Goal: Transaction & Acquisition: Book appointment/travel/reservation

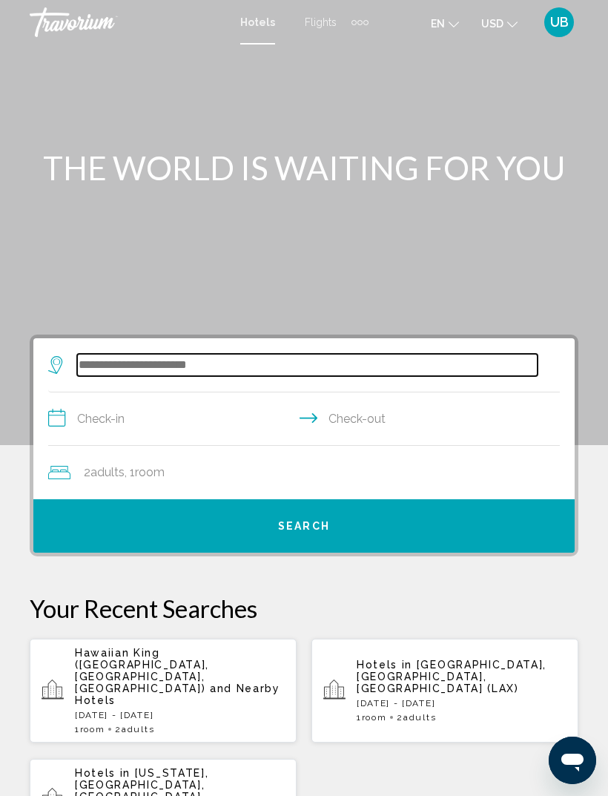
click at [309, 376] on input "Search widget" at bounding box center [307, 365] width 461 height 22
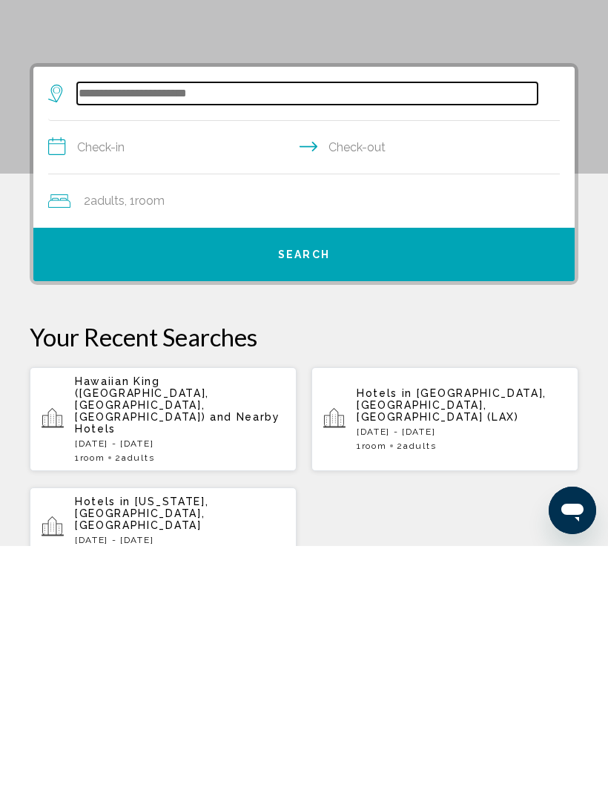
scroll to position [36, 0]
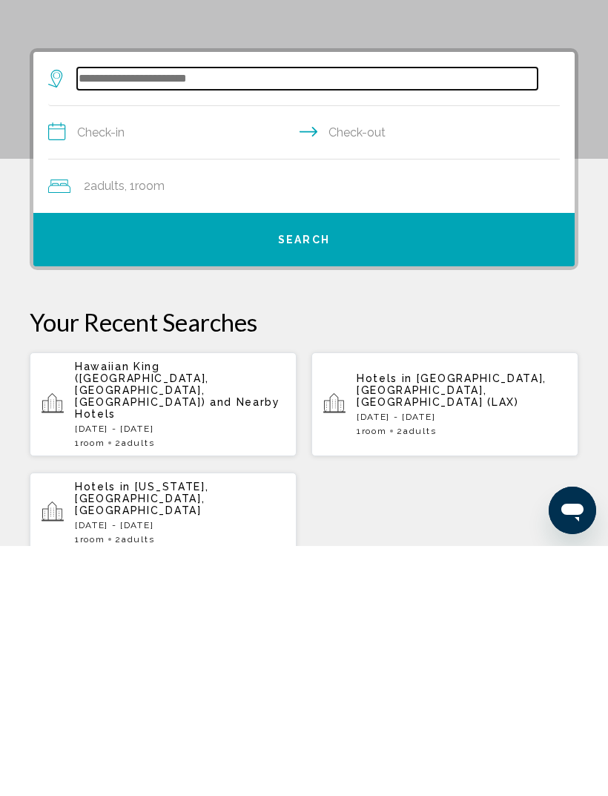
click at [84, 318] on input "Search widget" at bounding box center [307, 329] width 461 height 22
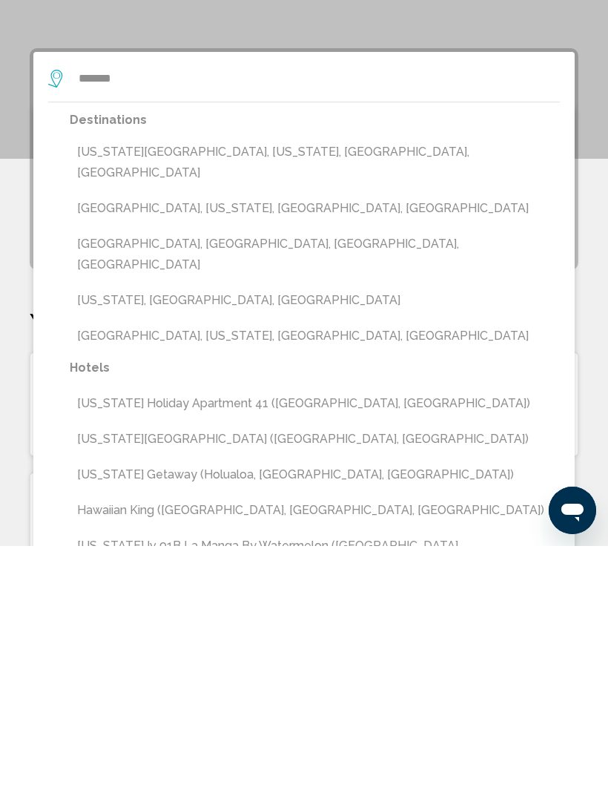
click at [247, 746] on button "Hawaiian King ([GEOGRAPHIC_DATA], [GEOGRAPHIC_DATA], [GEOGRAPHIC_DATA])" at bounding box center [315, 760] width 490 height 28
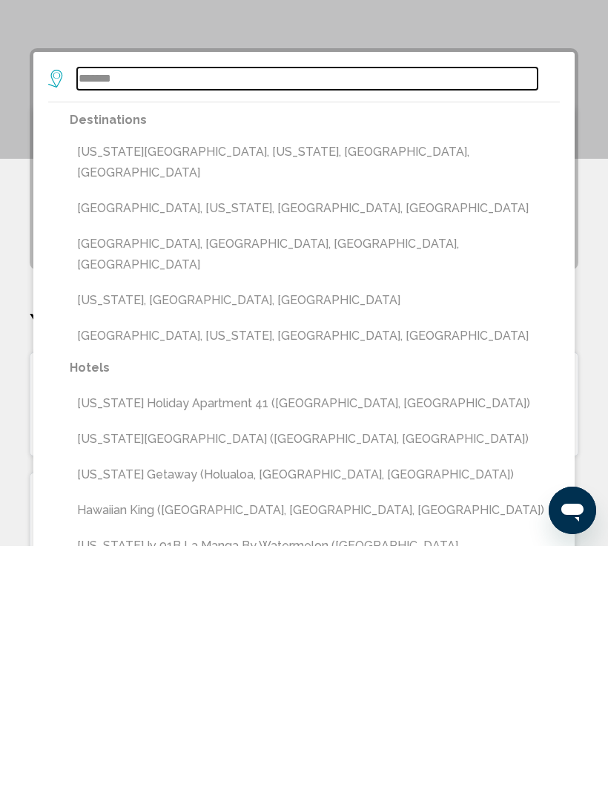
type input "**********"
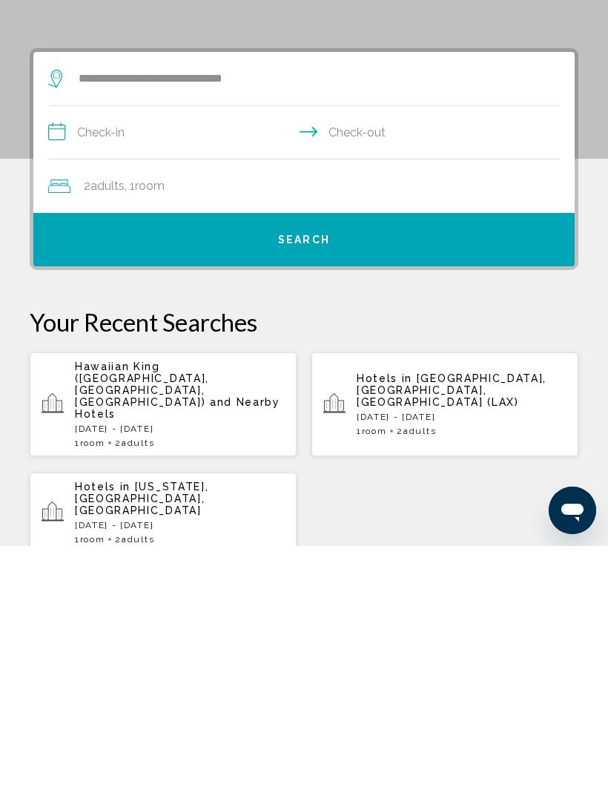
click at [93, 356] on input "**********" at bounding box center [307, 384] width 518 height 57
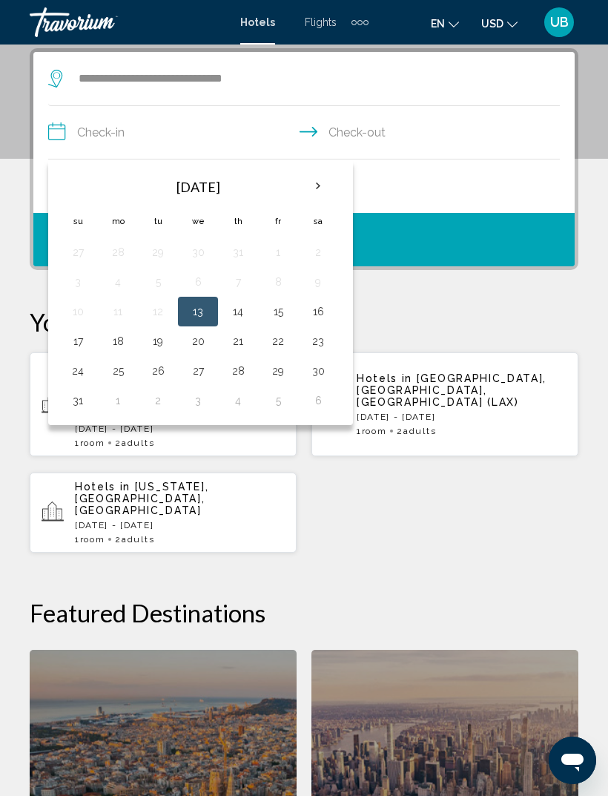
click at [318, 171] on th "Next month" at bounding box center [318, 186] width 40 height 33
click at [320, 178] on th "Next month" at bounding box center [318, 186] width 40 height 33
click at [59, 197] on button "Previous month" at bounding box center [78, 186] width 40 height 34
click at [316, 196] on th "Next month" at bounding box center [318, 186] width 40 height 33
click at [114, 372] on button "27" at bounding box center [118, 371] width 24 height 21
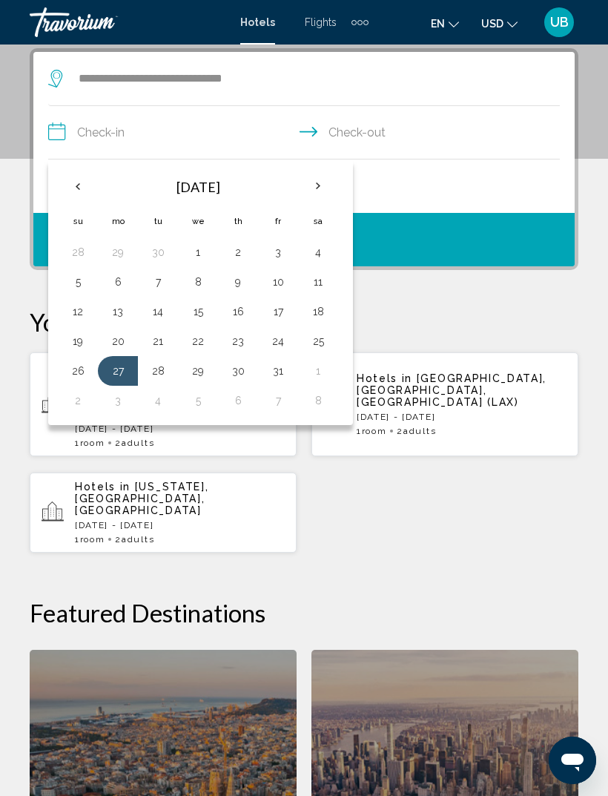
click at [283, 373] on button "31" at bounding box center [278, 371] width 24 height 21
type input "**********"
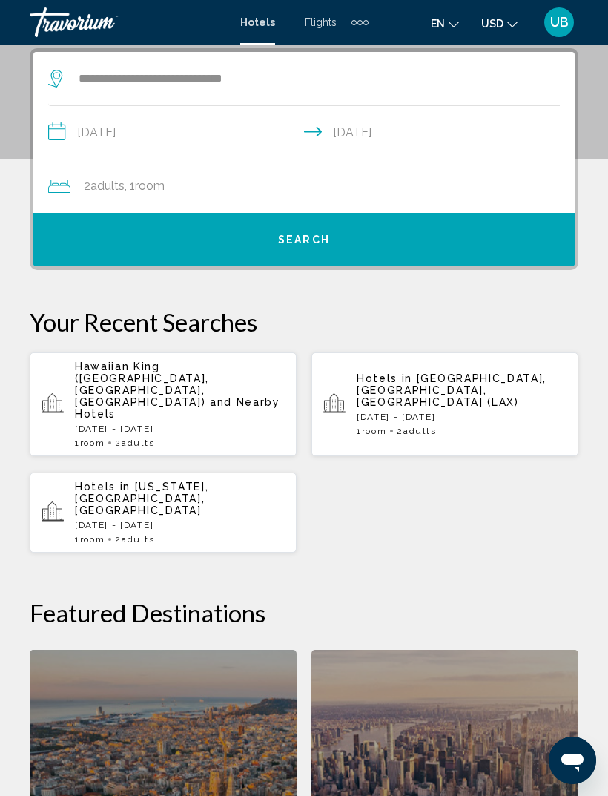
click at [326, 243] on span "Search" at bounding box center [304, 240] width 52 height 12
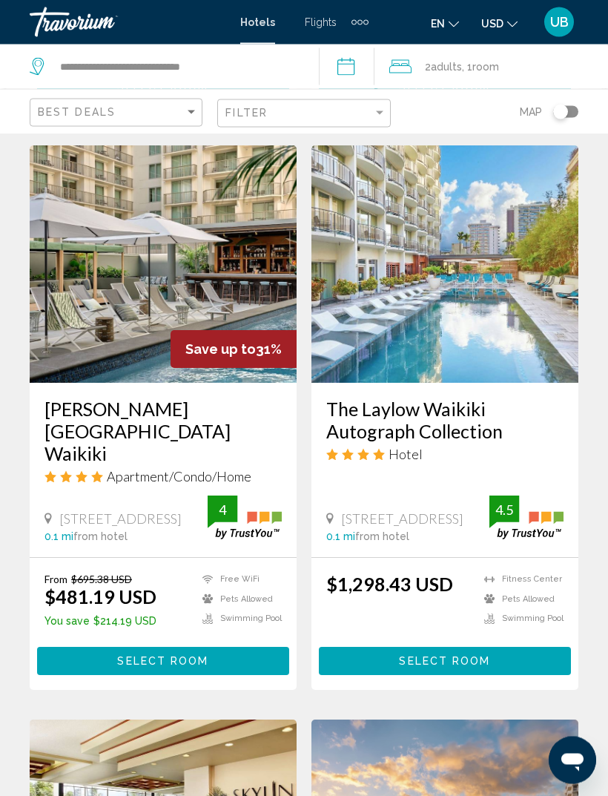
scroll to position [570, 0]
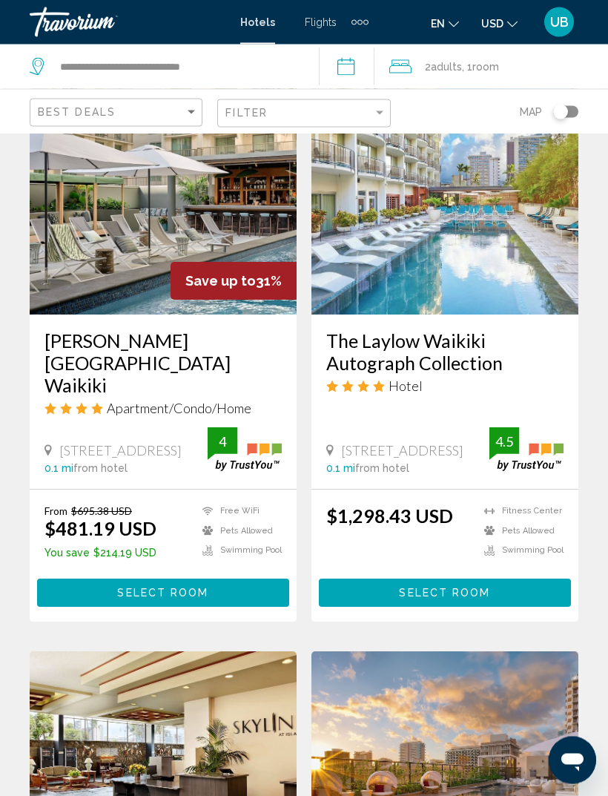
click at [79, 266] on img "Main content" at bounding box center [163, 196] width 267 height 237
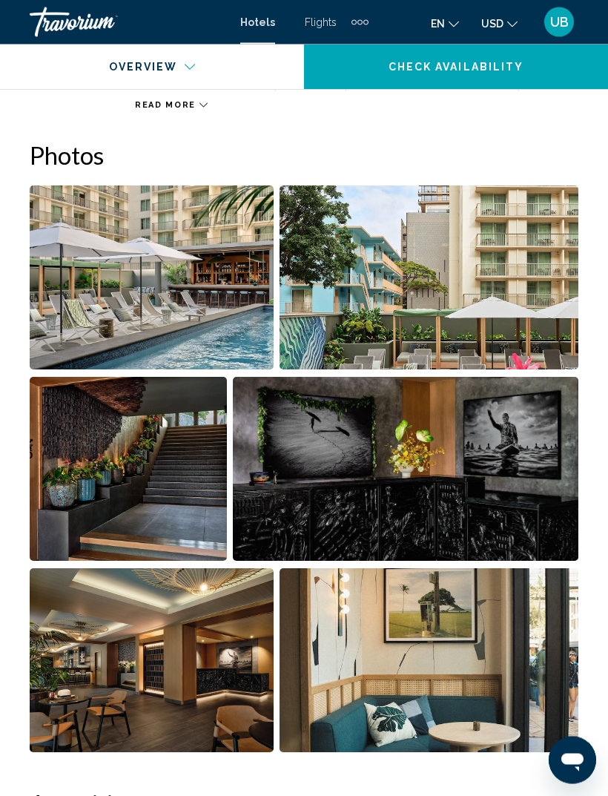
scroll to position [936, 0]
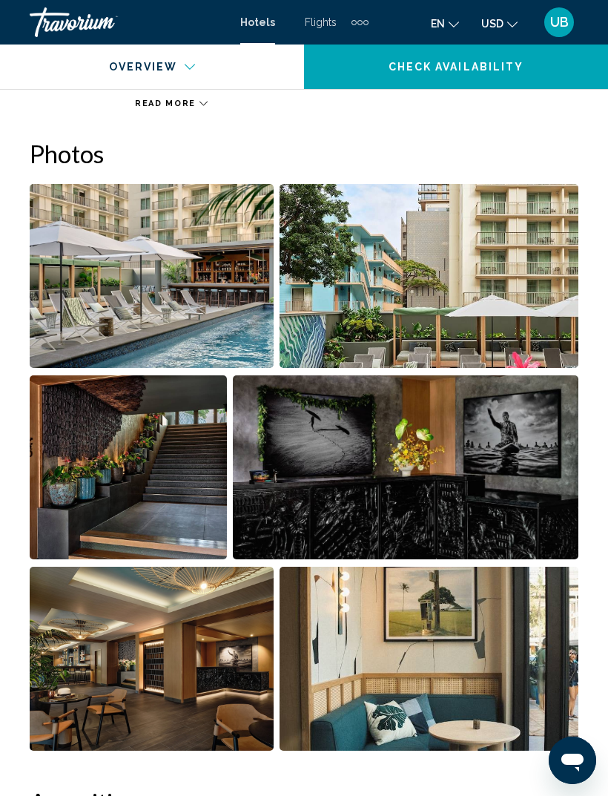
click at [96, 331] on img "Open full-screen image slider" at bounding box center [152, 276] width 244 height 184
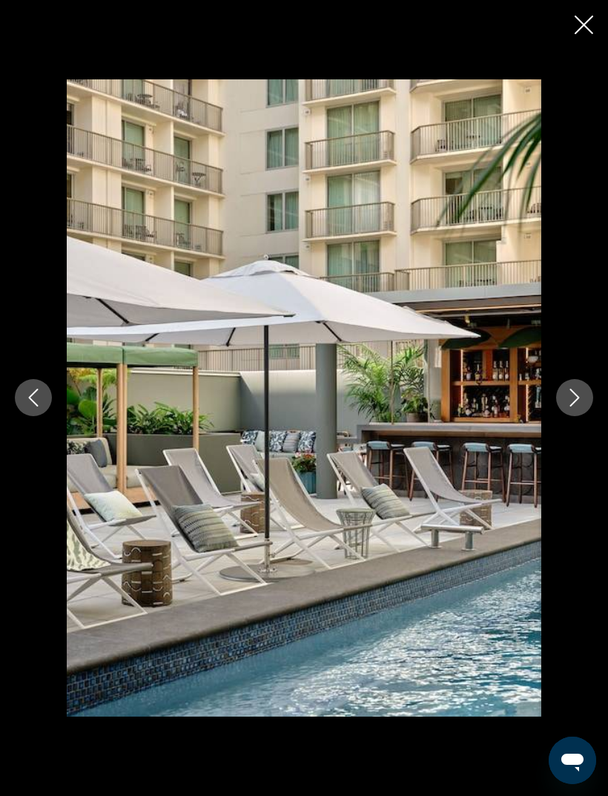
click at [565, 416] on button "Next image" at bounding box center [574, 397] width 37 height 37
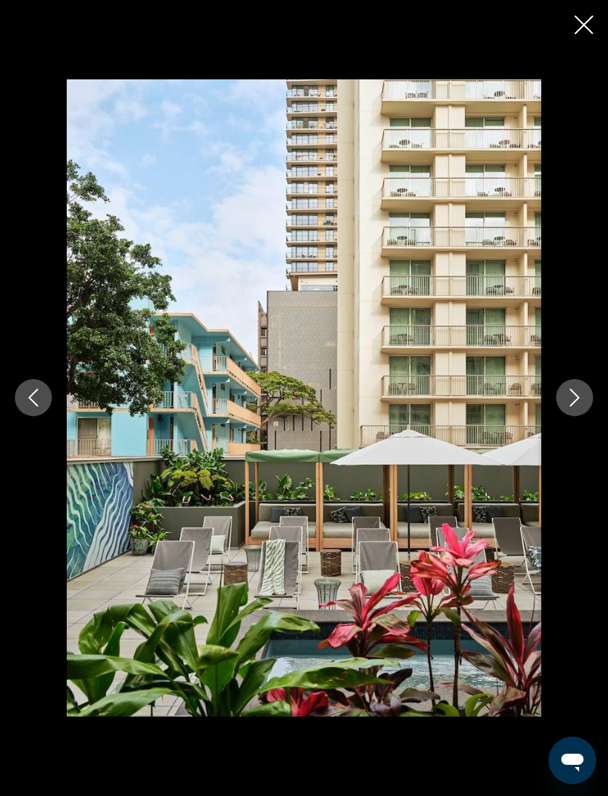
click at [562, 416] on button "Next image" at bounding box center [574, 397] width 37 height 37
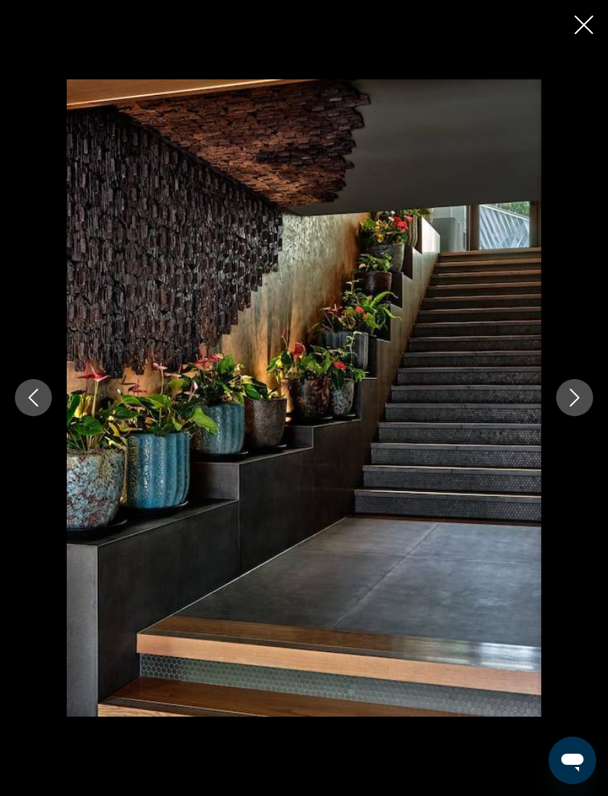
click at [575, 407] on icon "Next image" at bounding box center [575, 398] width 18 height 18
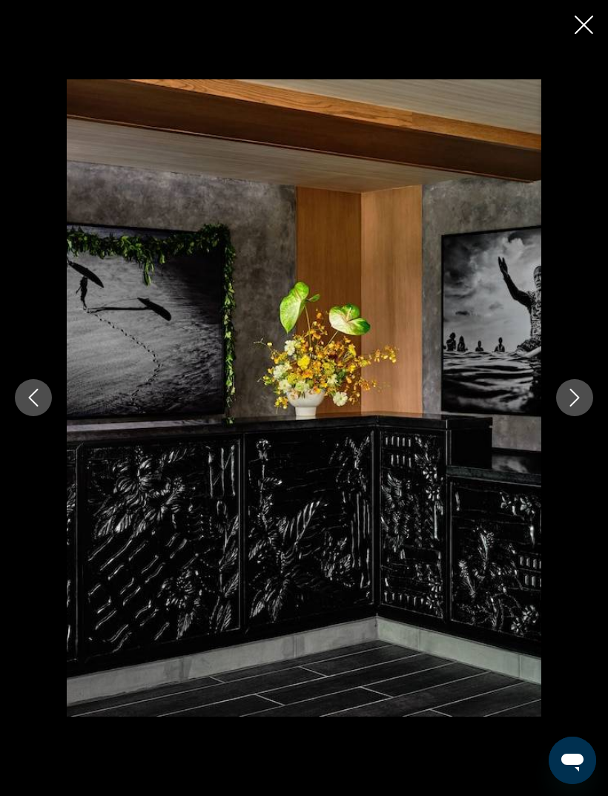
click at [580, 407] on icon "Next image" at bounding box center [575, 398] width 18 height 18
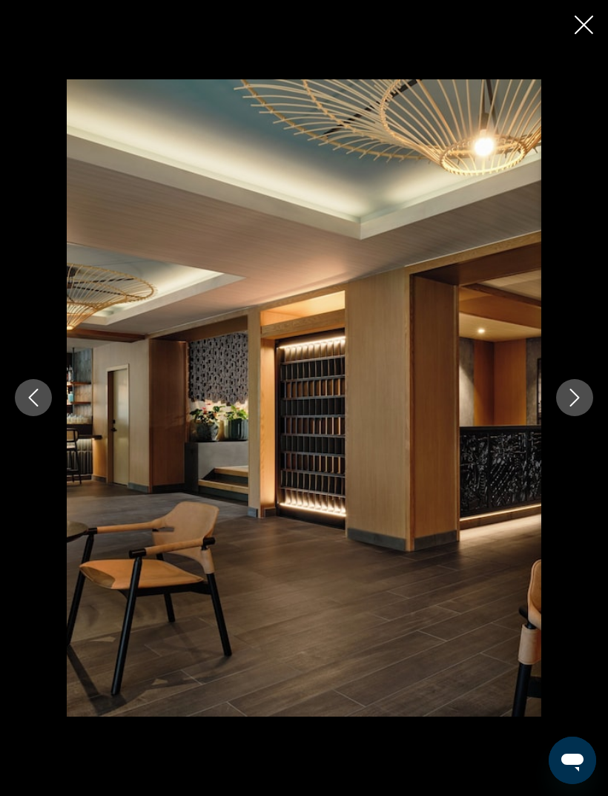
click at [566, 407] on icon "Next image" at bounding box center [575, 398] width 18 height 18
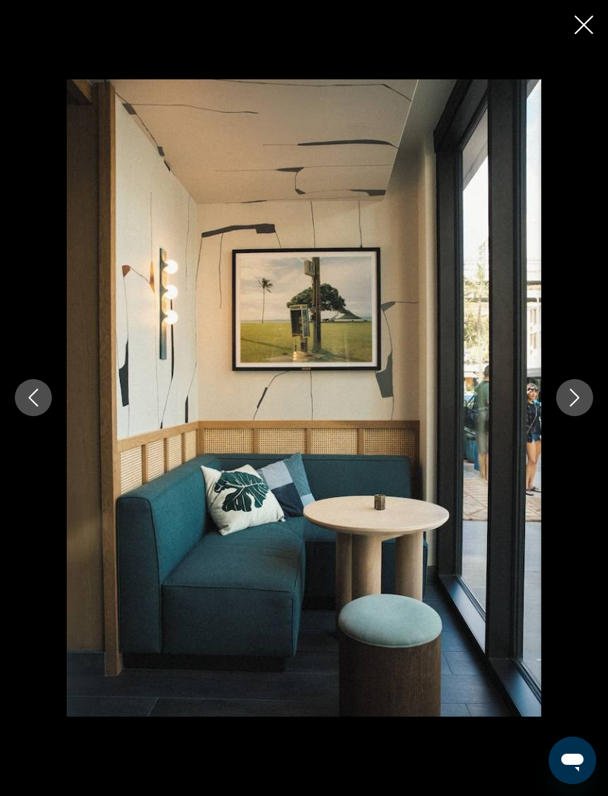
click at [565, 416] on button "Next image" at bounding box center [574, 397] width 37 height 37
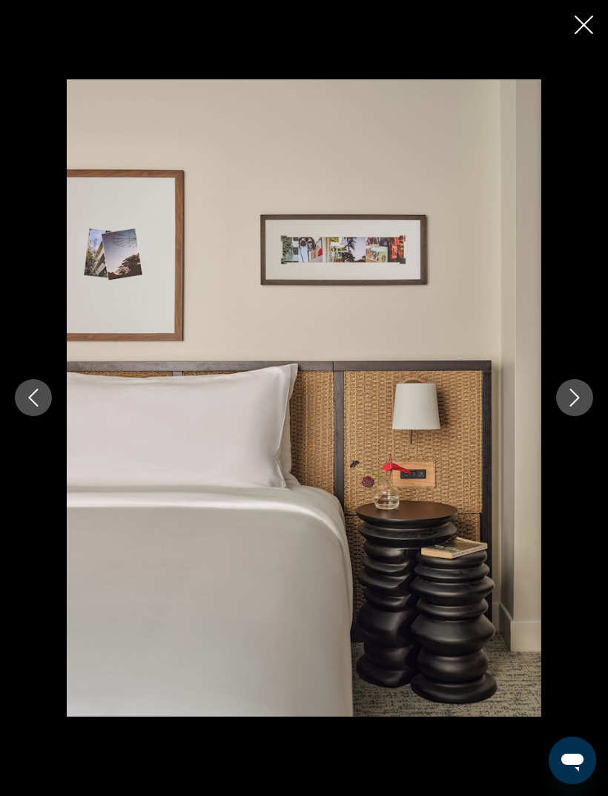
click at [566, 407] on icon "Next image" at bounding box center [575, 398] width 18 height 18
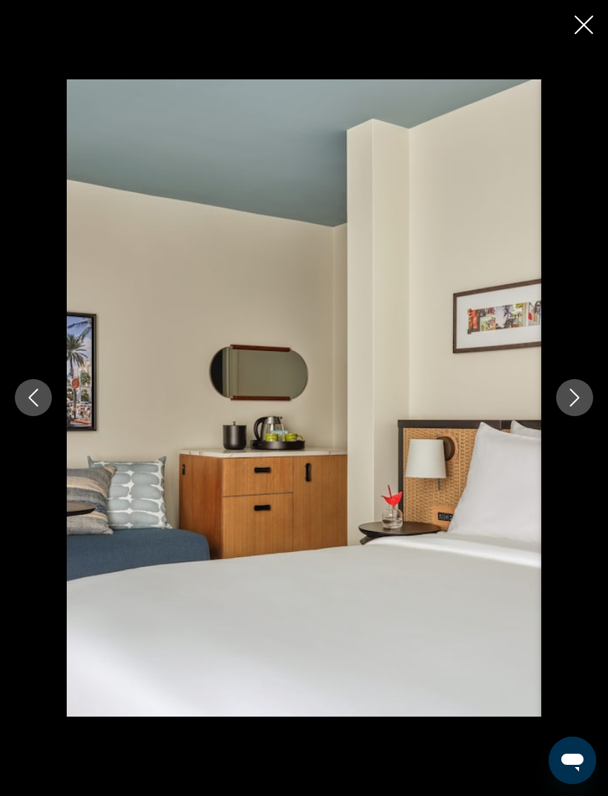
click at [573, 407] on icon "Next image" at bounding box center [575, 398] width 18 height 18
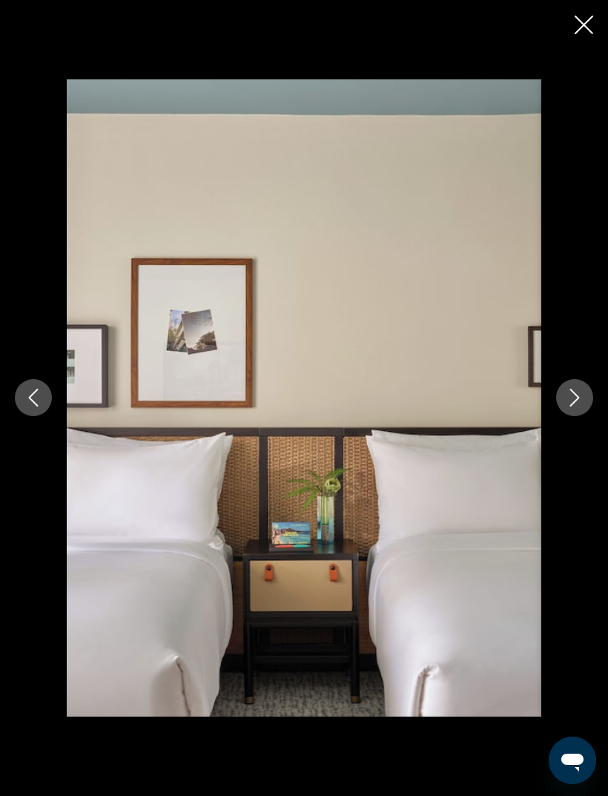
click at [566, 407] on icon "Next image" at bounding box center [575, 398] width 18 height 18
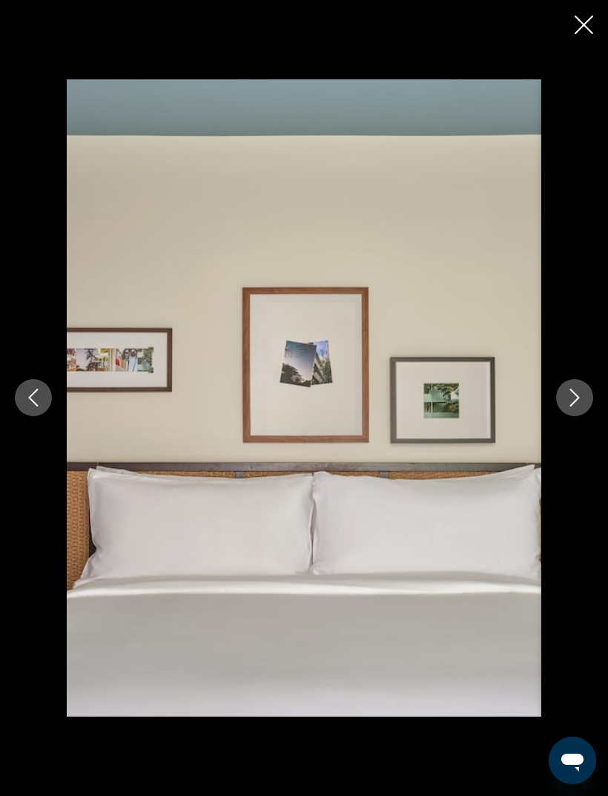
click at [564, 416] on button "Next image" at bounding box center [574, 397] width 37 height 37
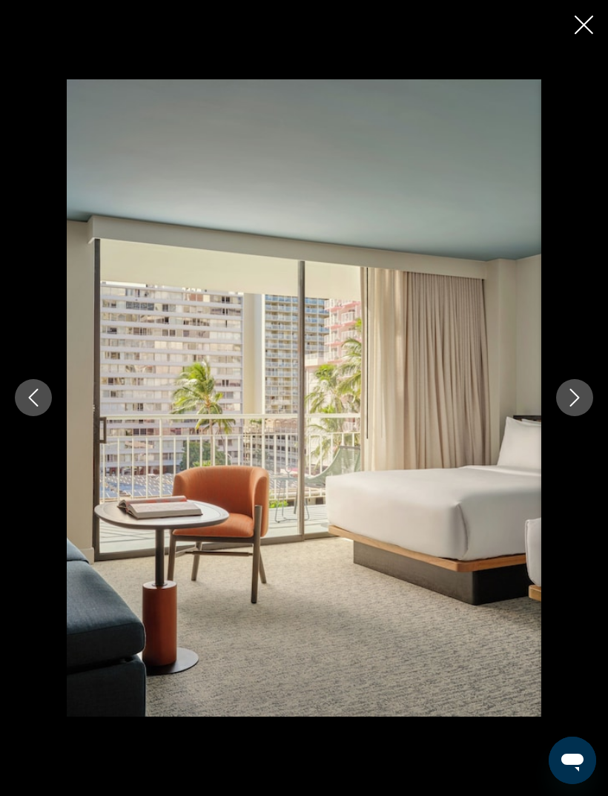
click at [568, 407] on icon "Next image" at bounding box center [575, 398] width 18 height 18
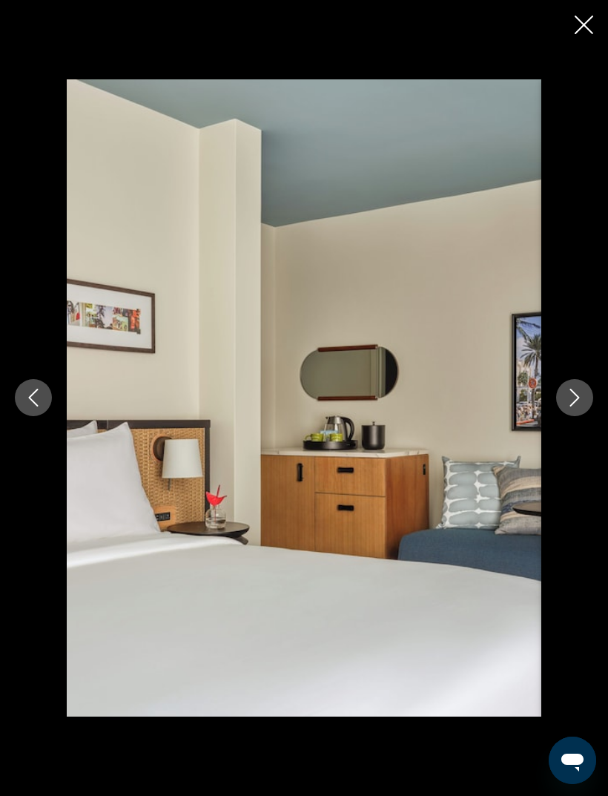
click at [568, 407] on icon "Next image" at bounding box center [575, 398] width 18 height 18
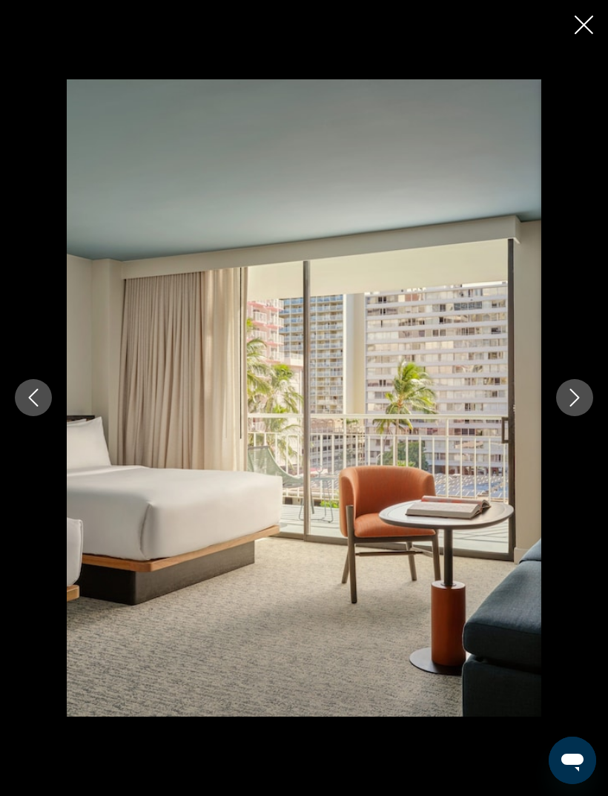
click at [573, 407] on icon "Next image" at bounding box center [575, 398] width 18 height 18
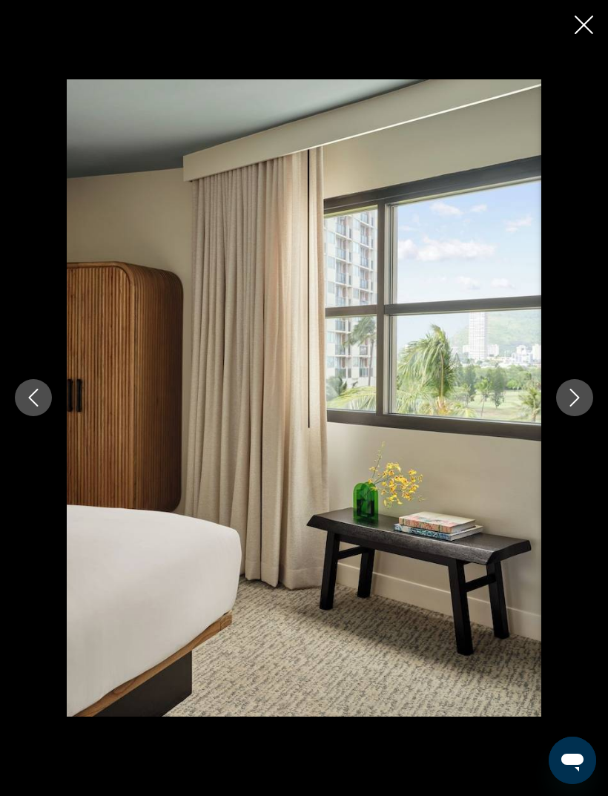
click at [568, 407] on icon "Next image" at bounding box center [575, 398] width 18 height 18
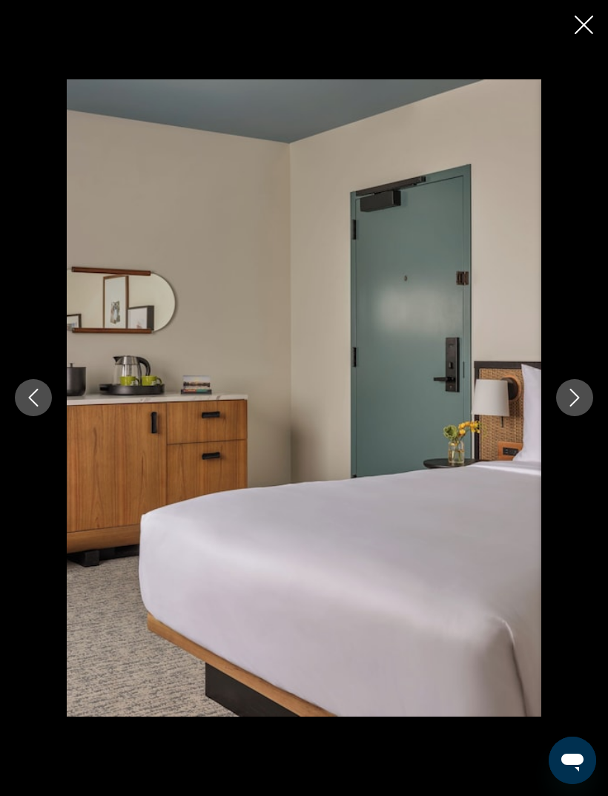
click at [572, 407] on icon "Next image" at bounding box center [575, 398] width 18 height 18
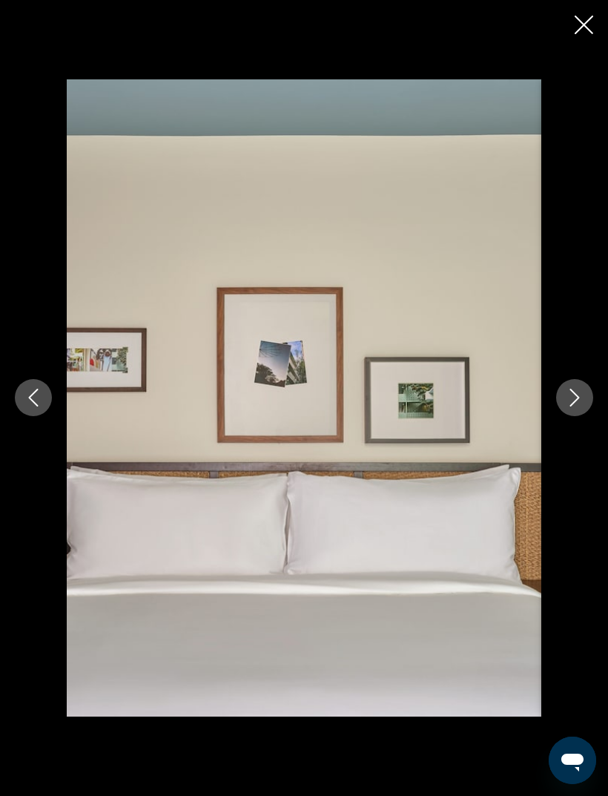
click at [569, 407] on icon "Next image" at bounding box center [575, 398] width 18 height 18
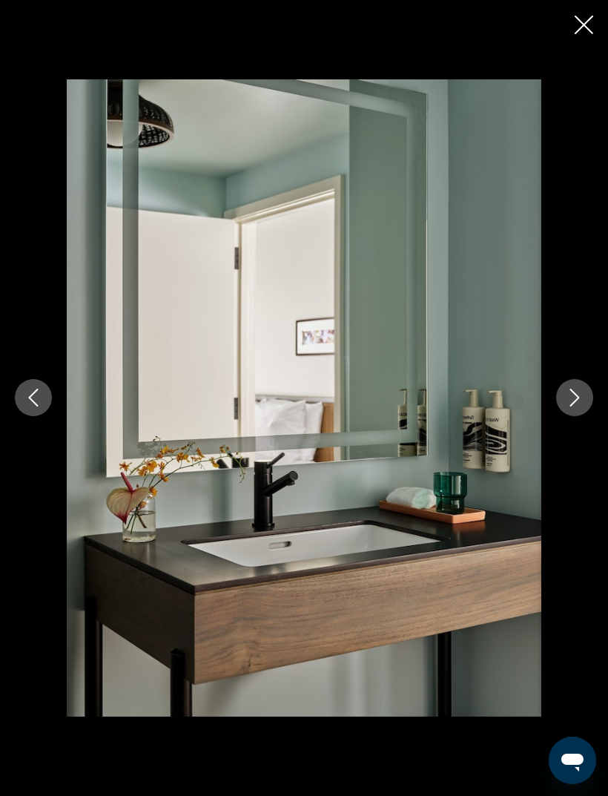
click at [563, 416] on button "Next image" at bounding box center [574, 397] width 37 height 37
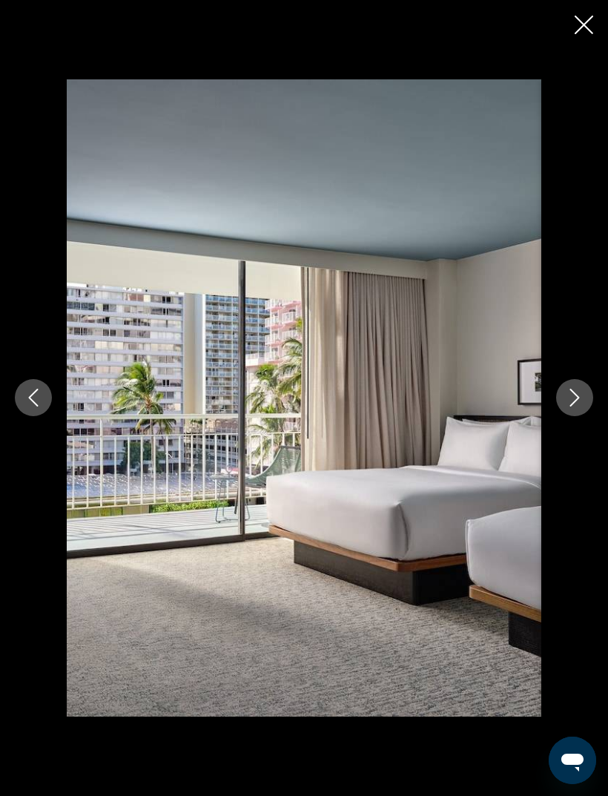
click at [565, 416] on button "Next image" at bounding box center [574, 397] width 37 height 37
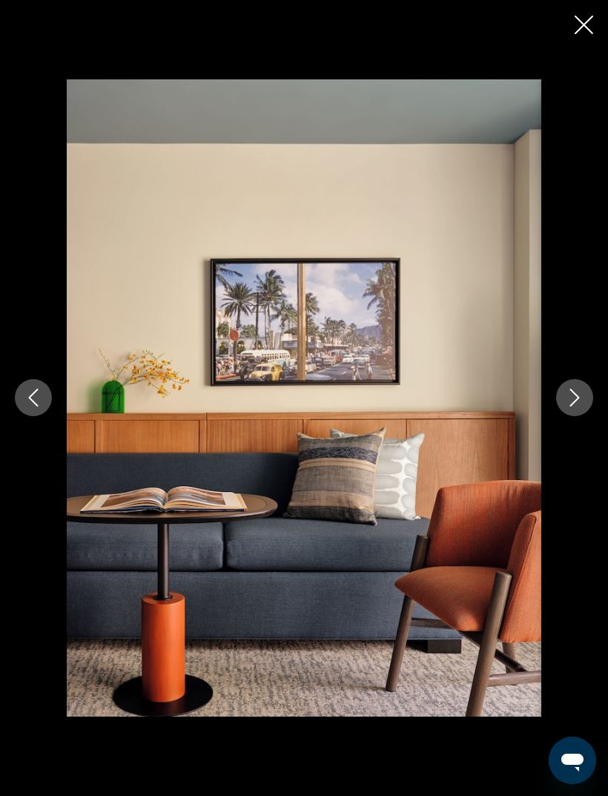
click at [564, 416] on button "Next image" at bounding box center [574, 397] width 37 height 37
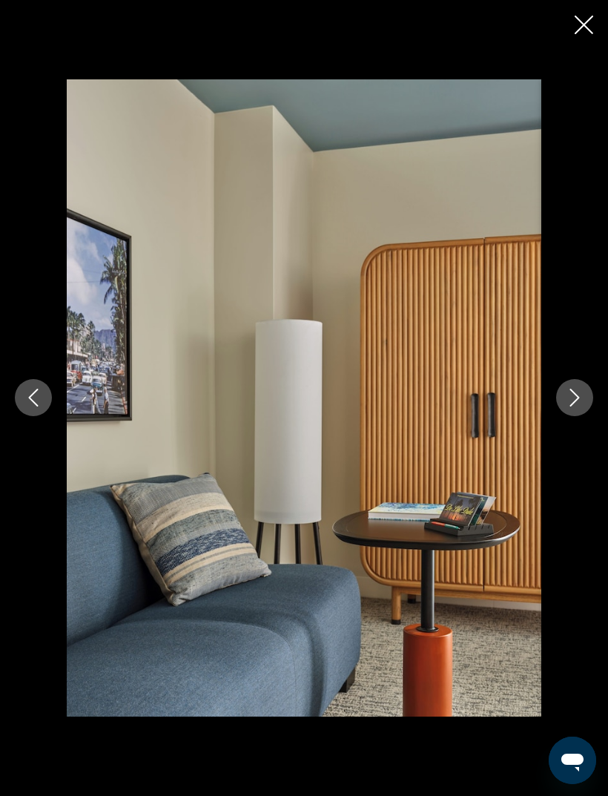
click at [573, 407] on icon "Next image" at bounding box center [575, 398] width 18 height 18
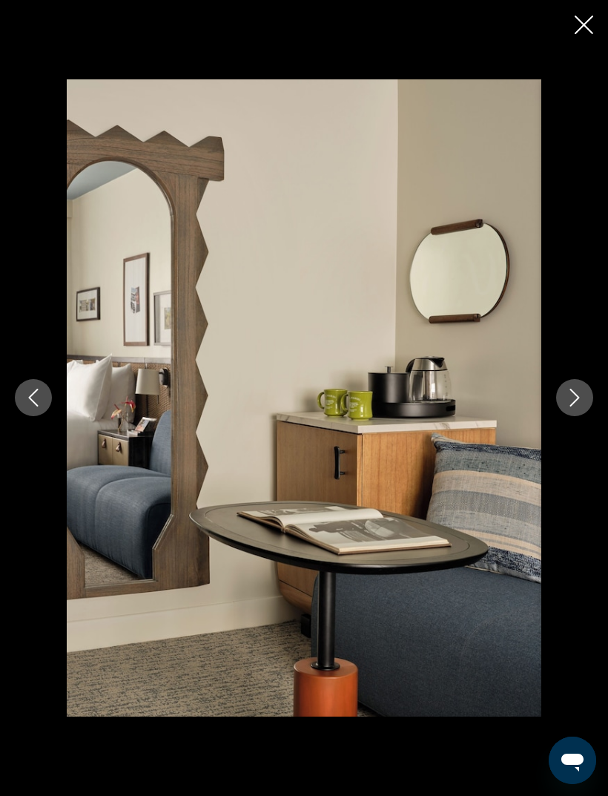
click at [566, 407] on icon "Next image" at bounding box center [575, 398] width 18 height 18
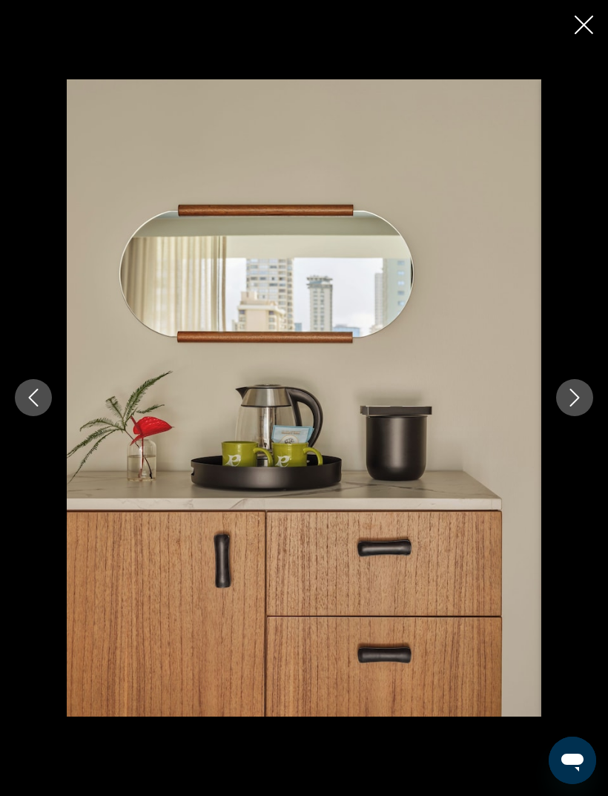
click at [566, 407] on icon "Next image" at bounding box center [575, 398] width 18 height 18
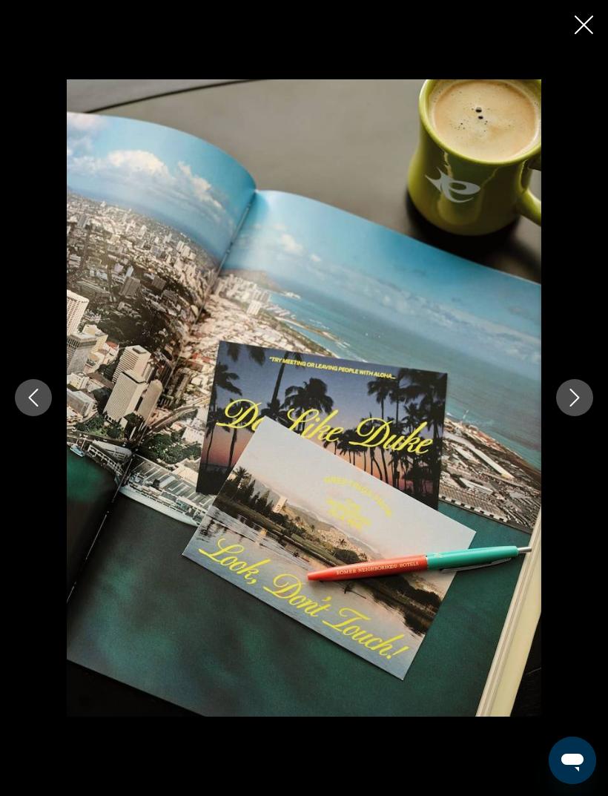
click at [568, 407] on icon "Next image" at bounding box center [575, 398] width 18 height 18
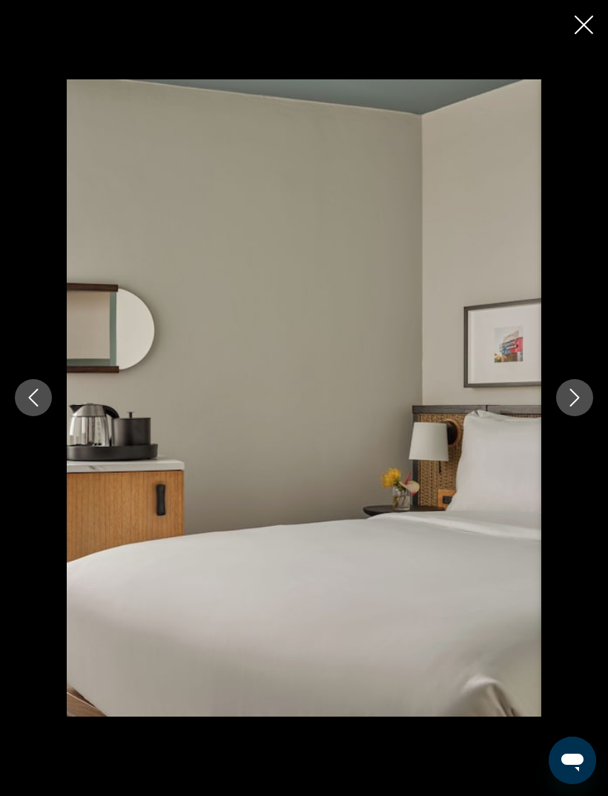
click at [571, 407] on icon "Next image" at bounding box center [575, 398] width 18 height 18
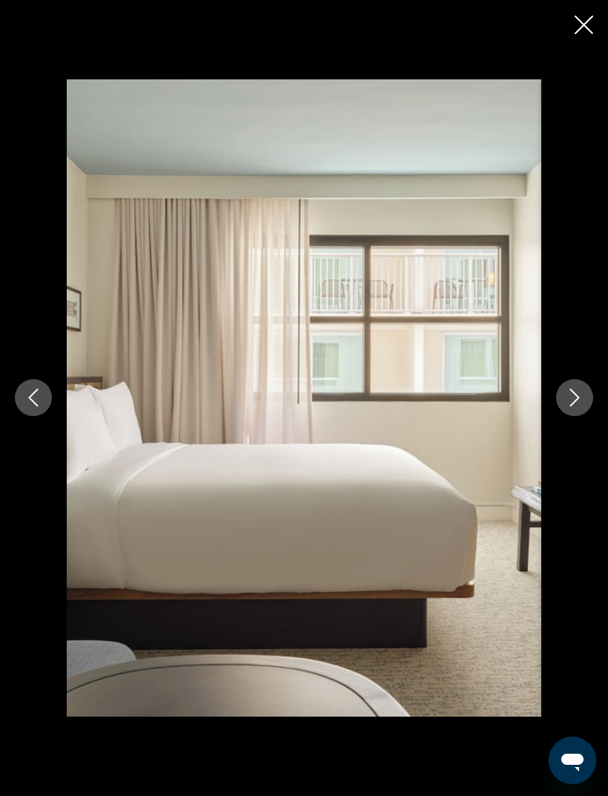
click at [571, 407] on icon "Next image" at bounding box center [575, 398] width 18 height 18
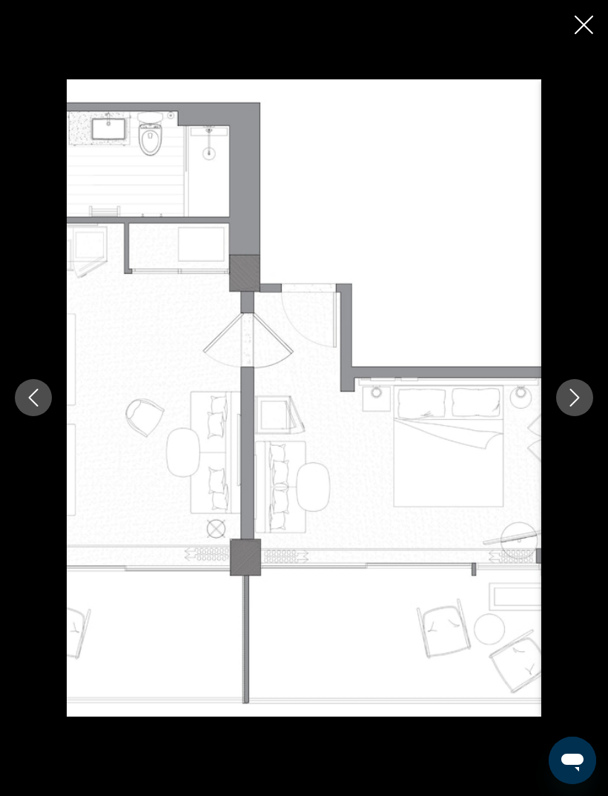
click at [570, 407] on icon "Next image" at bounding box center [575, 398] width 18 height 18
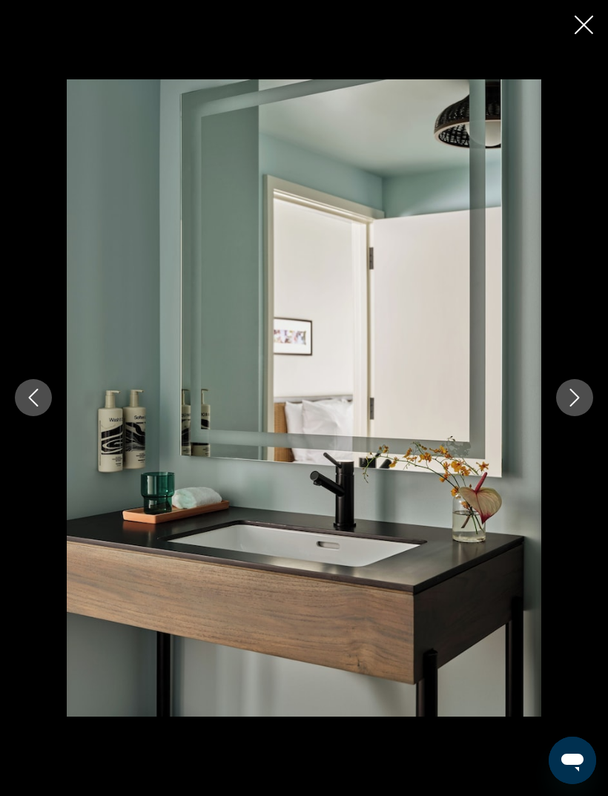
click at [562, 416] on button "Next image" at bounding box center [574, 397] width 37 height 37
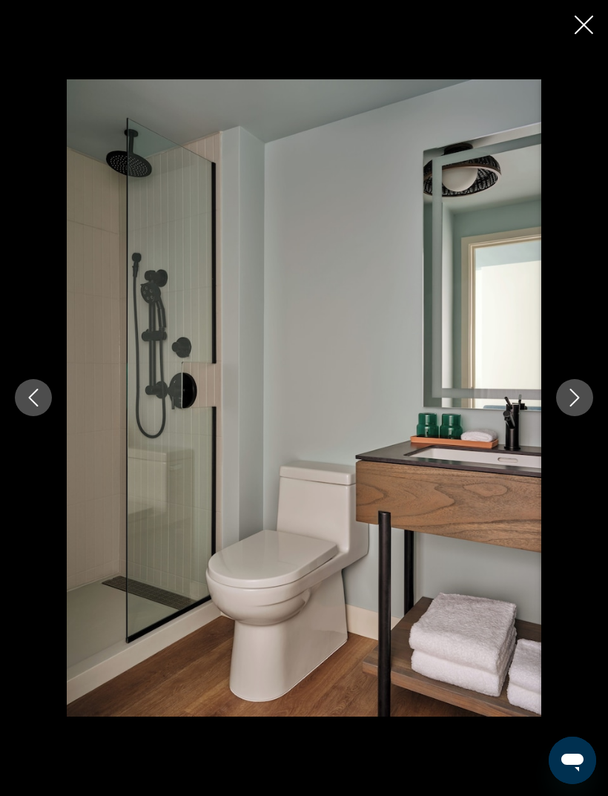
click at [571, 412] on button "Next image" at bounding box center [574, 397] width 37 height 37
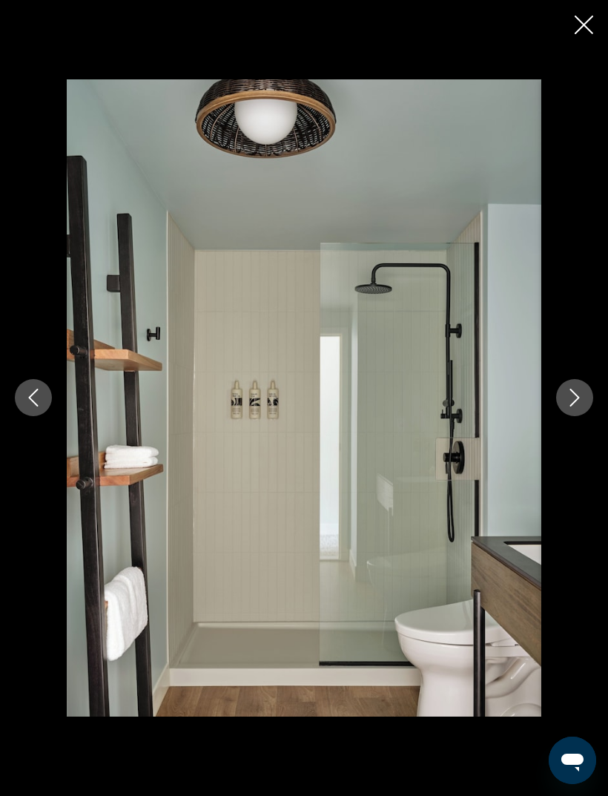
click at [570, 407] on icon "Next image" at bounding box center [575, 398] width 18 height 18
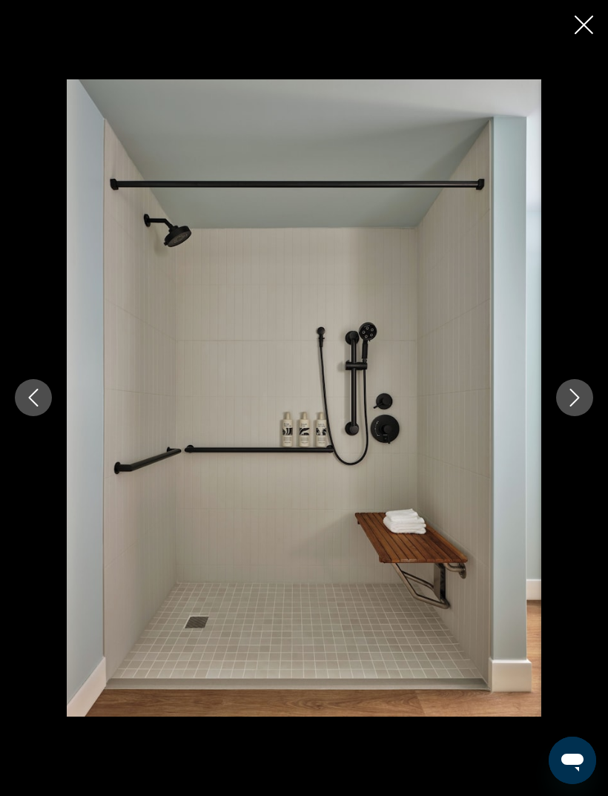
click at [563, 416] on button "Next image" at bounding box center [574, 397] width 37 height 37
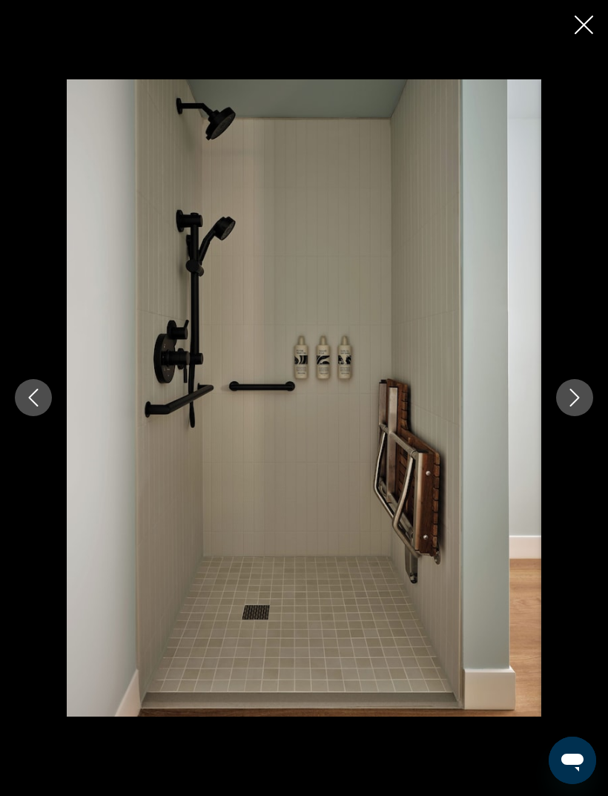
click at [563, 416] on button "Next image" at bounding box center [574, 397] width 37 height 37
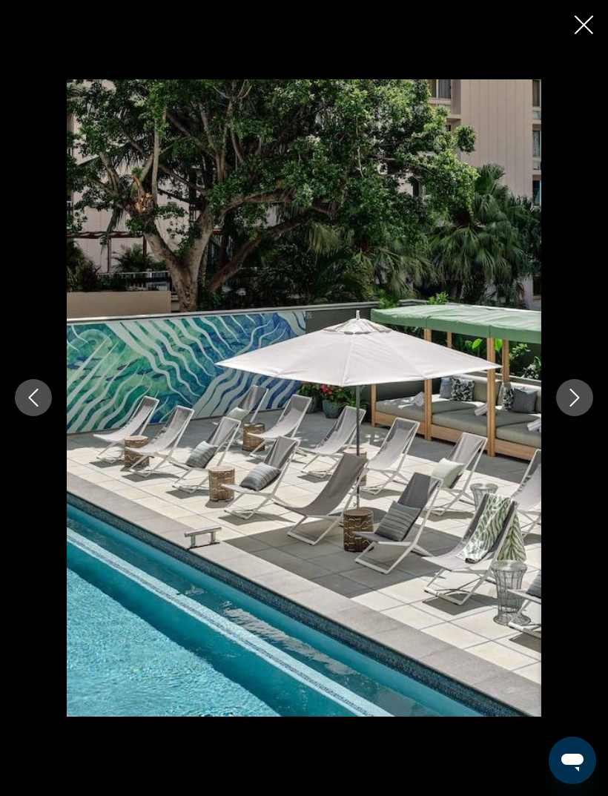
click at [565, 416] on button "Next image" at bounding box center [574, 397] width 37 height 37
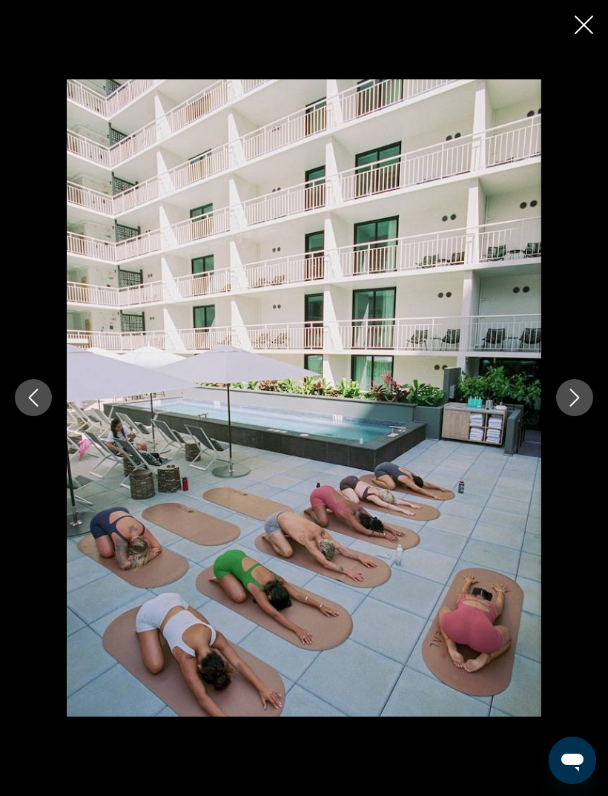
click at [565, 416] on button "Next image" at bounding box center [574, 397] width 37 height 37
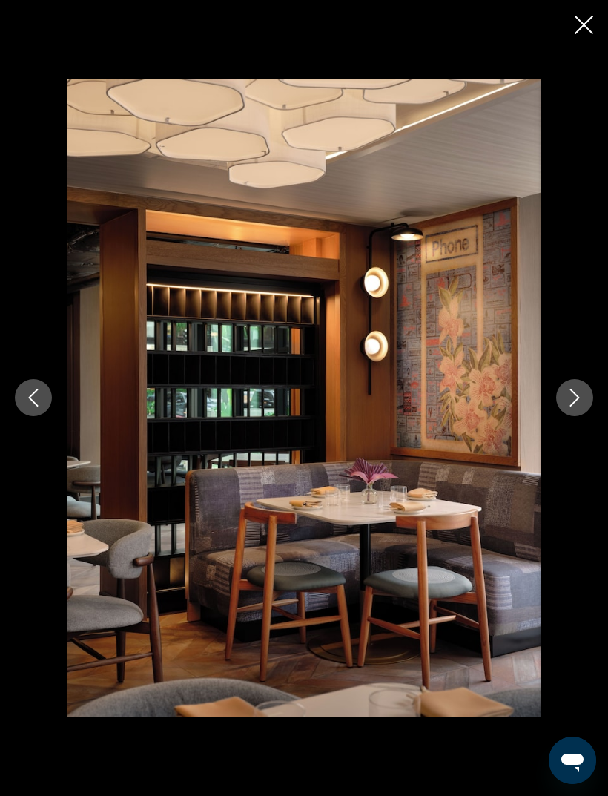
click at [577, 407] on icon "Next image" at bounding box center [575, 398] width 18 height 18
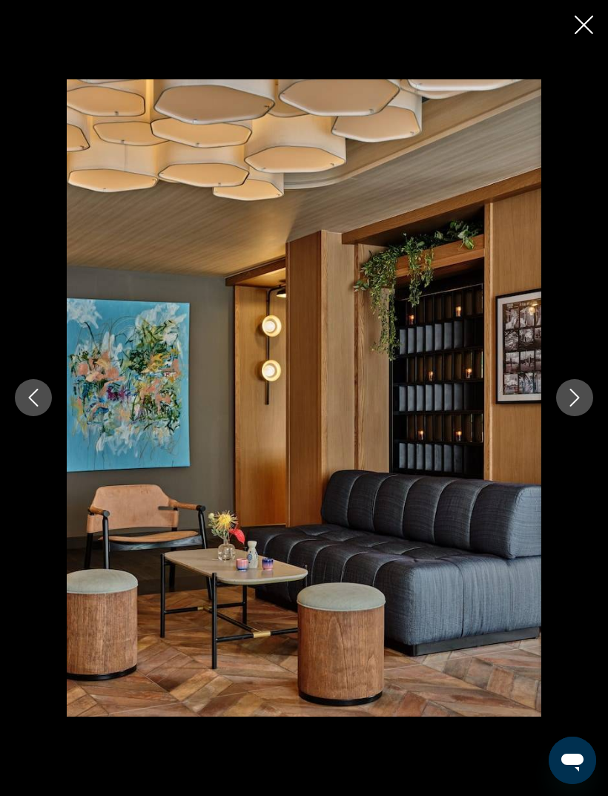
click at [562, 414] on button "Next image" at bounding box center [574, 397] width 37 height 37
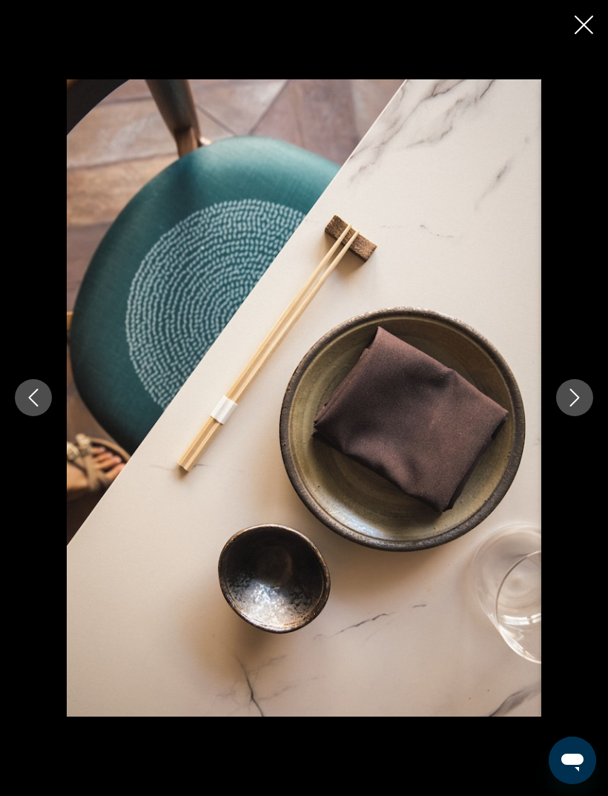
click at [556, 416] on button "Next image" at bounding box center [574, 397] width 37 height 37
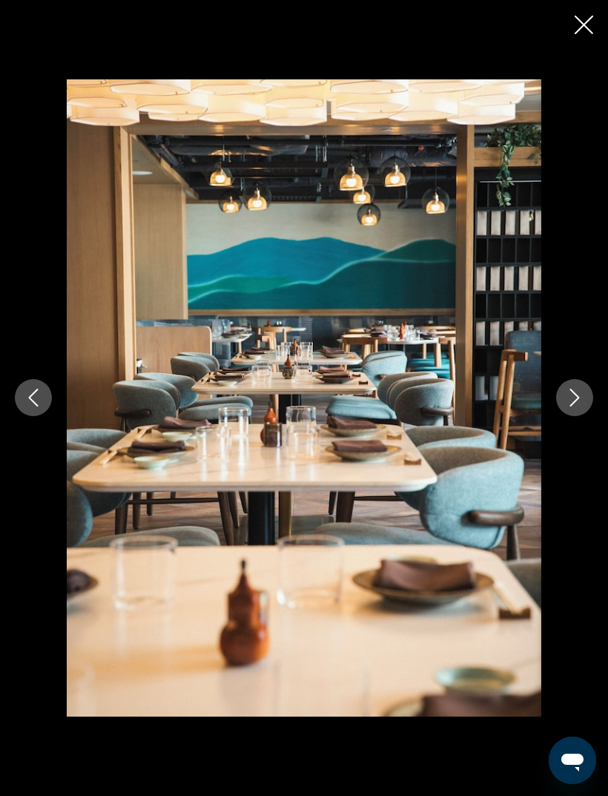
click at [567, 412] on button "Next image" at bounding box center [574, 397] width 37 height 37
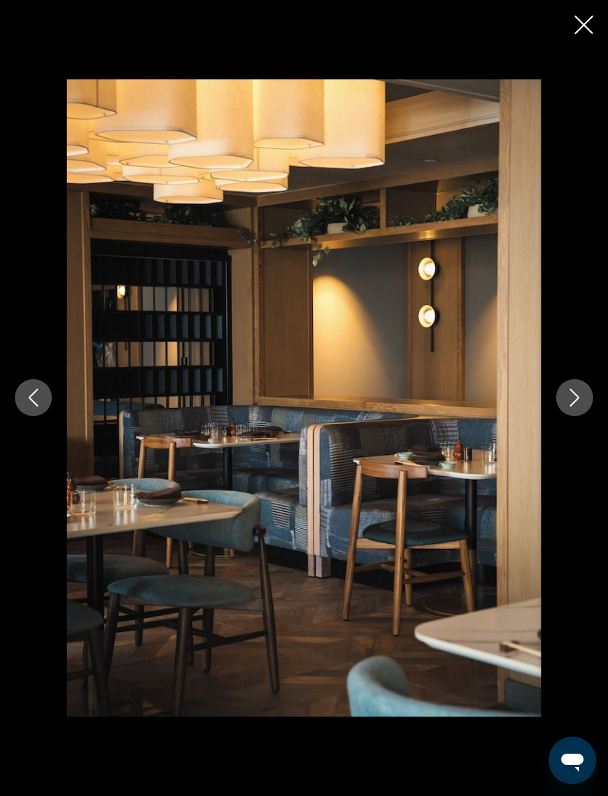
click at [569, 404] on button "Next image" at bounding box center [574, 397] width 37 height 37
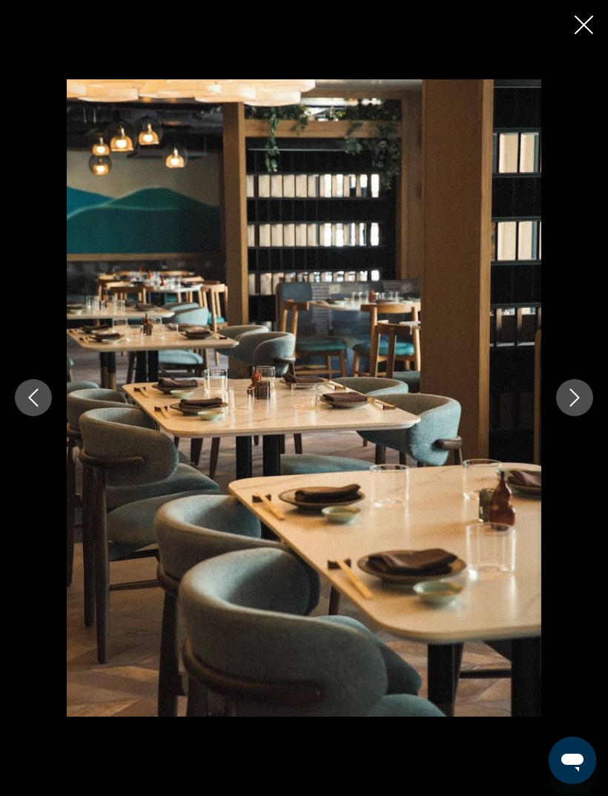
click at [566, 408] on button "Next image" at bounding box center [574, 397] width 37 height 37
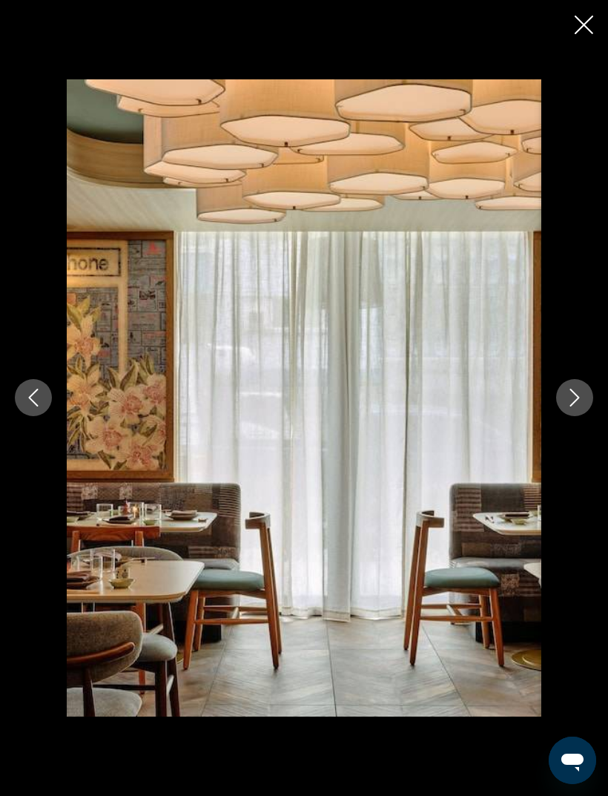
click at [570, 405] on button "Next image" at bounding box center [574, 397] width 37 height 37
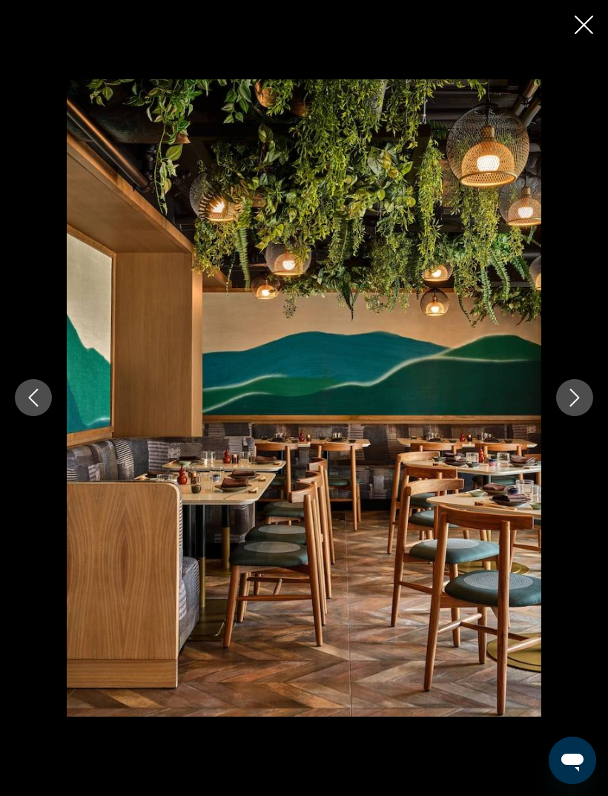
click at [566, 407] on button "Next image" at bounding box center [574, 397] width 37 height 37
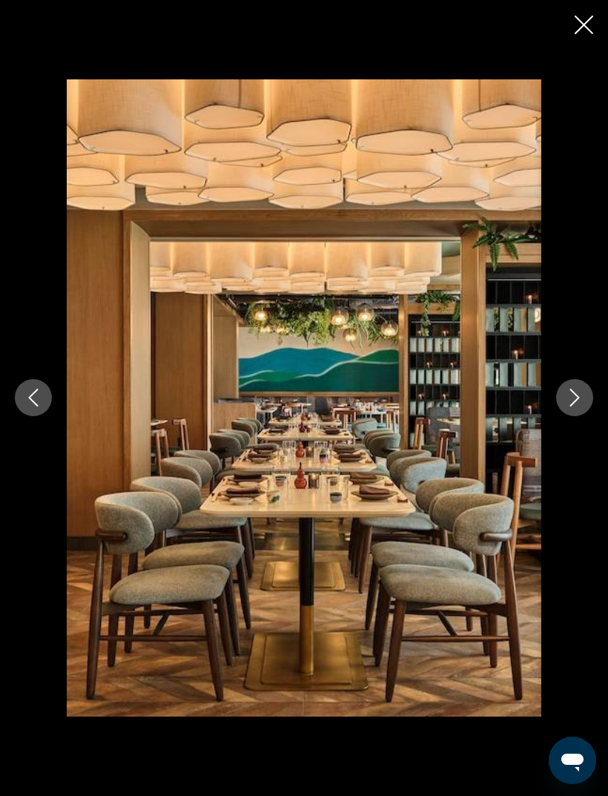
click at [571, 405] on button "Next image" at bounding box center [574, 397] width 37 height 37
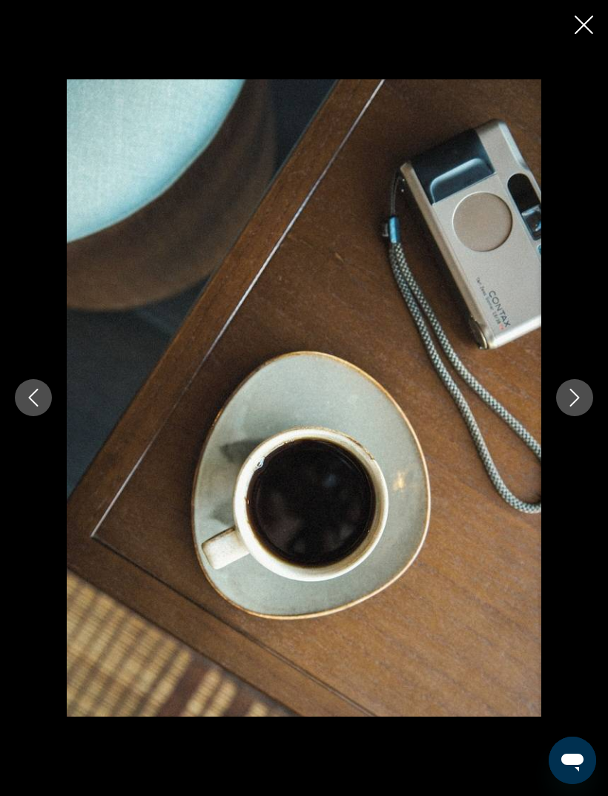
click at [570, 404] on button "Next image" at bounding box center [574, 397] width 37 height 37
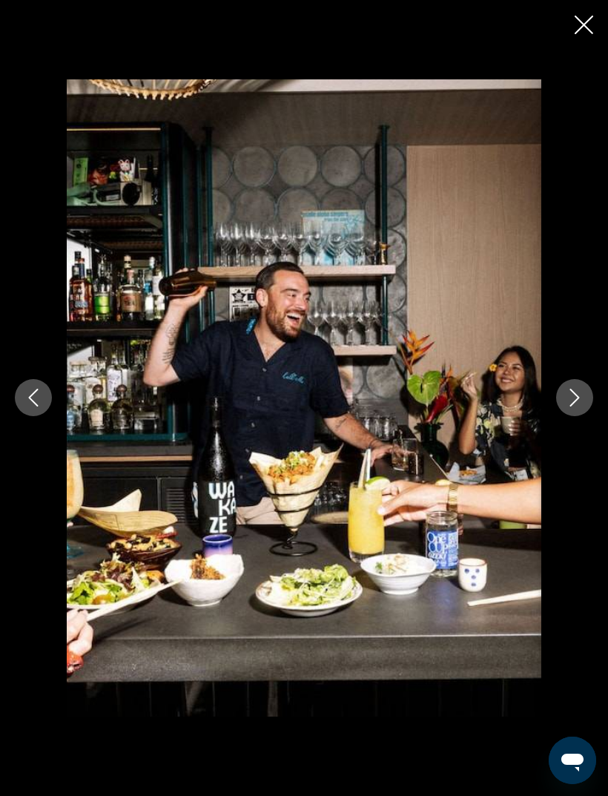
click at [571, 405] on button "Next image" at bounding box center [574, 397] width 37 height 37
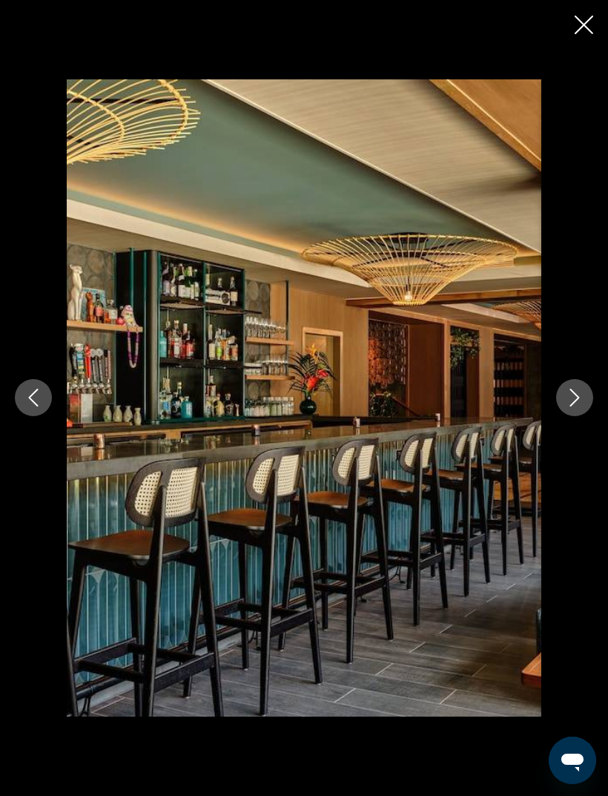
click at [571, 405] on button "Next image" at bounding box center [574, 397] width 37 height 37
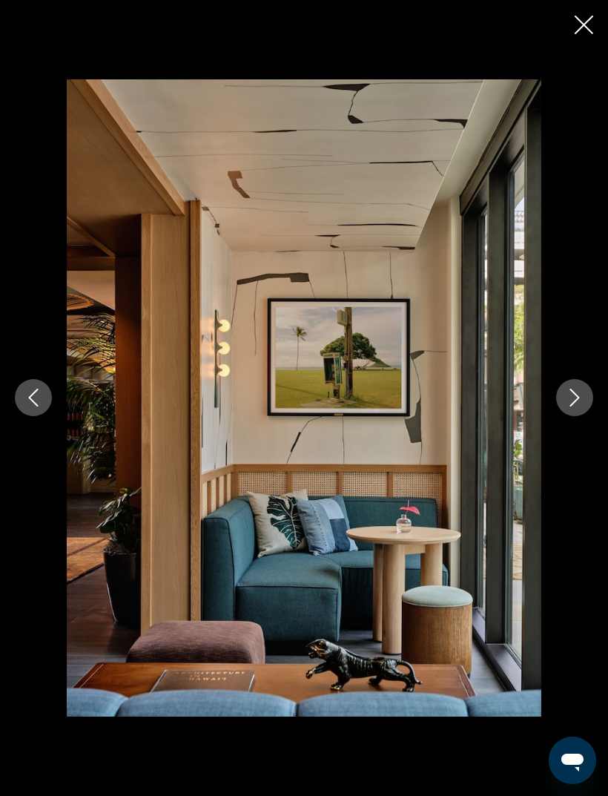
click at [574, 404] on button "Next image" at bounding box center [574, 397] width 37 height 37
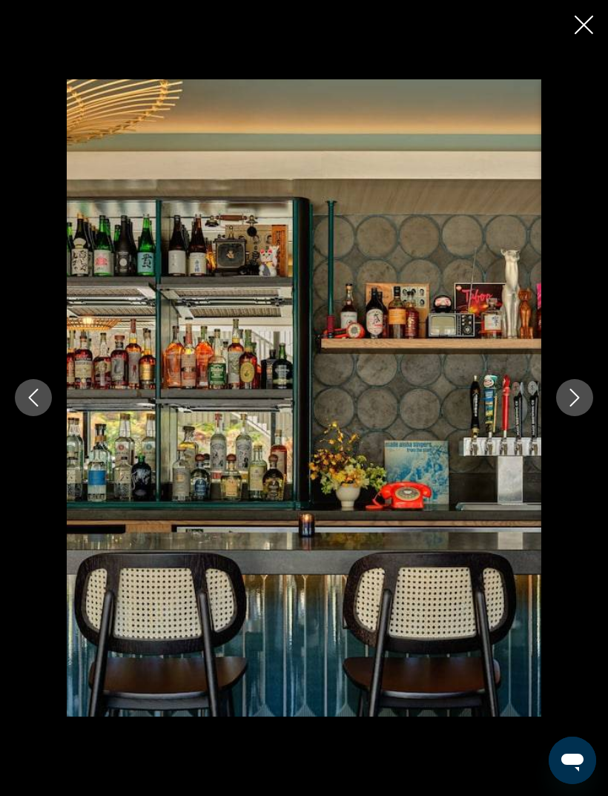
click at [568, 407] on button "Next image" at bounding box center [574, 397] width 37 height 37
click at [571, 405] on button "Next image" at bounding box center [574, 397] width 37 height 37
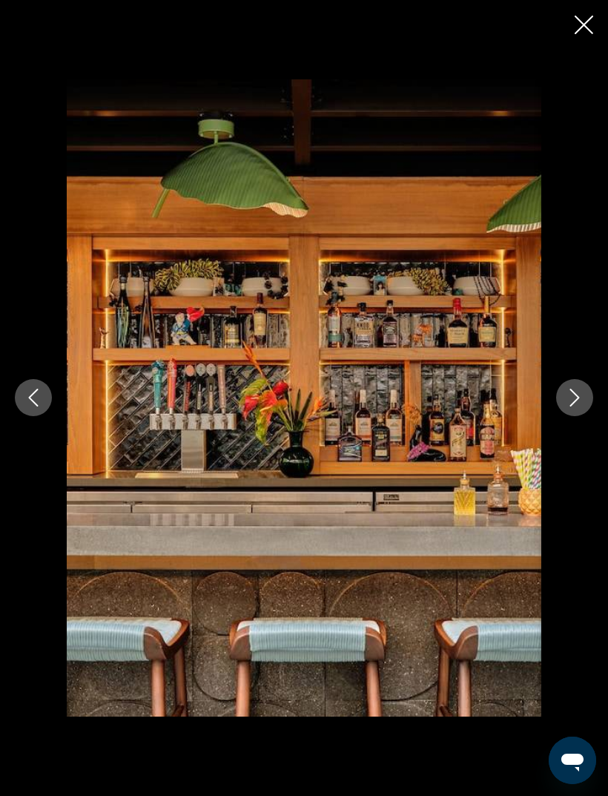
click at [576, 22] on icon "Close slideshow" at bounding box center [584, 25] width 19 height 19
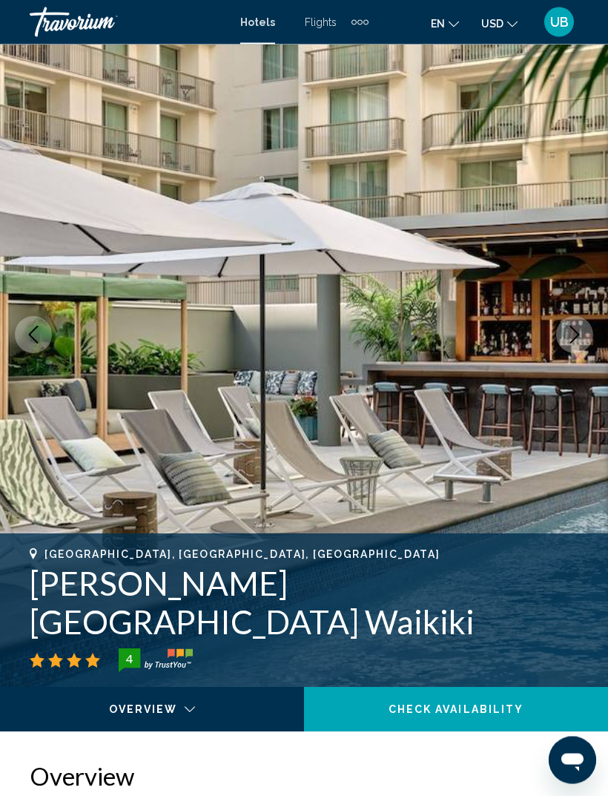
scroll to position [0, 0]
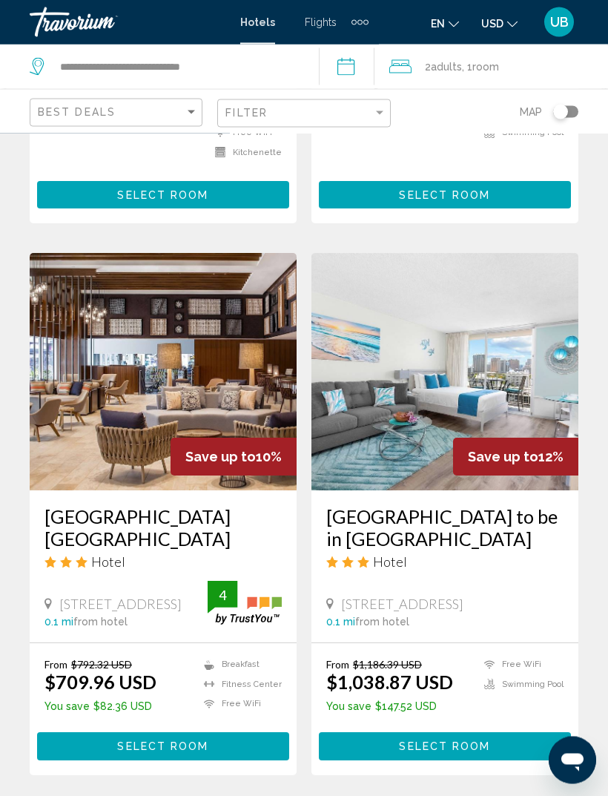
scroll to position [2691, 0]
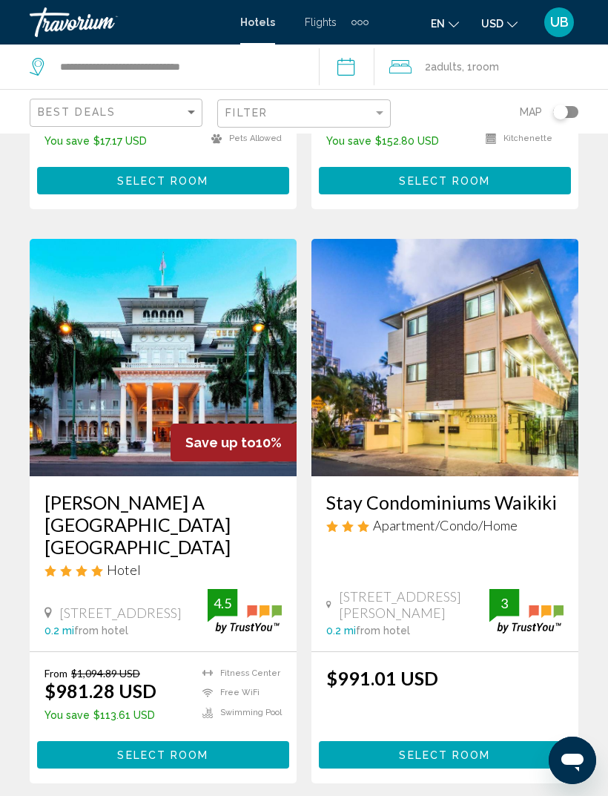
scroll to position [2902, 0]
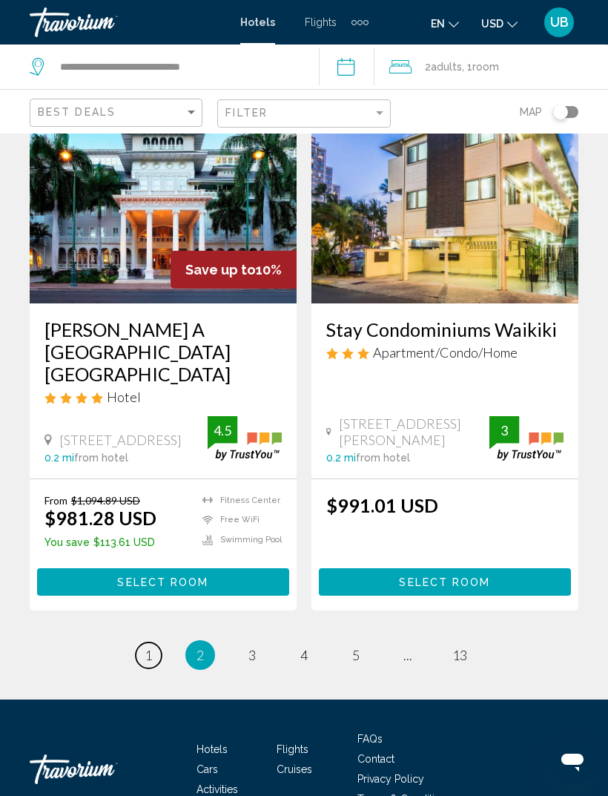
click at [154, 642] on link "page 1" at bounding box center [149, 655] width 26 height 26
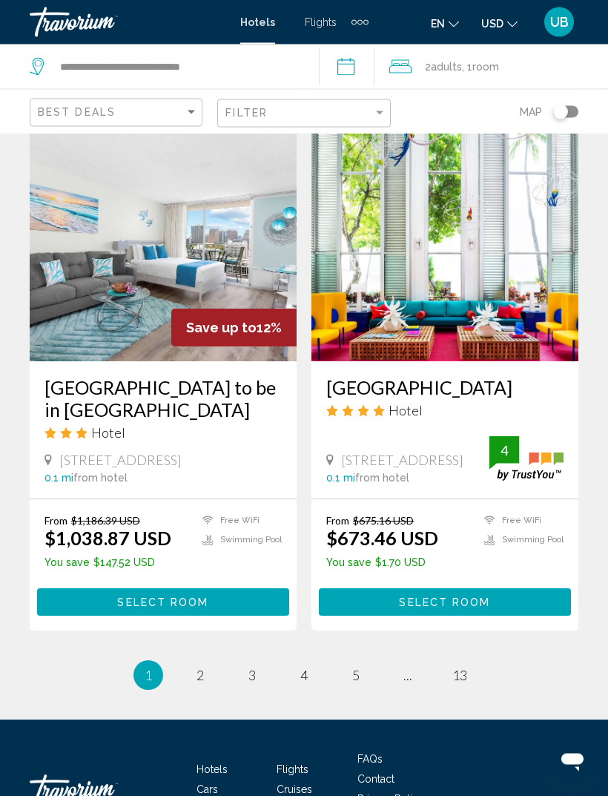
scroll to position [2817, 0]
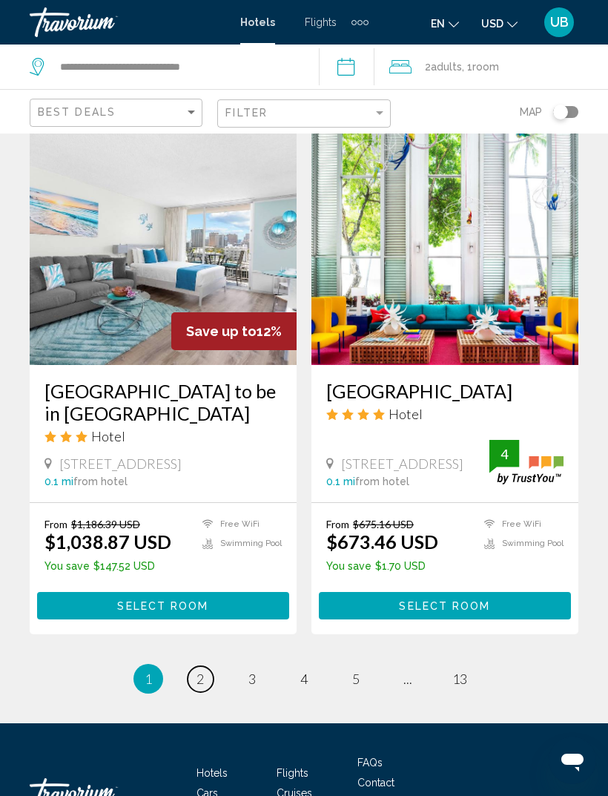
click at [194, 666] on link "page 2" at bounding box center [201, 679] width 26 height 26
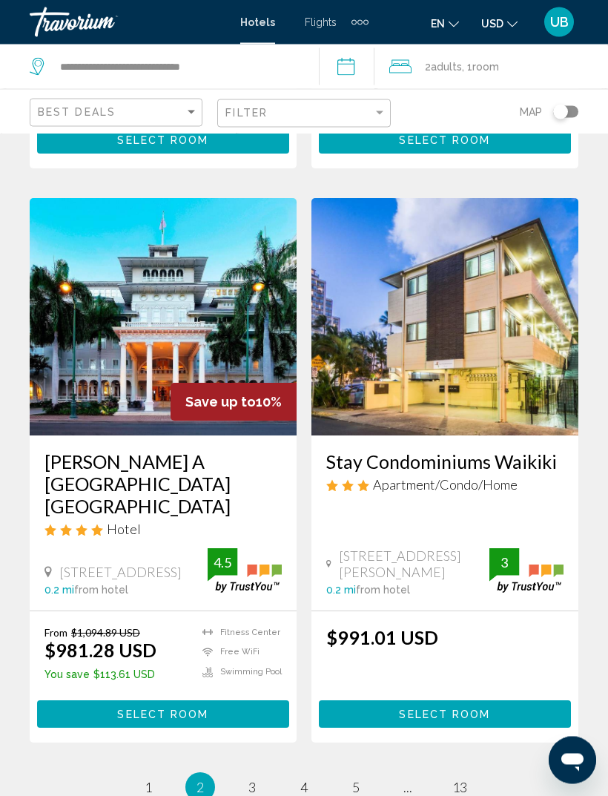
scroll to position [2769, 0]
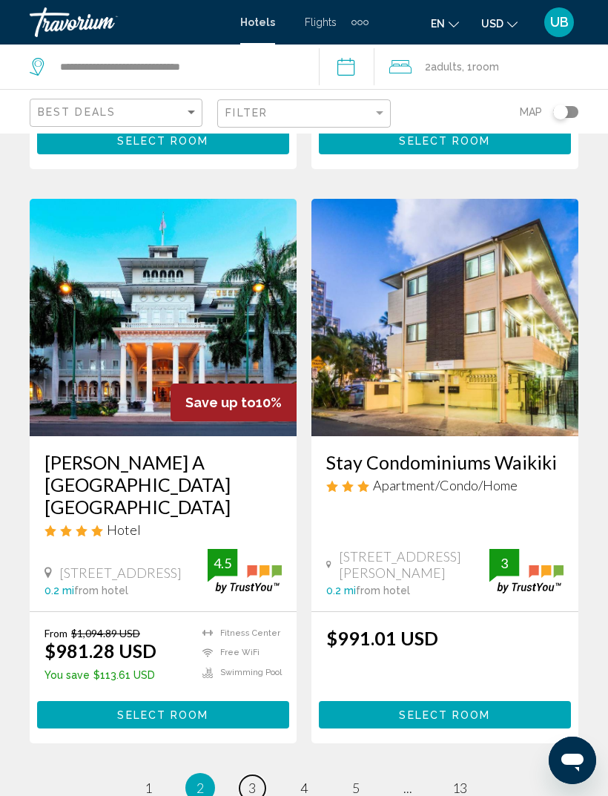
click at [259, 775] on link "page 3" at bounding box center [253, 788] width 26 height 26
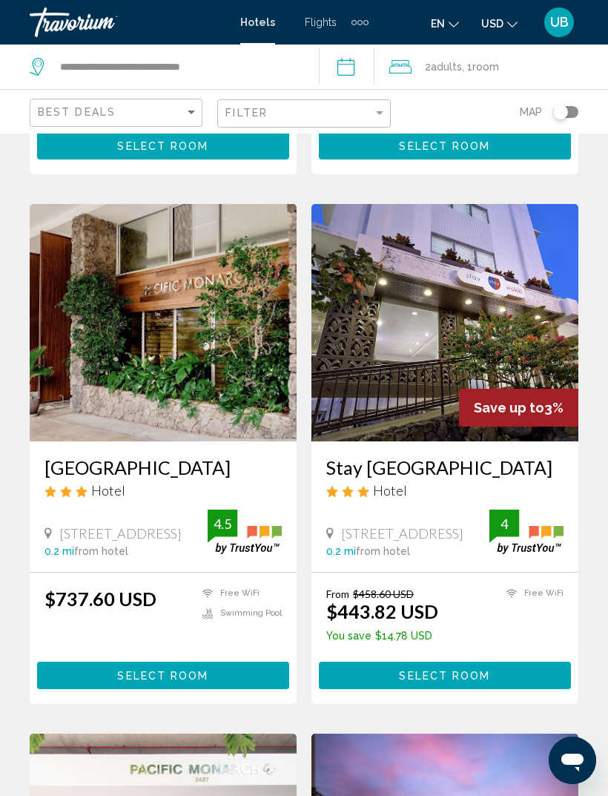
scroll to position [1085, 0]
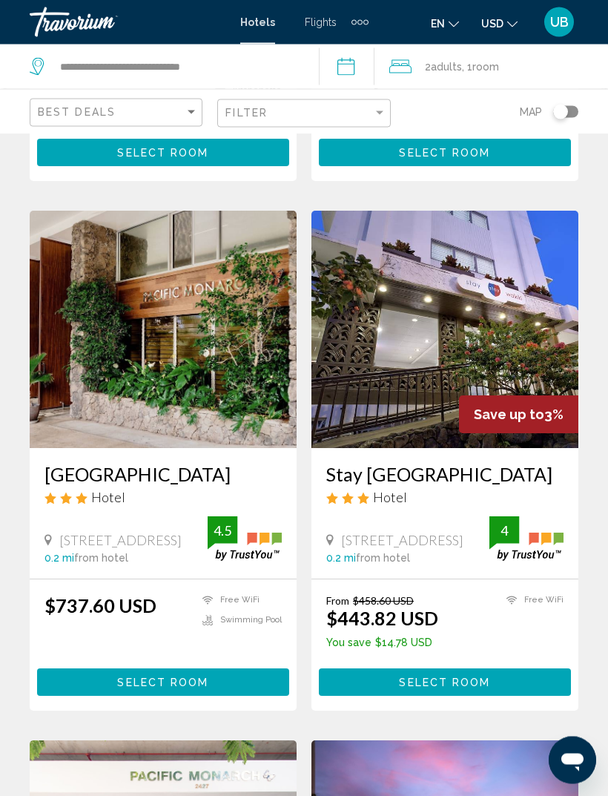
click at [527, 357] on img "Main content" at bounding box center [445, 329] width 267 height 237
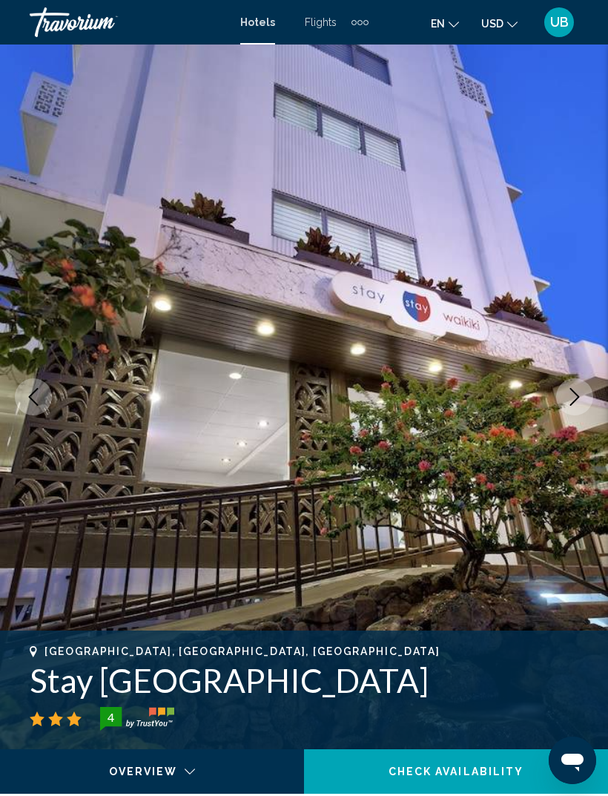
click at [568, 393] on icon "Next image" at bounding box center [575, 397] width 18 height 18
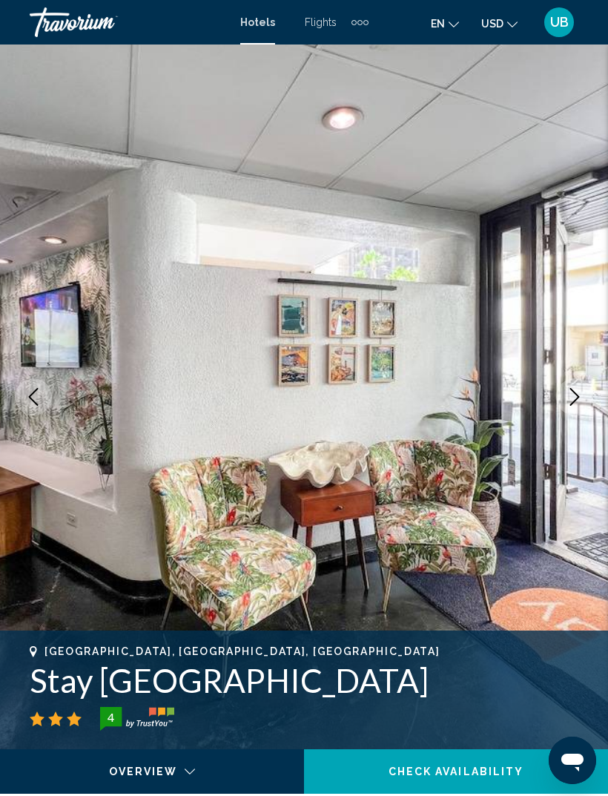
click at [562, 399] on button "Next image" at bounding box center [574, 396] width 37 height 37
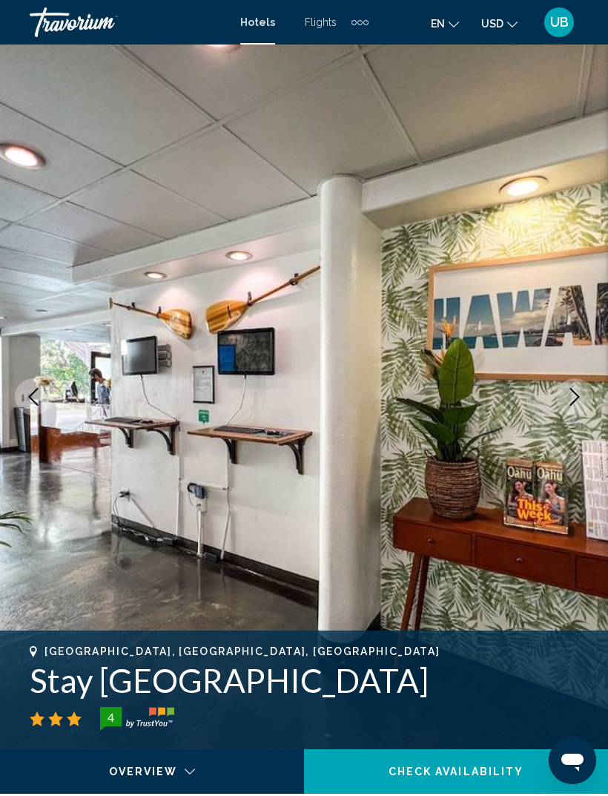
click at [564, 394] on button "Next image" at bounding box center [574, 396] width 37 height 37
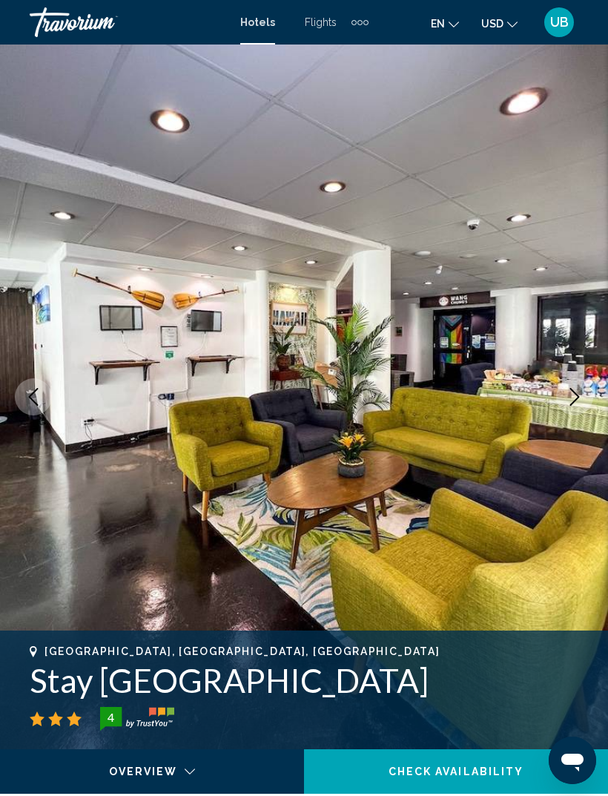
click at [562, 395] on button "Next image" at bounding box center [574, 396] width 37 height 37
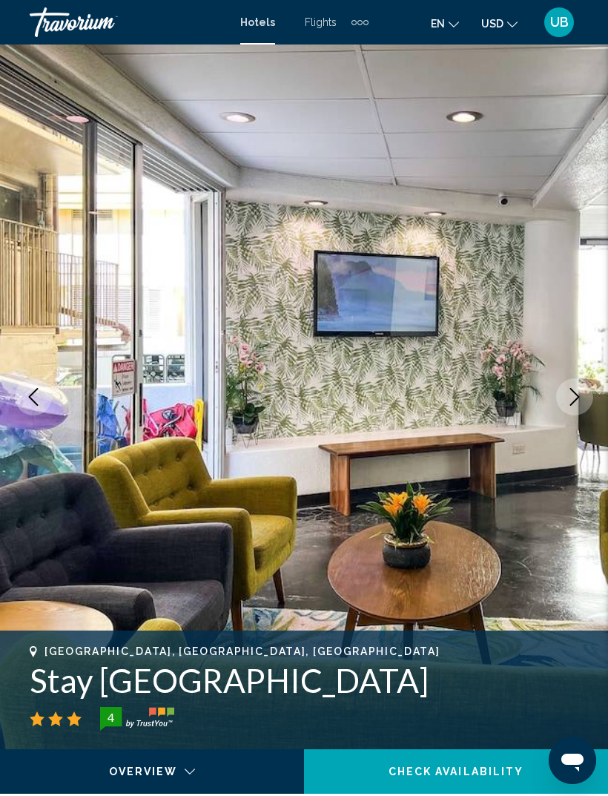
click at [565, 392] on button "Next image" at bounding box center [574, 396] width 37 height 37
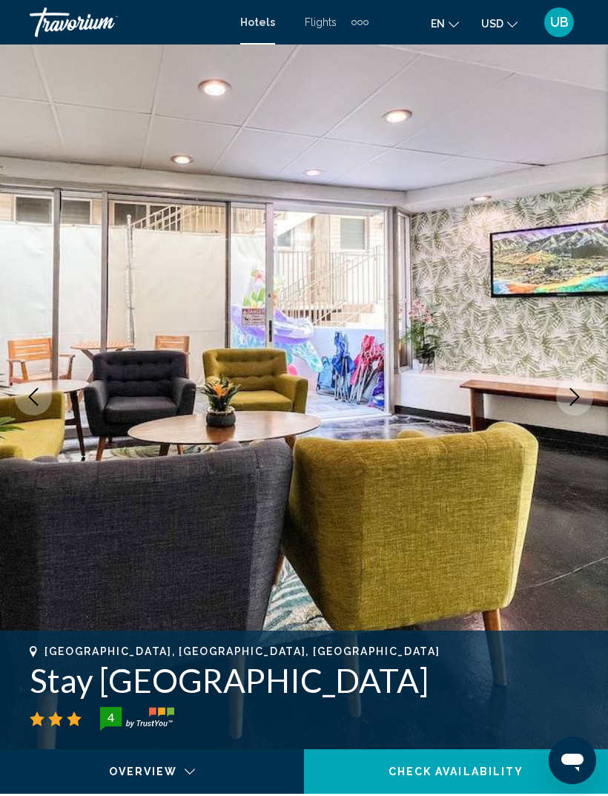
click at [568, 388] on icon "Next image" at bounding box center [575, 397] width 18 height 18
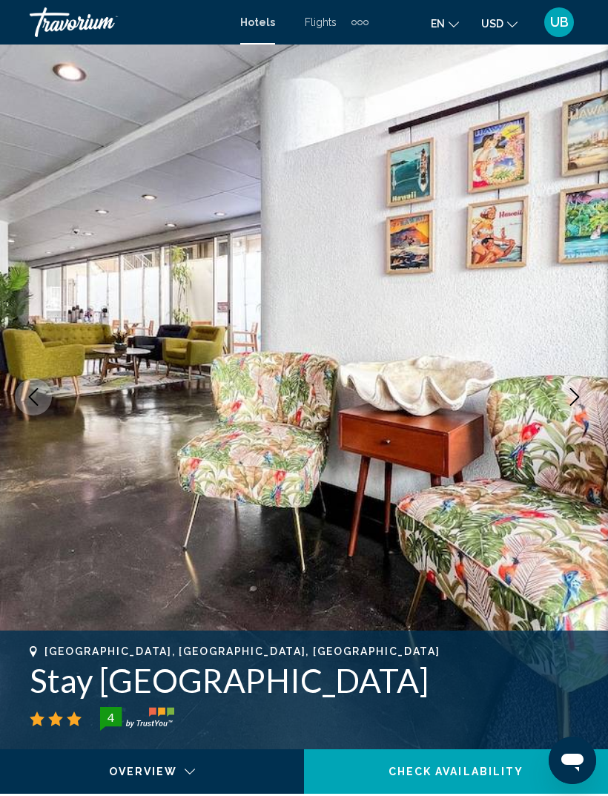
click at [573, 384] on button "Next image" at bounding box center [574, 396] width 37 height 37
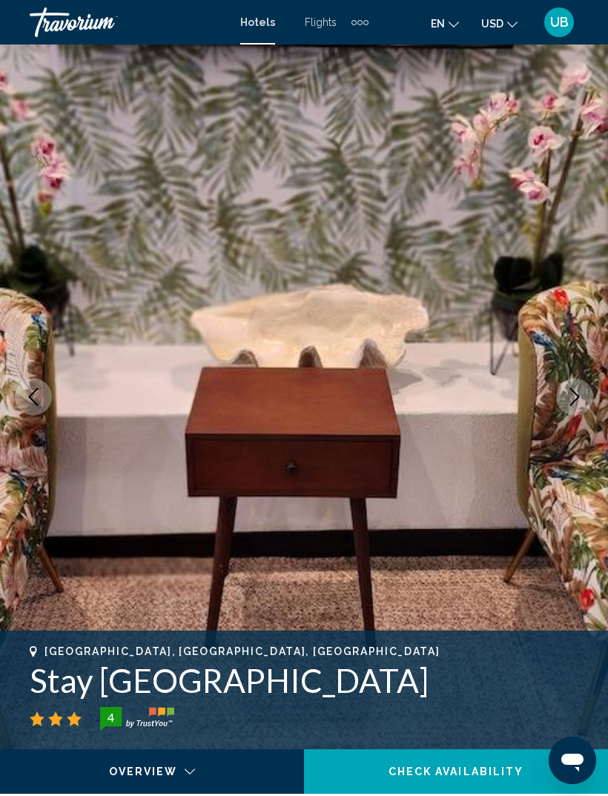
click at [576, 386] on button "Next image" at bounding box center [574, 396] width 37 height 37
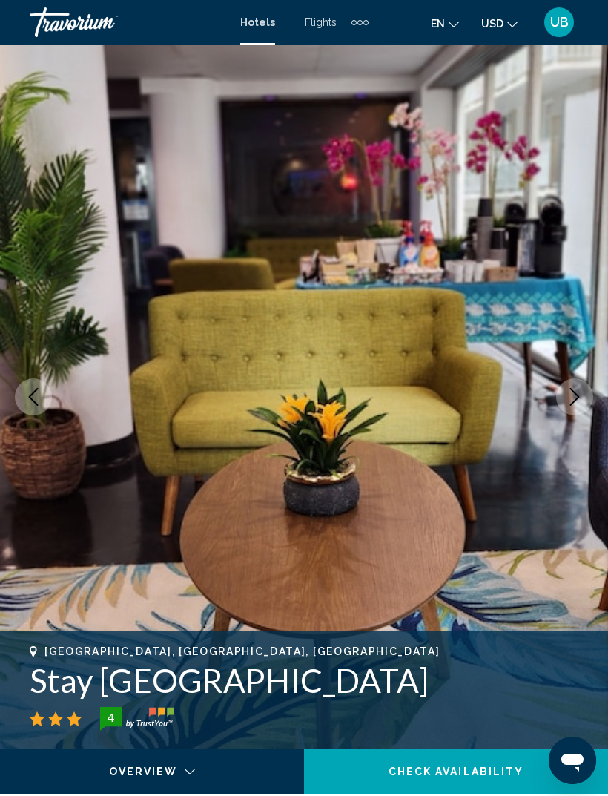
click at [576, 384] on button "Next image" at bounding box center [574, 396] width 37 height 37
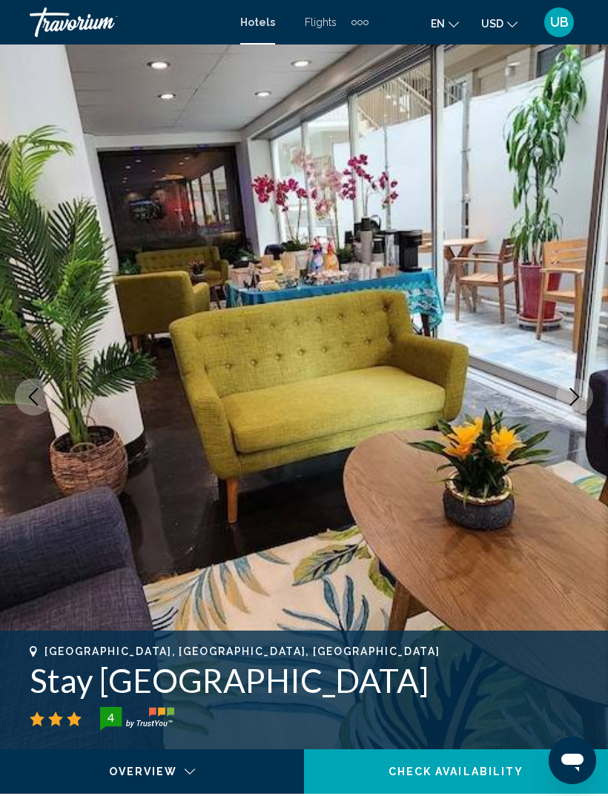
click at [574, 383] on button "Next image" at bounding box center [574, 396] width 37 height 37
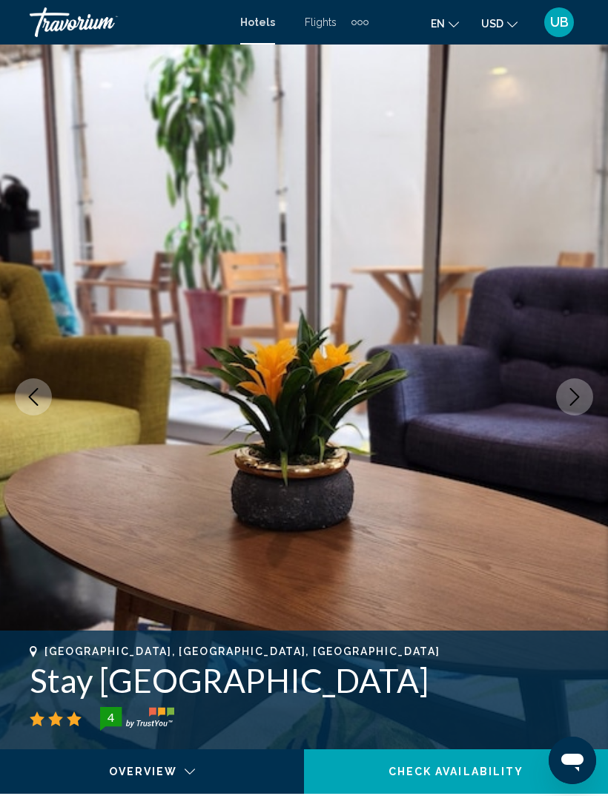
click at [568, 387] on button "Next image" at bounding box center [574, 396] width 37 height 37
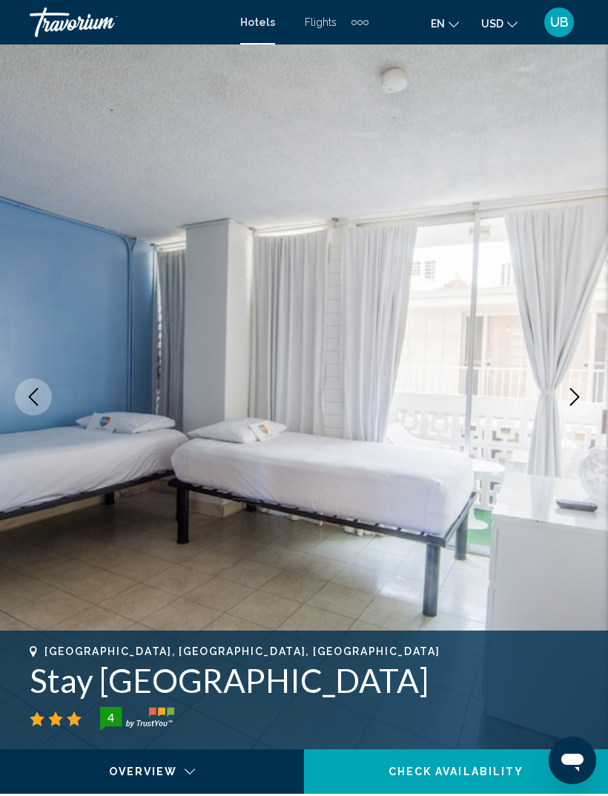
click at [569, 384] on button "Next image" at bounding box center [574, 396] width 37 height 37
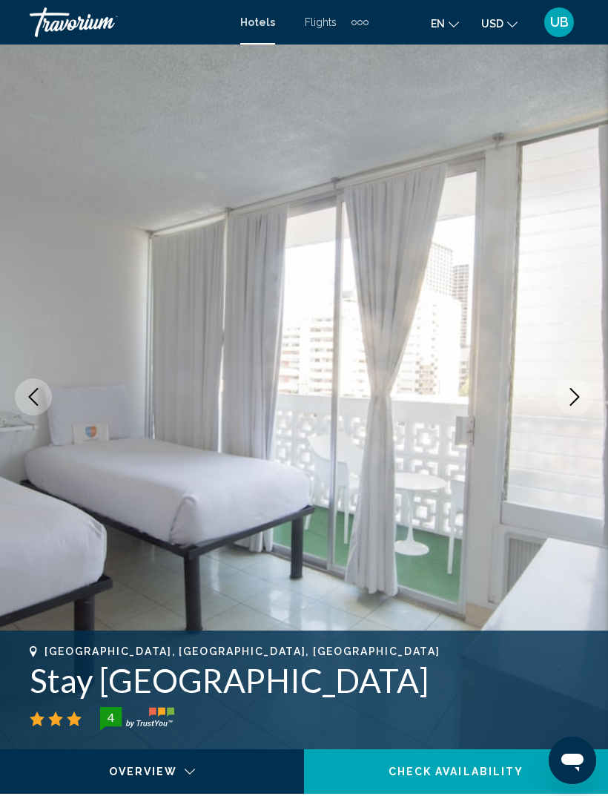
click at [569, 382] on button "Next image" at bounding box center [574, 396] width 37 height 37
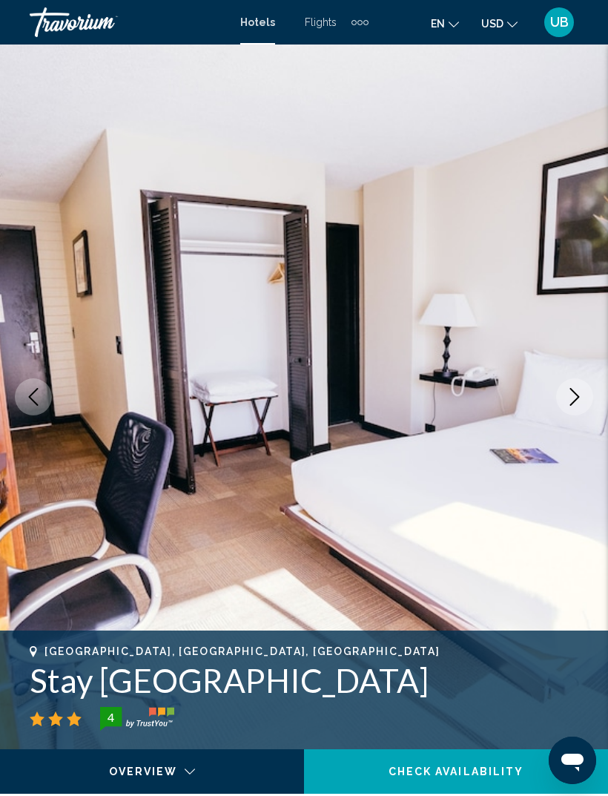
click at [579, 386] on button "Next image" at bounding box center [574, 396] width 37 height 37
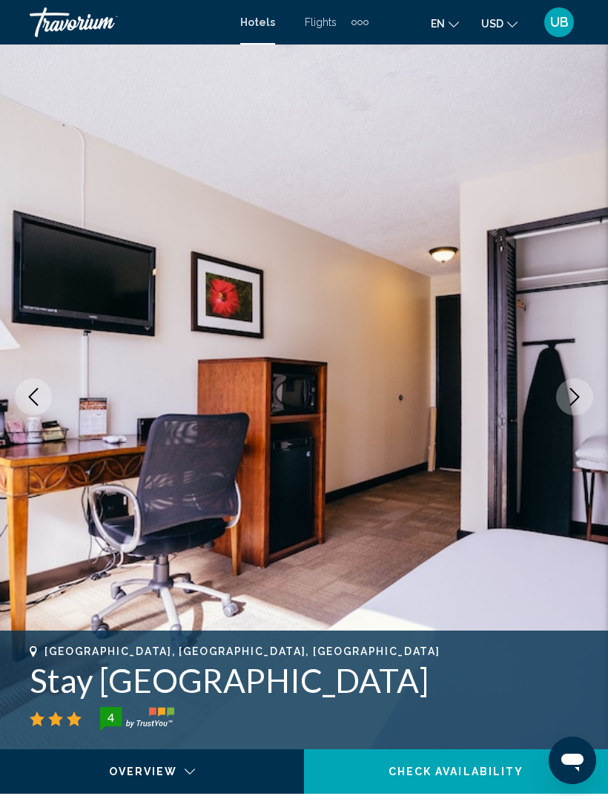
click at [573, 395] on icon "Next image" at bounding box center [575, 397] width 18 height 18
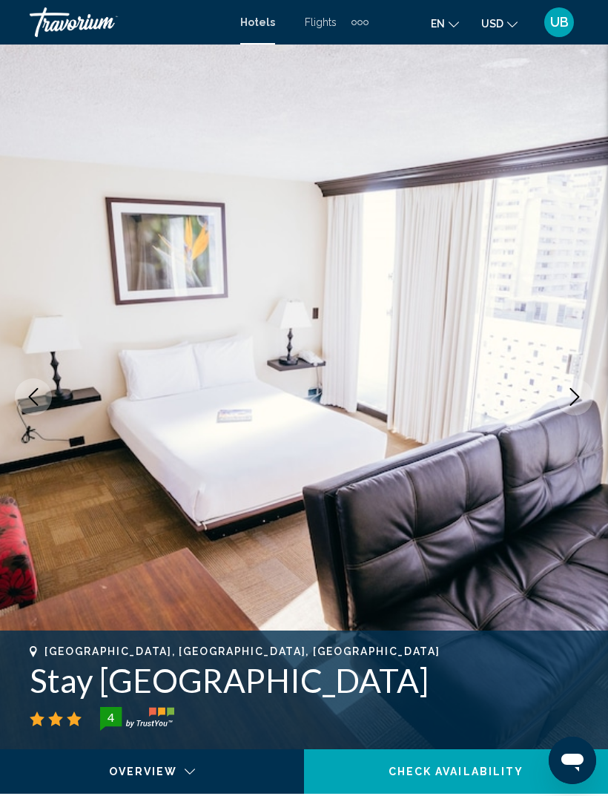
click at [573, 392] on icon "Next image" at bounding box center [576, 397] width 10 height 18
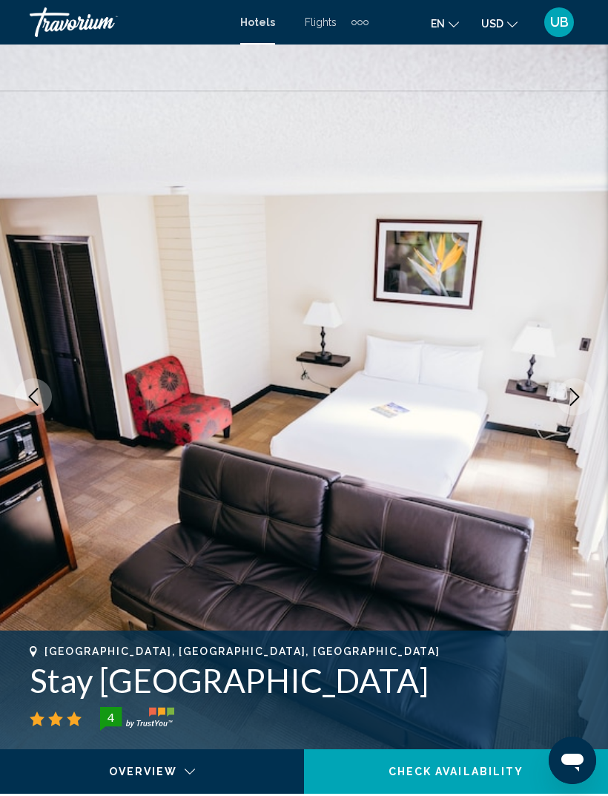
click at [571, 392] on icon "Next image" at bounding box center [575, 397] width 18 height 18
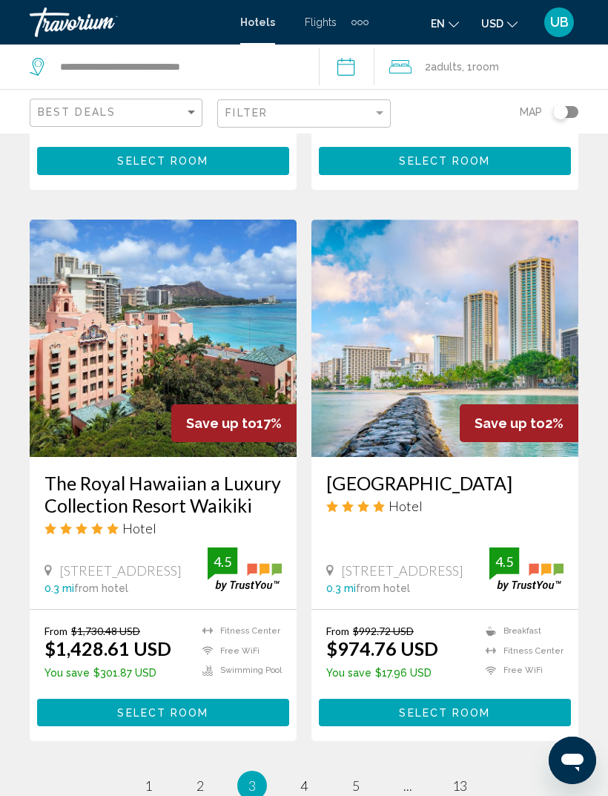
scroll to position [2891, 0]
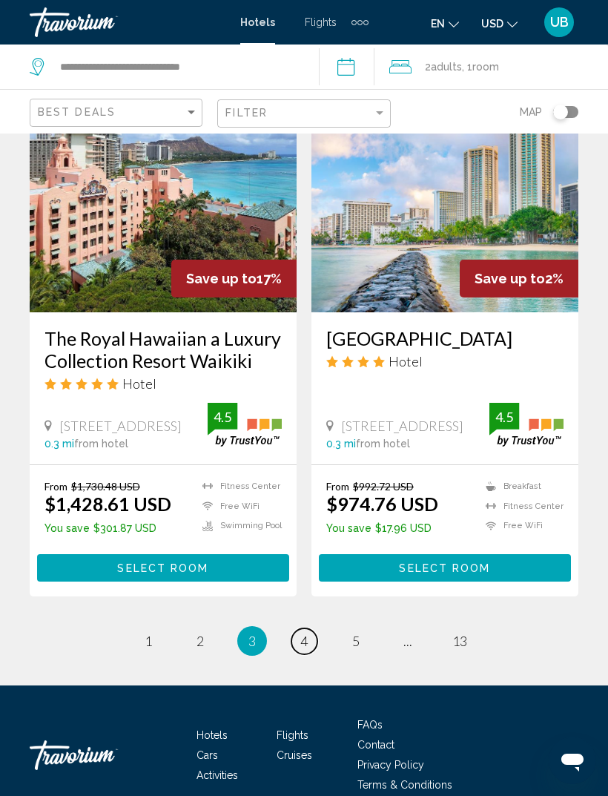
click at [317, 628] on link "page 4" at bounding box center [305, 641] width 26 height 26
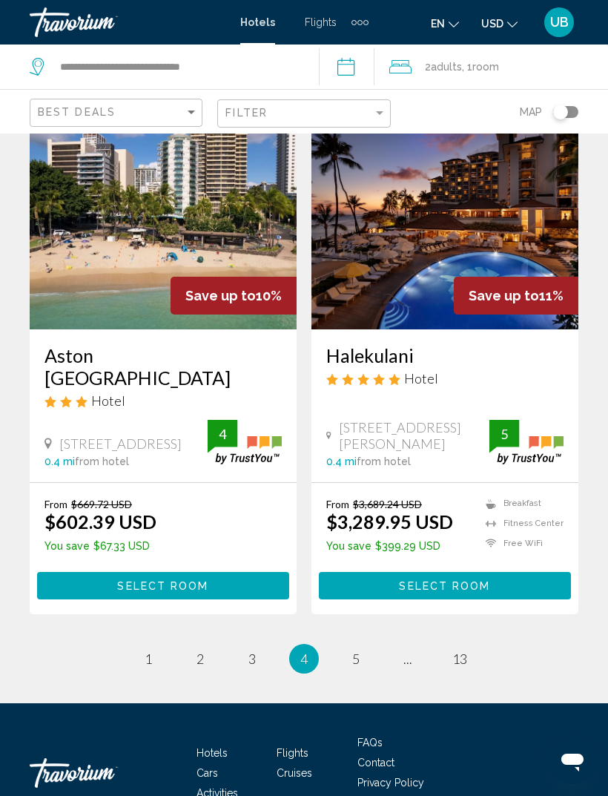
scroll to position [2885, 0]
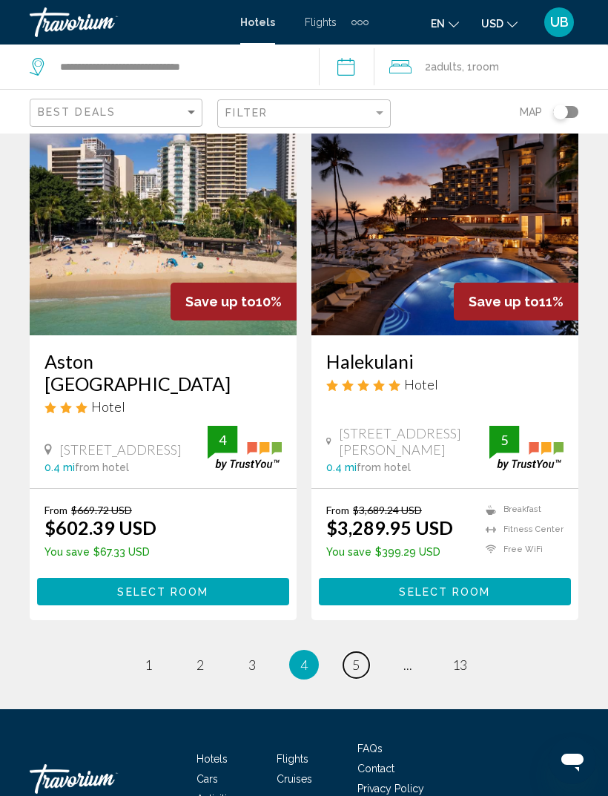
click at [349, 652] on link "page 5" at bounding box center [356, 665] width 26 height 26
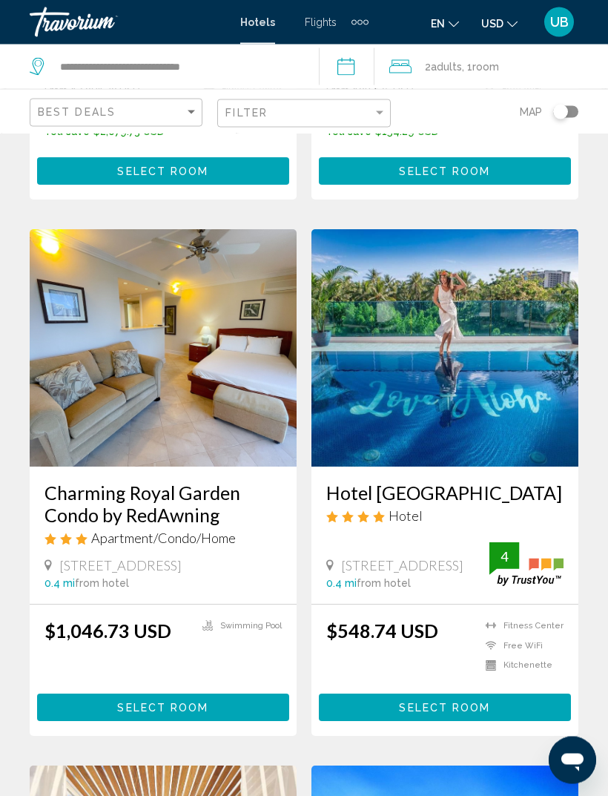
scroll to position [2191, 0]
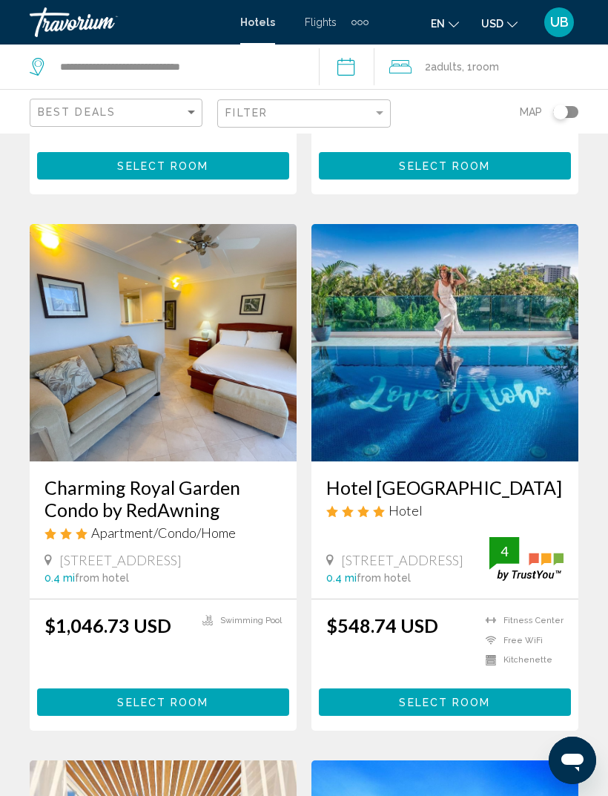
click at [524, 378] on img "Main content" at bounding box center [445, 342] width 267 height 237
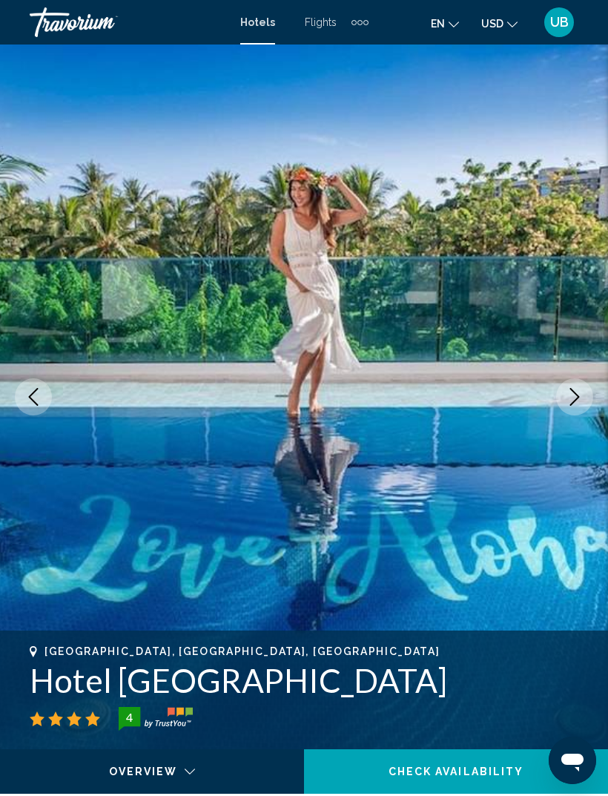
click at [559, 399] on button "Next image" at bounding box center [574, 396] width 37 height 37
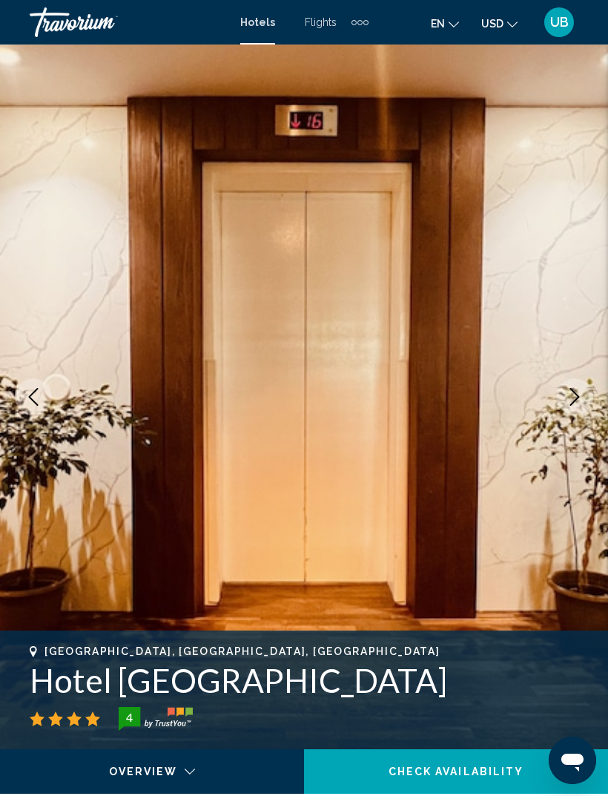
click at [568, 391] on icon "Next image" at bounding box center [575, 397] width 18 height 18
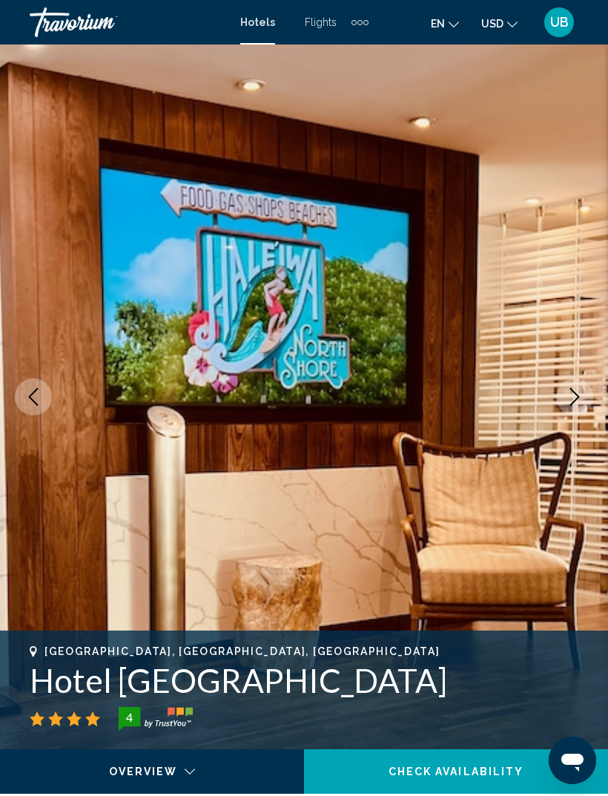
click at [573, 385] on button "Next image" at bounding box center [574, 396] width 37 height 37
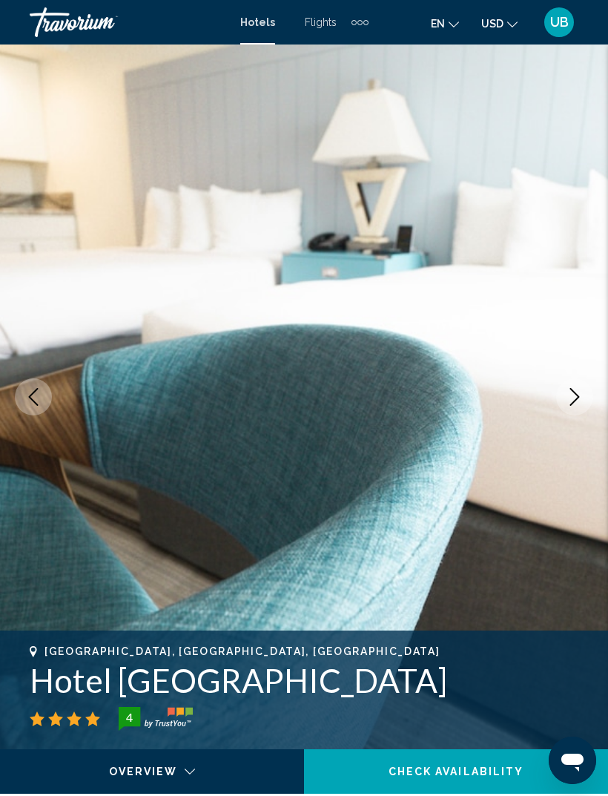
click at [572, 387] on button "Next image" at bounding box center [574, 396] width 37 height 37
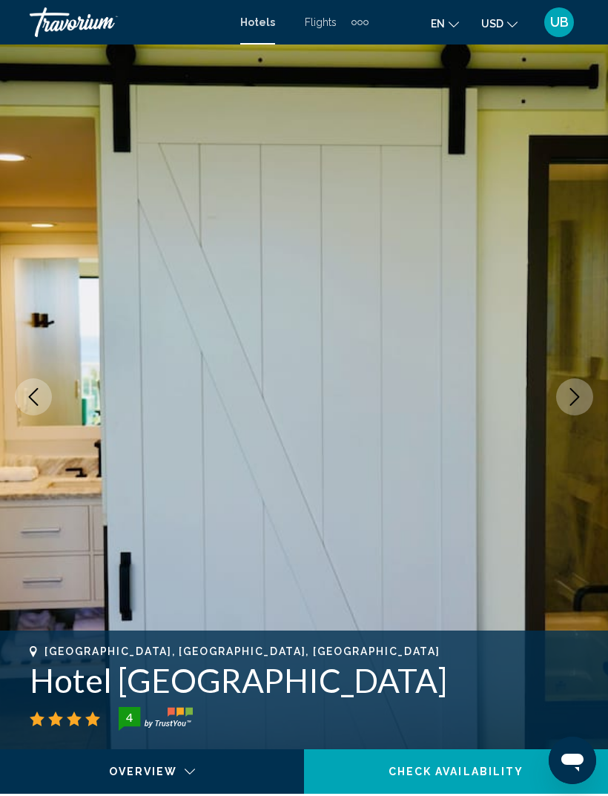
click at [571, 389] on icon "Next image" at bounding box center [576, 397] width 10 height 18
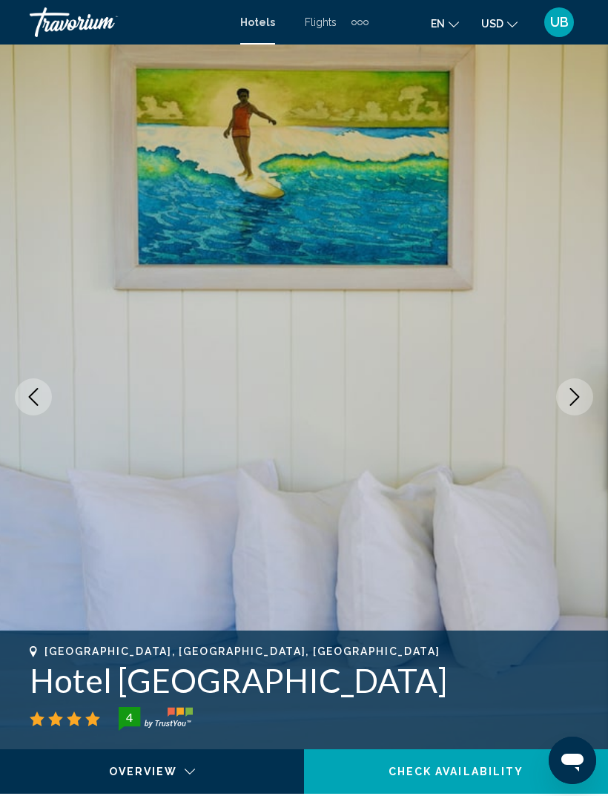
click at [568, 390] on icon "Next image" at bounding box center [575, 397] width 18 height 18
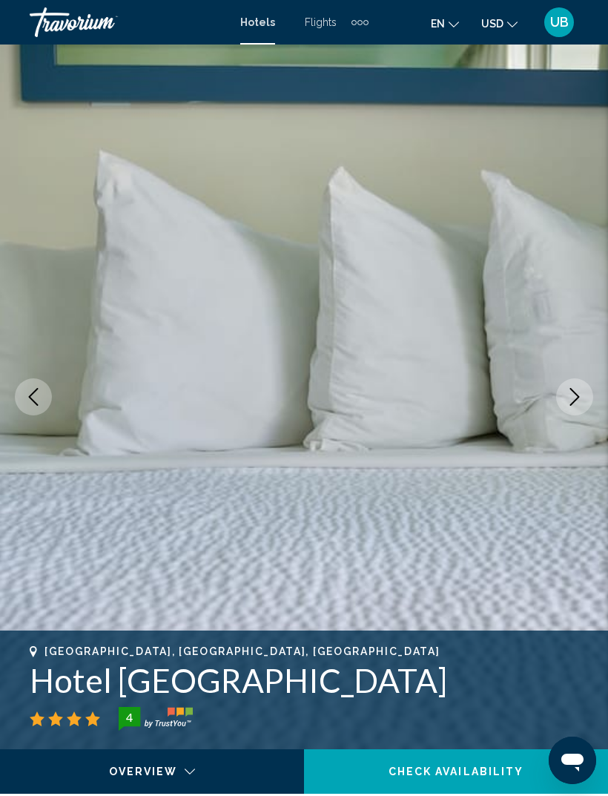
click at [573, 386] on button "Next image" at bounding box center [574, 396] width 37 height 37
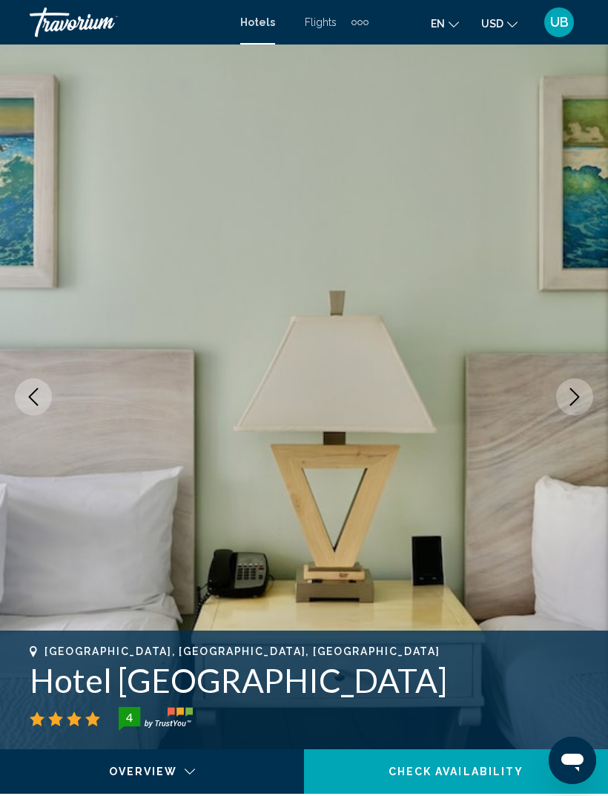
click at [573, 387] on button "Next image" at bounding box center [574, 396] width 37 height 37
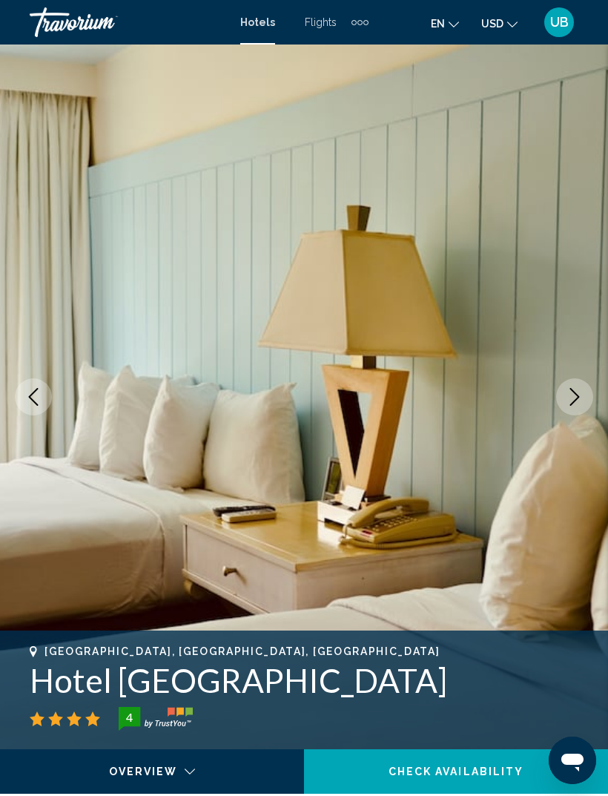
click at [575, 384] on button "Next image" at bounding box center [574, 396] width 37 height 37
click at [572, 386] on button "Next image" at bounding box center [574, 396] width 37 height 37
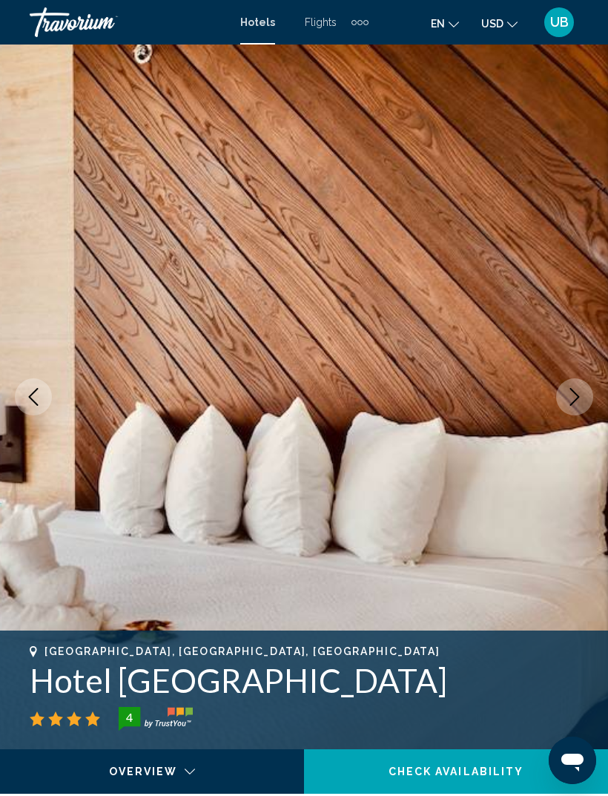
click at [576, 383] on button "Next image" at bounding box center [574, 396] width 37 height 37
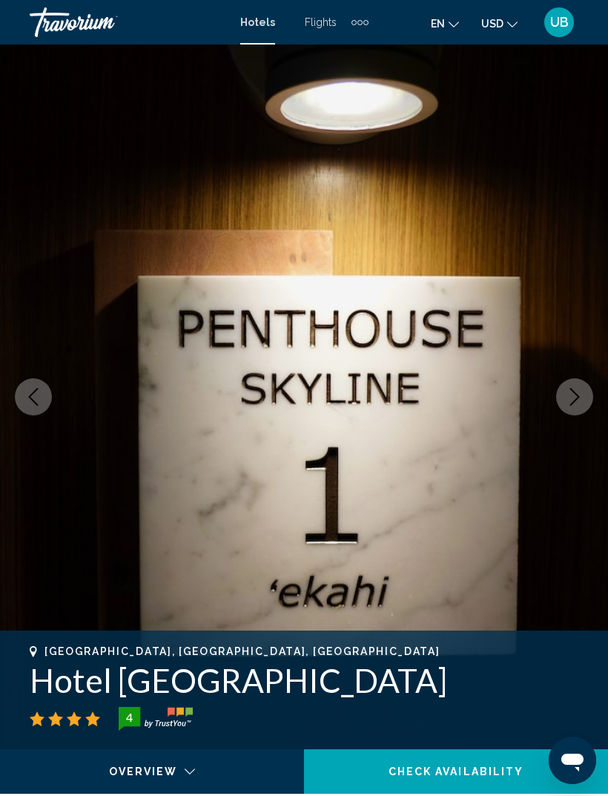
click at [574, 385] on button "Next image" at bounding box center [574, 396] width 37 height 37
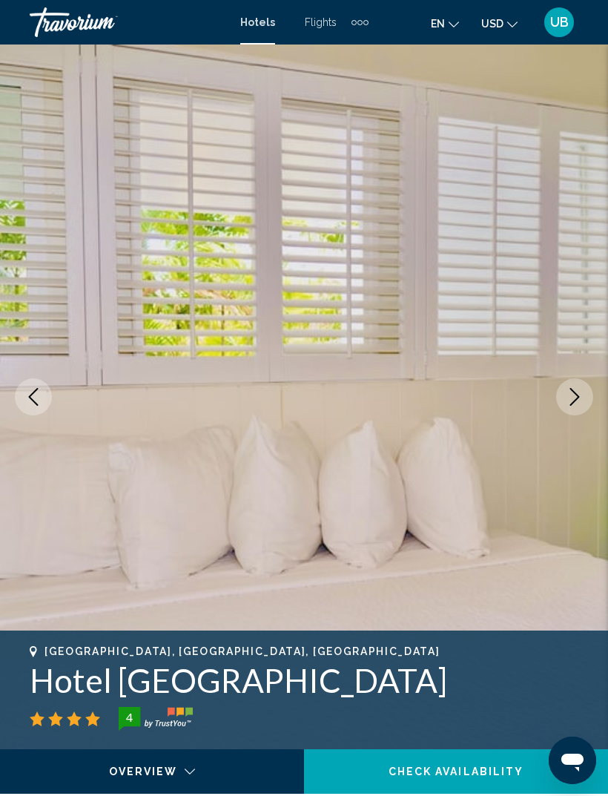
click at [573, 385] on button "Next image" at bounding box center [574, 396] width 37 height 37
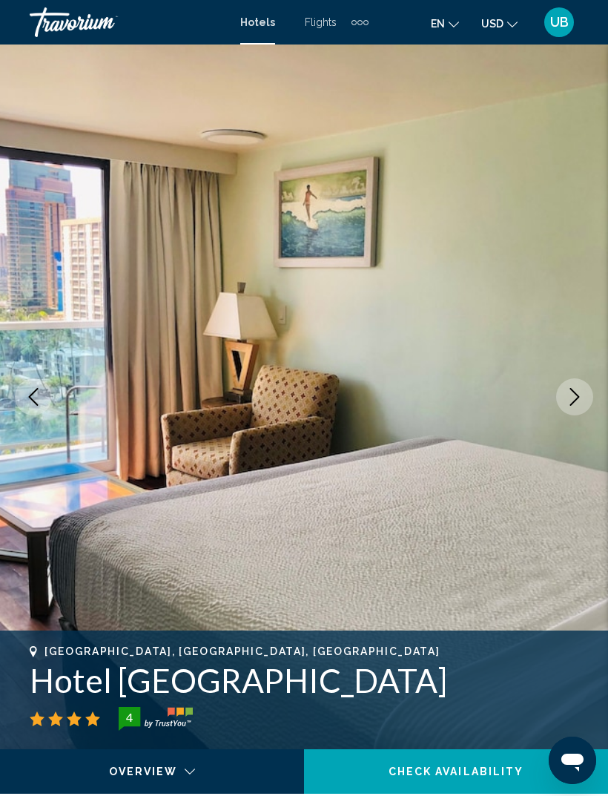
click at [572, 384] on button "Next image" at bounding box center [574, 396] width 37 height 37
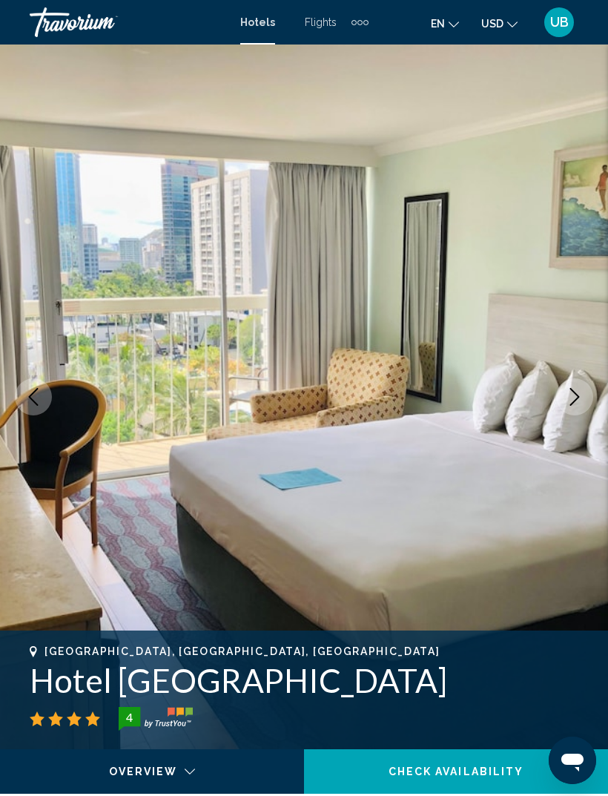
click at [570, 384] on button "Next image" at bounding box center [574, 396] width 37 height 37
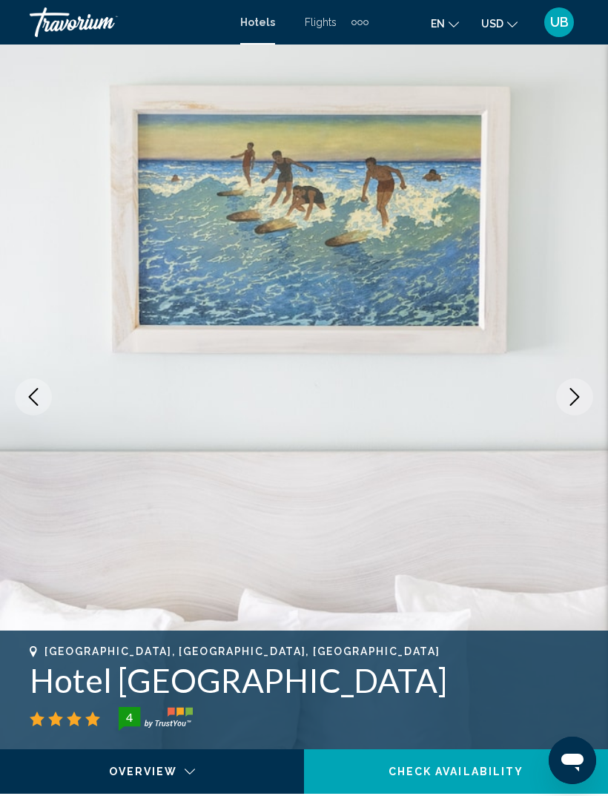
click at [568, 385] on button "Next image" at bounding box center [574, 396] width 37 height 37
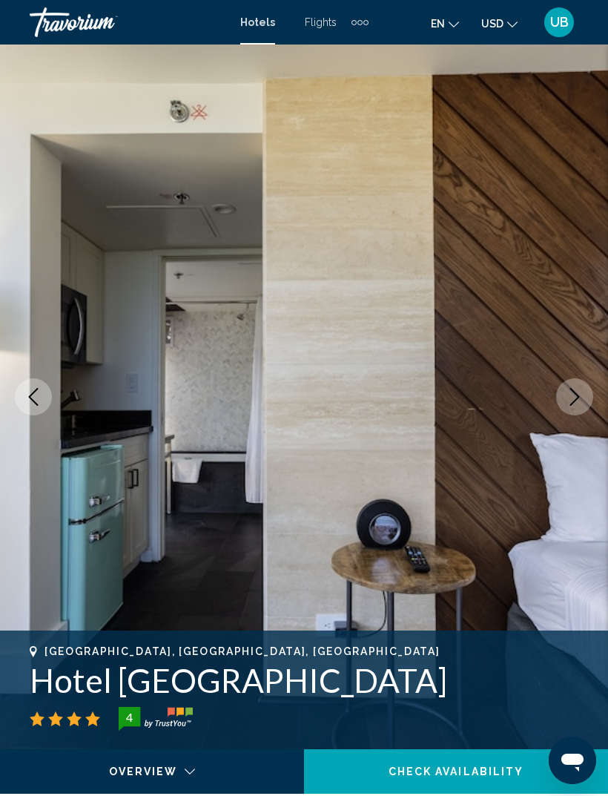
click at [565, 382] on button "Next image" at bounding box center [574, 396] width 37 height 37
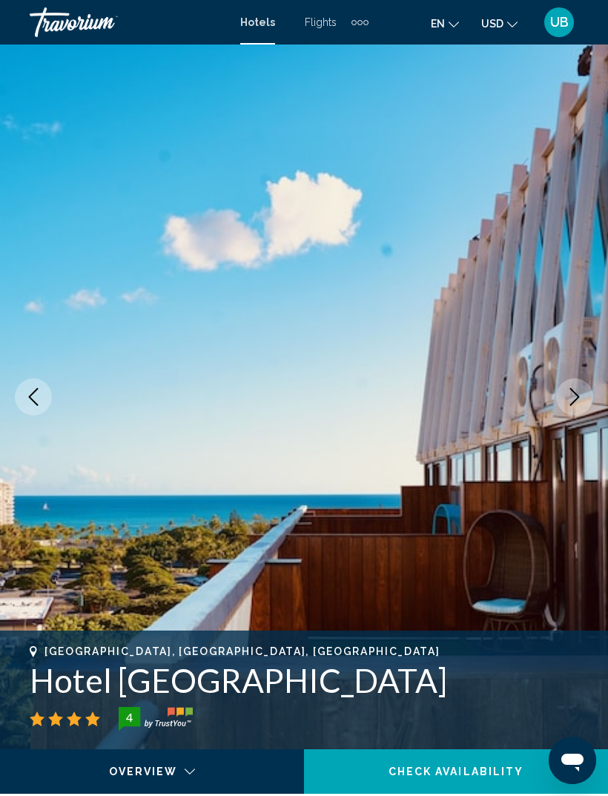
click at [565, 381] on button "Next image" at bounding box center [574, 396] width 37 height 37
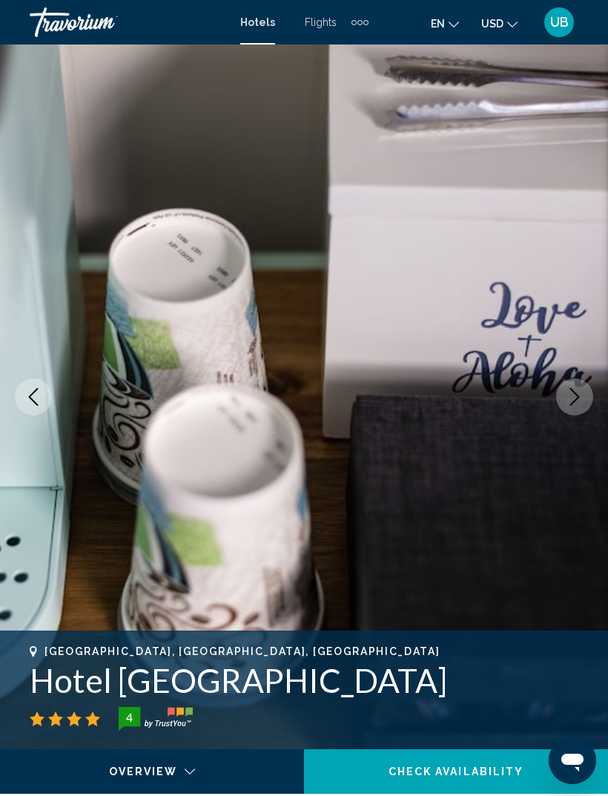
click at [50, 384] on img "Main content" at bounding box center [304, 397] width 608 height 705
click at [20, 402] on button "Previous image" at bounding box center [33, 396] width 37 height 37
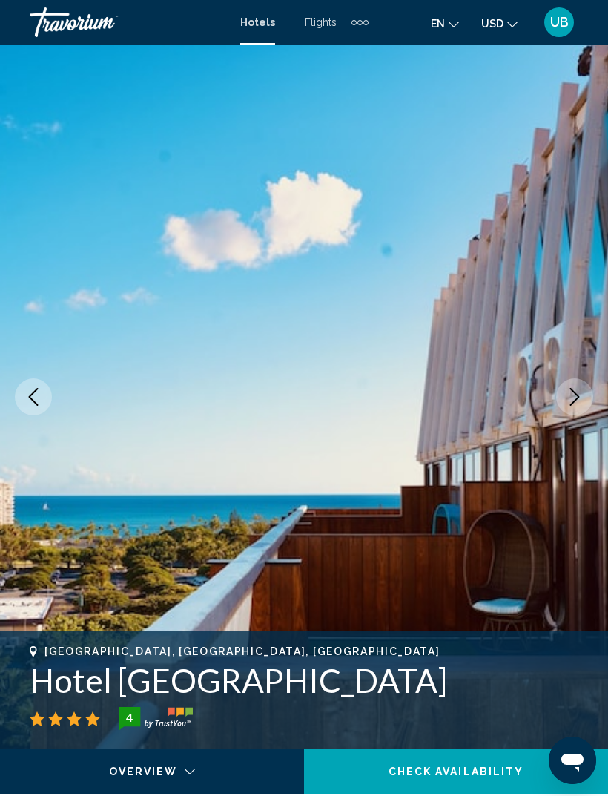
click at [568, 396] on icon "Next image" at bounding box center [575, 397] width 18 height 18
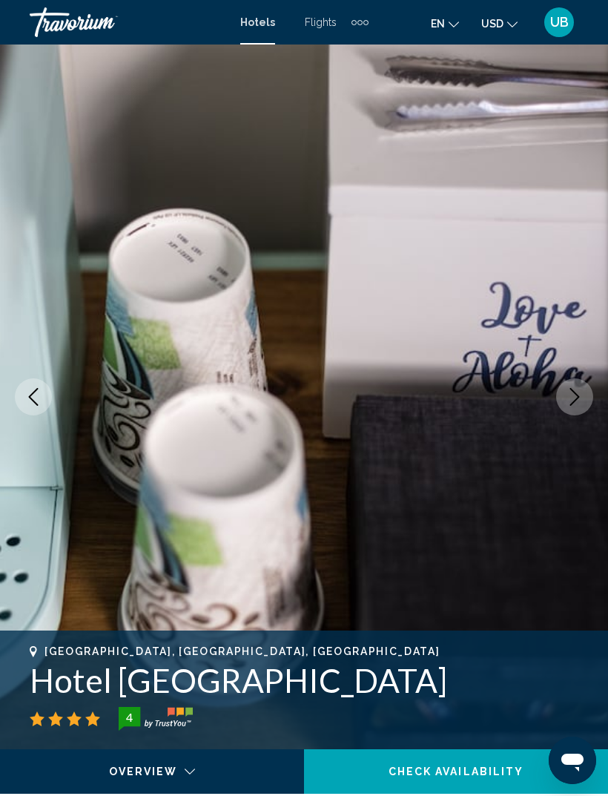
click at [575, 387] on button "Next image" at bounding box center [574, 396] width 37 height 37
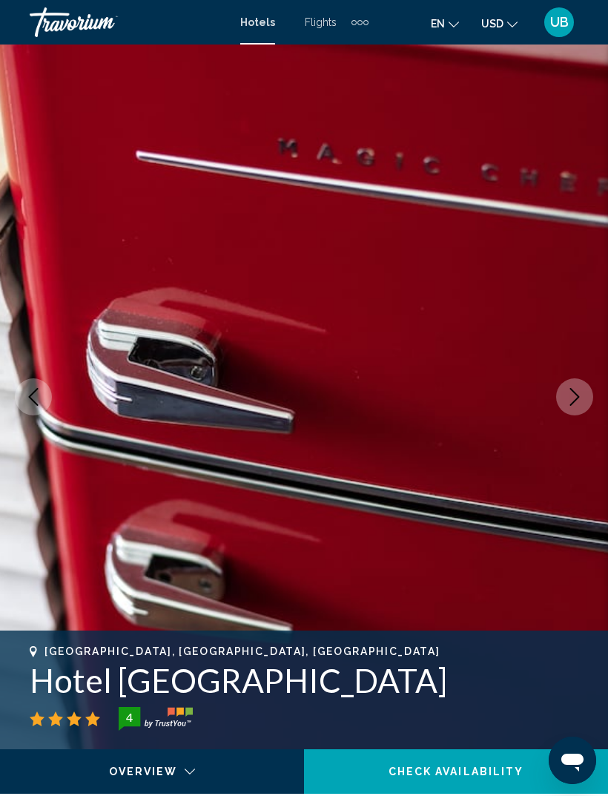
click at [572, 381] on button "Next image" at bounding box center [574, 396] width 37 height 37
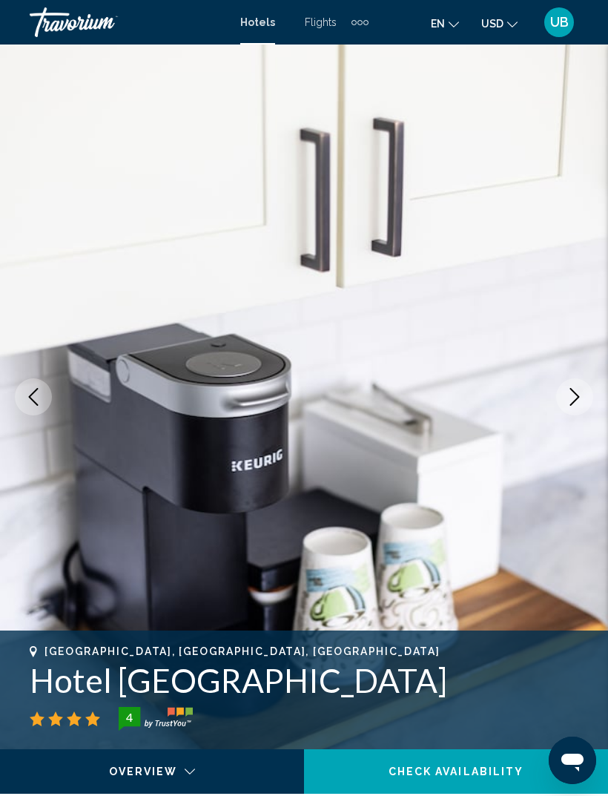
click at [573, 381] on button "Next image" at bounding box center [574, 396] width 37 height 37
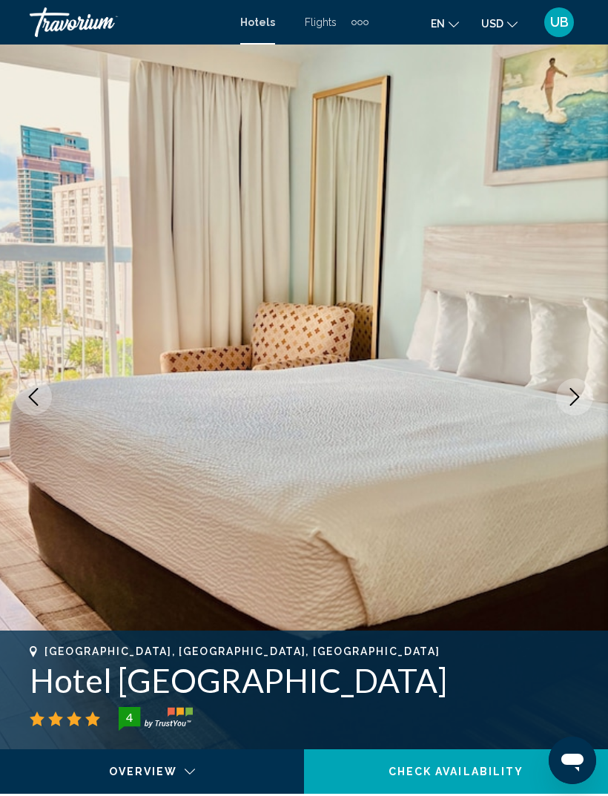
click at [576, 378] on button "Next image" at bounding box center [574, 396] width 37 height 37
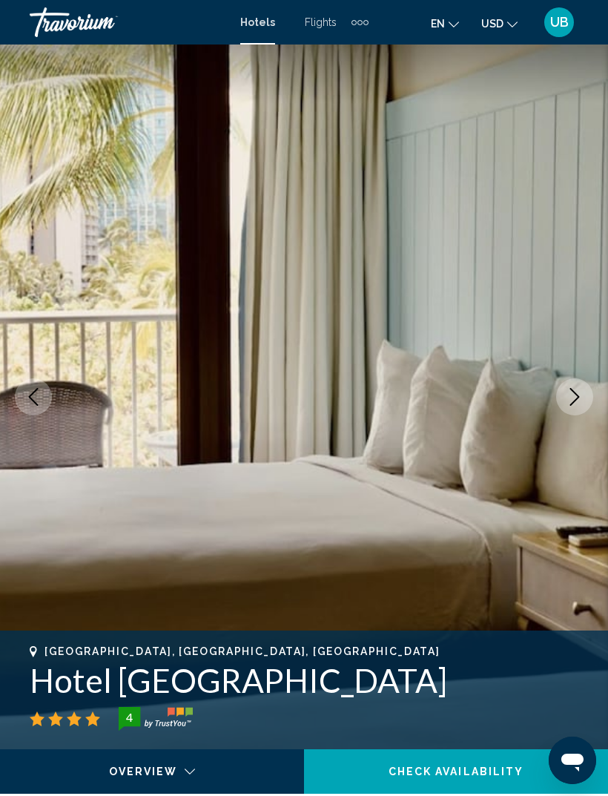
click at [570, 388] on icon "Next image" at bounding box center [575, 397] width 18 height 18
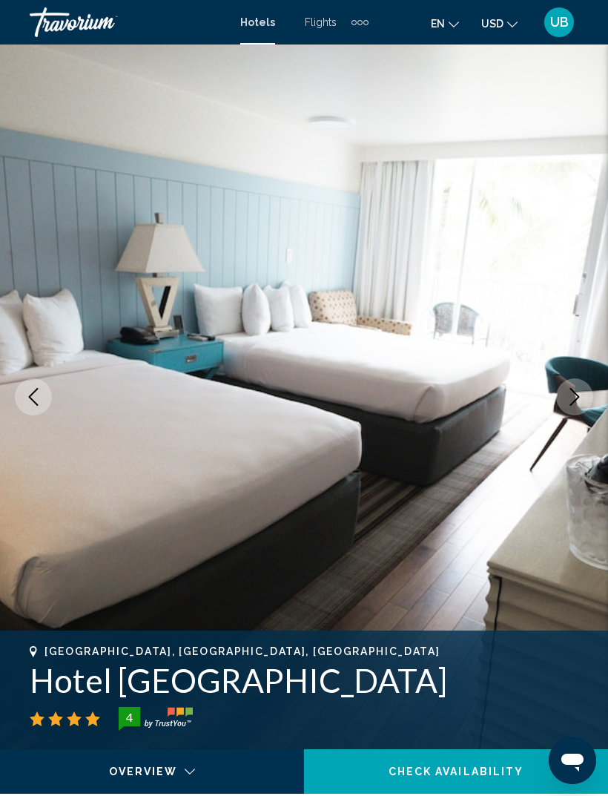
click at [567, 386] on button "Next image" at bounding box center [574, 396] width 37 height 37
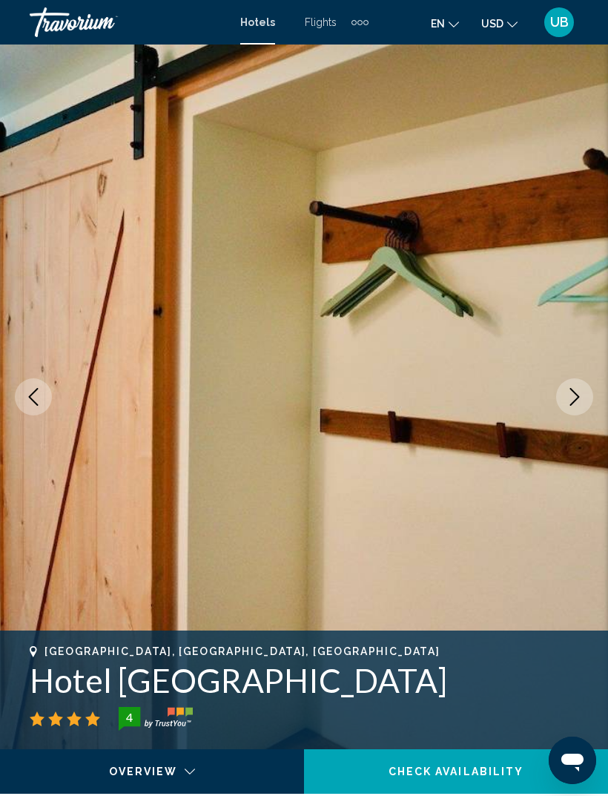
click at [559, 377] on img "Main content" at bounding box center [304, 397] width 608 height 705
click at [572, 385] on button "Next image" at bounding box center [574, 396] width 37 height 37
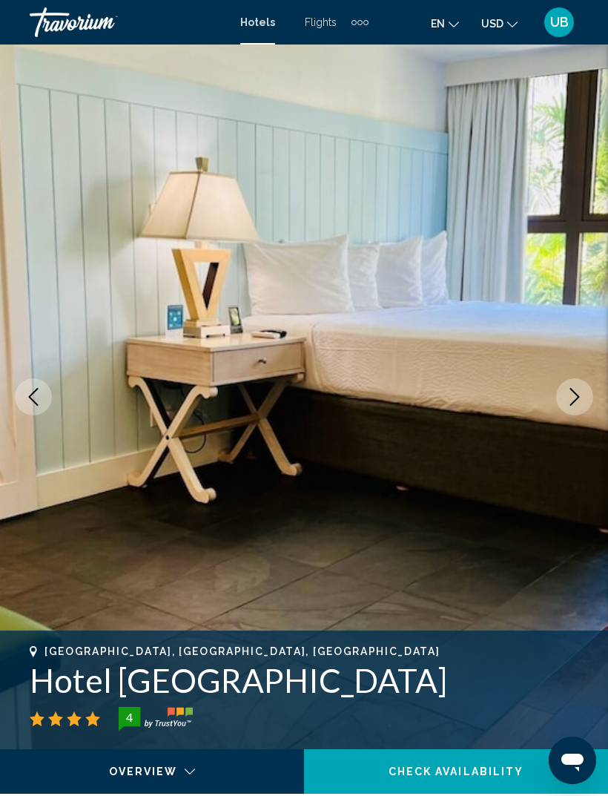
click at [580, 380] on button "Next image" at bounding box center [574, 396] width 37 height 37
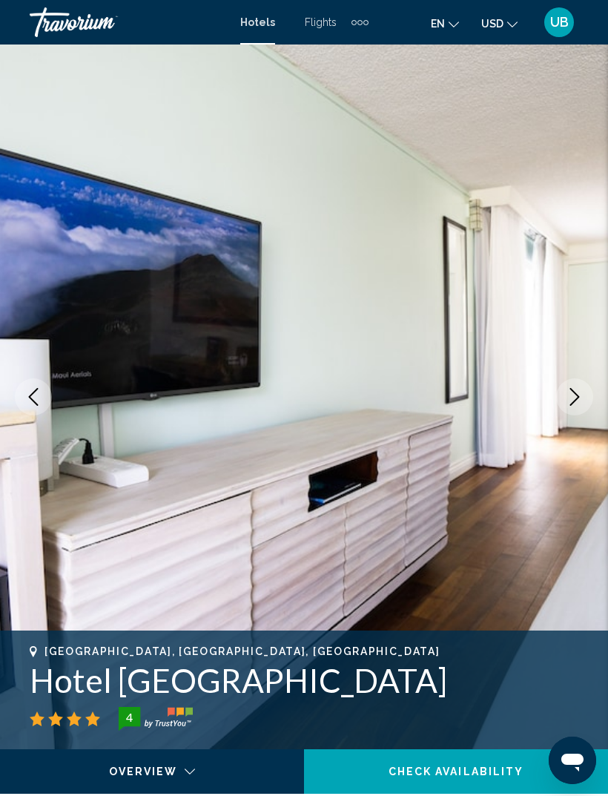
click at [575, 380] on button "Next image" at bounding box center [574, 396] width 37 height 37
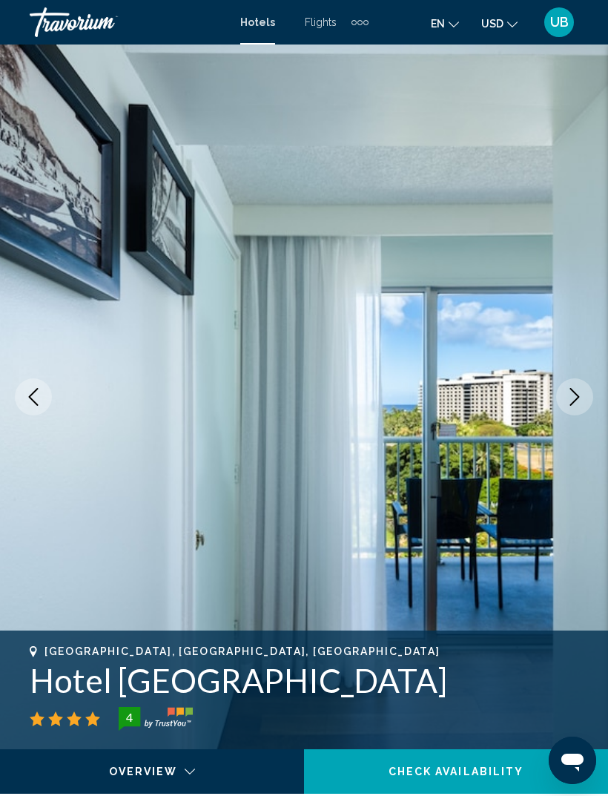
click at [576, 378] on img "Main content" at bounding box center [304, 397] width 608 height 705
click at [570, 379] on button "Next image" at bounding box center [574, 396] width 37 height 37
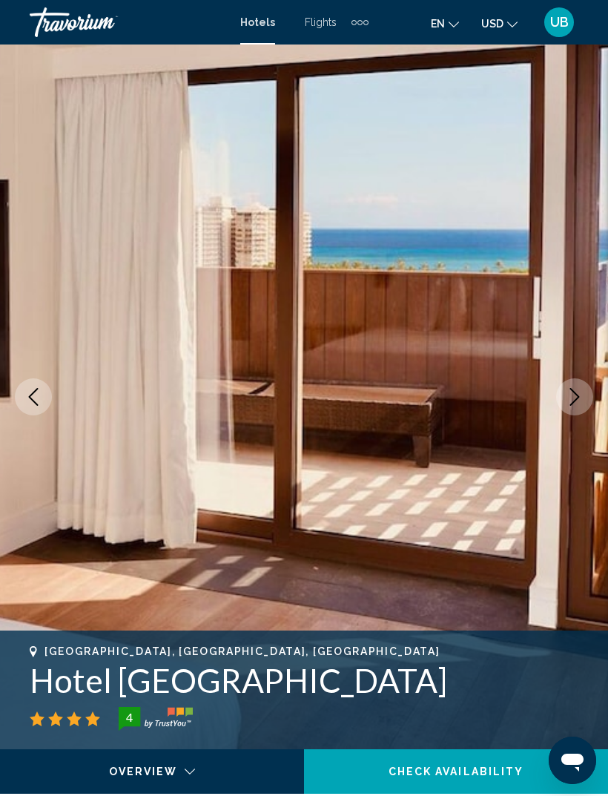
click at [571, 378] on img "Main content" at bounding box center [304, 397] width 608 height 705
click at [576, 380] on button "Next image" at bounding box center [574, 396] width 37 height 37
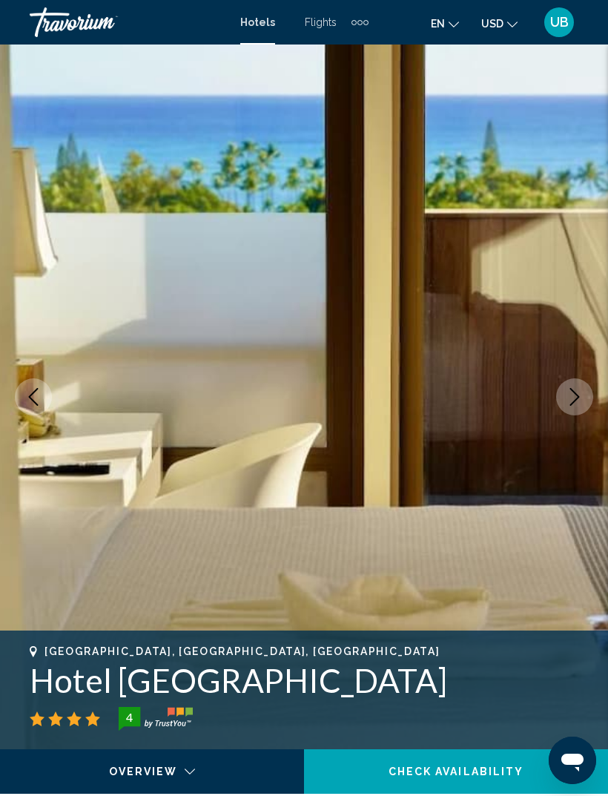
click at [567, 376] on img "Main content" at bounding box center [304, 397] width 608 height 705
click at [570, 375] on img "Main content" at bounding box center [304, 397] width 608 height 705
click at [569, 379] on button "Next image" at bounding box center [574, 396] width 37 height 37
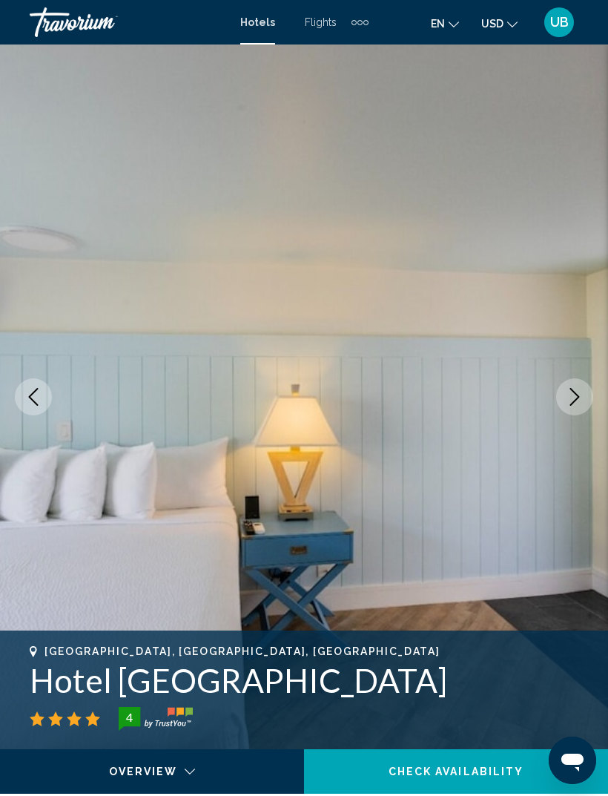
click at [470, 418] on img "Main content" at bounding box center [304, 397] width 608 height 705
click at [579, 405] on icon "Next image" at bounding box center [575, 397] width 18 height 18
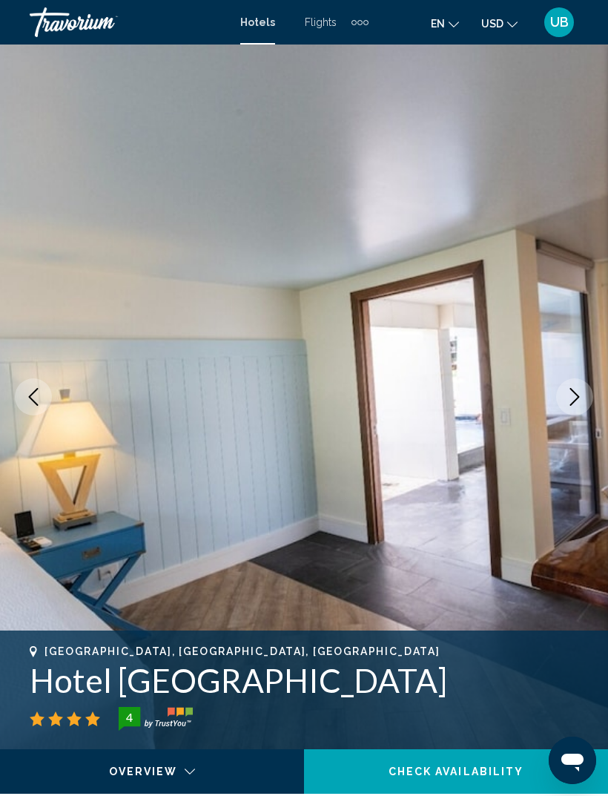
click at [579, 398] on icon "Next image" at bounding box center [575, 397] width 18 height 18
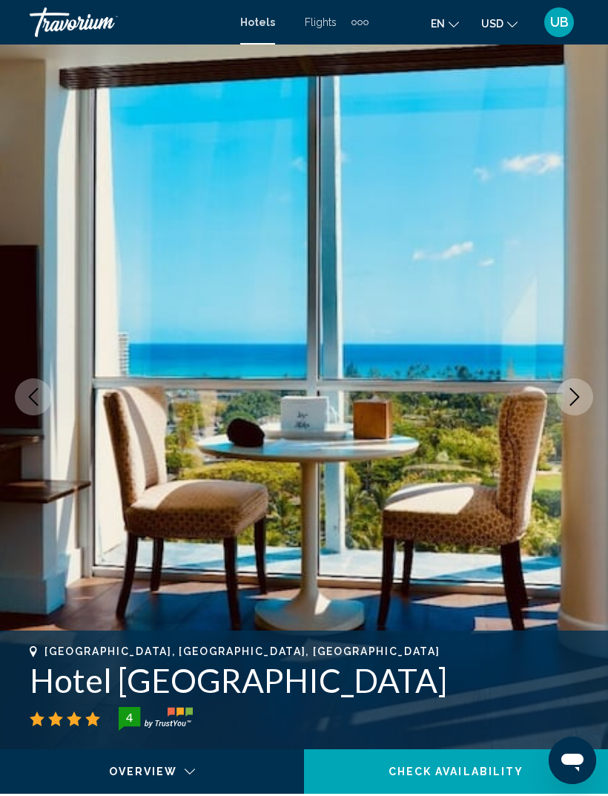
click at [585, 392] on button "Next image" at bounding box center [574, 396] width 37 height 37
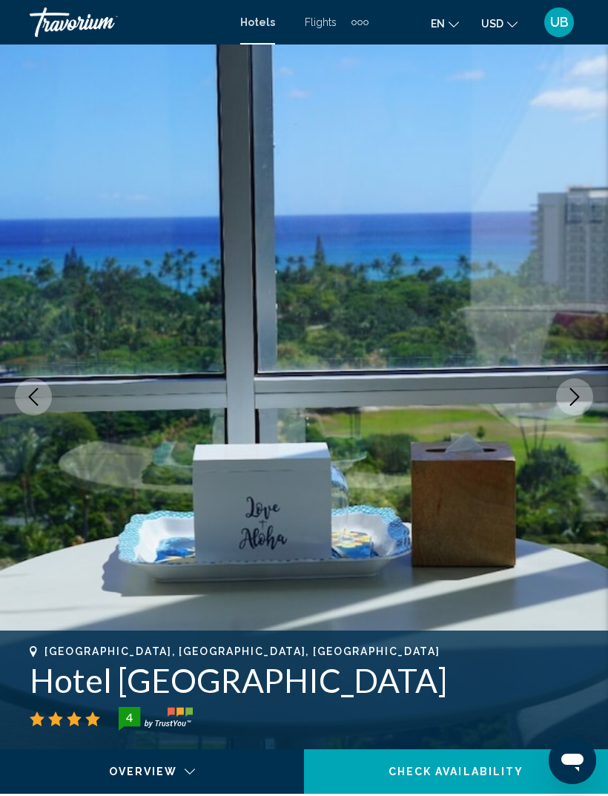
click at [582, 395] on icon "Next image" at bounding box center [575, 397] width 18 height 18
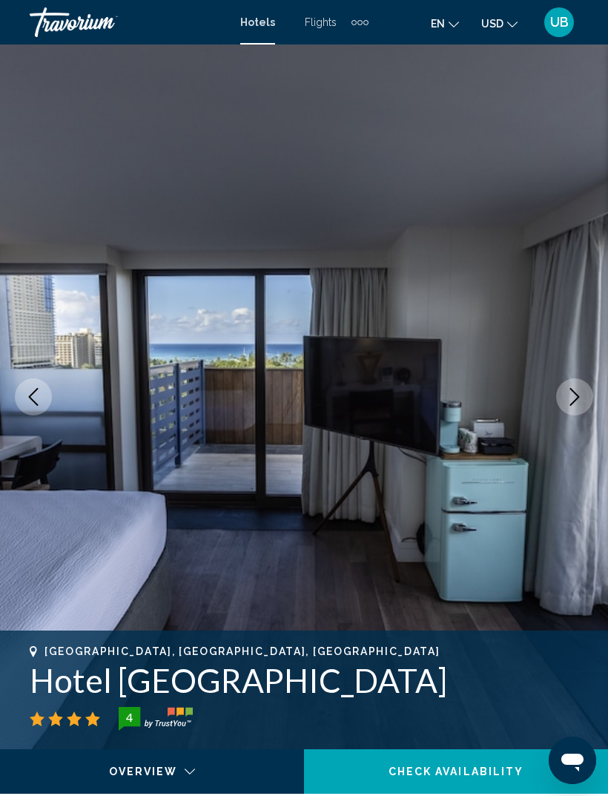
click at [582, 395] on icon "Next image" at bounding box center [575, 397] width 18 height 18
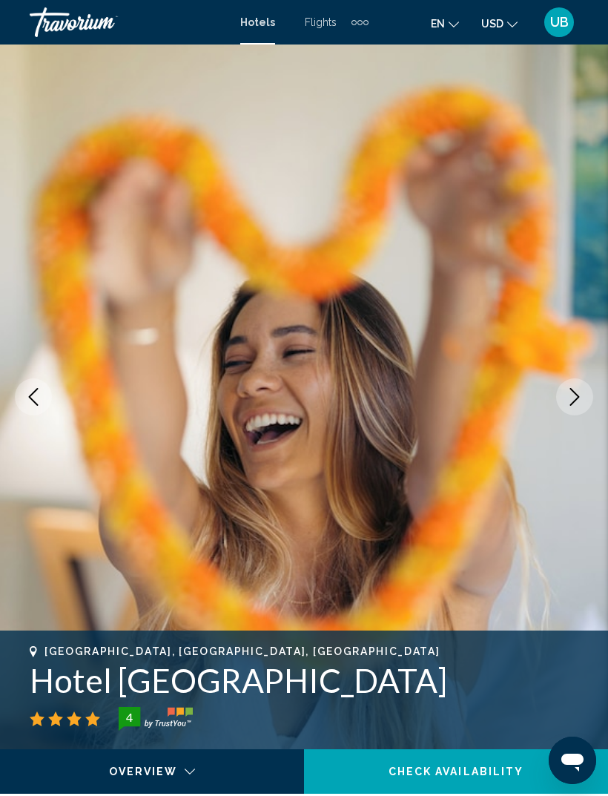
click at [579, 393] on icon "Next image" at bounding box center [575, 397] width 18 height 18
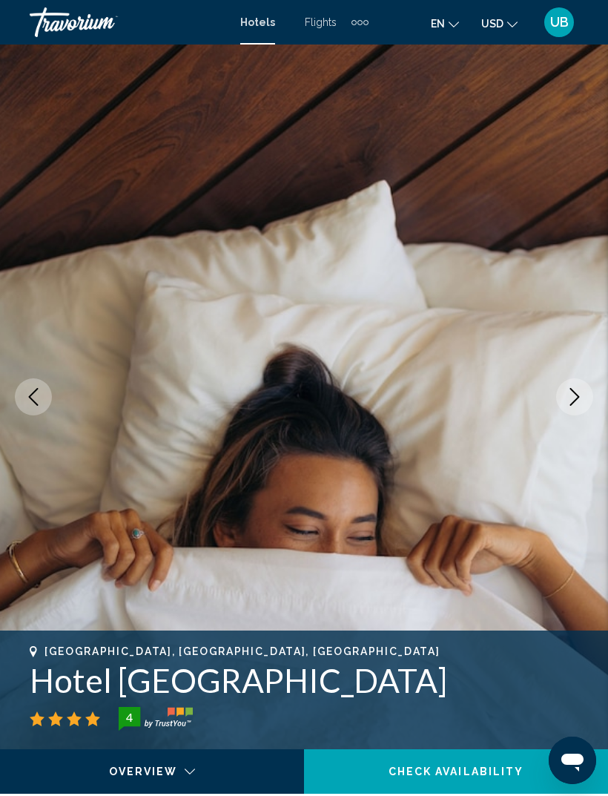
click at [573, 398] on icon "Next image" at bounding box center [575, 397] width 18 height 18
click at [571, 398] on icon "Next image" at bounding box center [575, 397] width 18 height 18
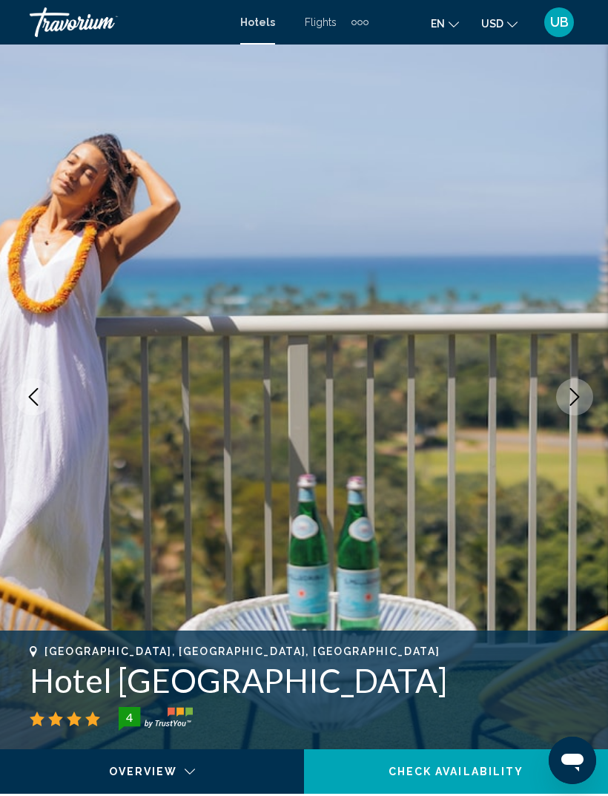
click at [576, 394] on icon "Next image" at bounding box center [576, 397] width 10 height 18
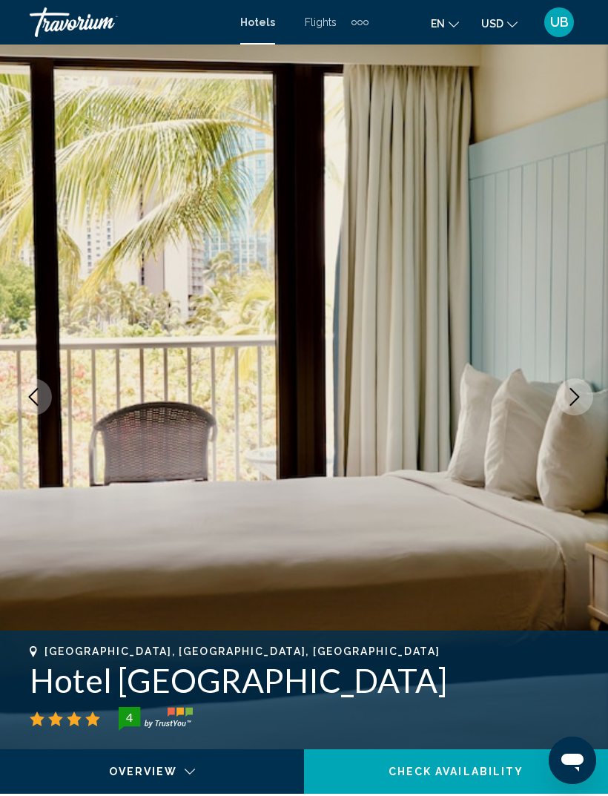
click at [571, 395] on icon "Next image" at bounding box center [575, 397] width 18 height 18
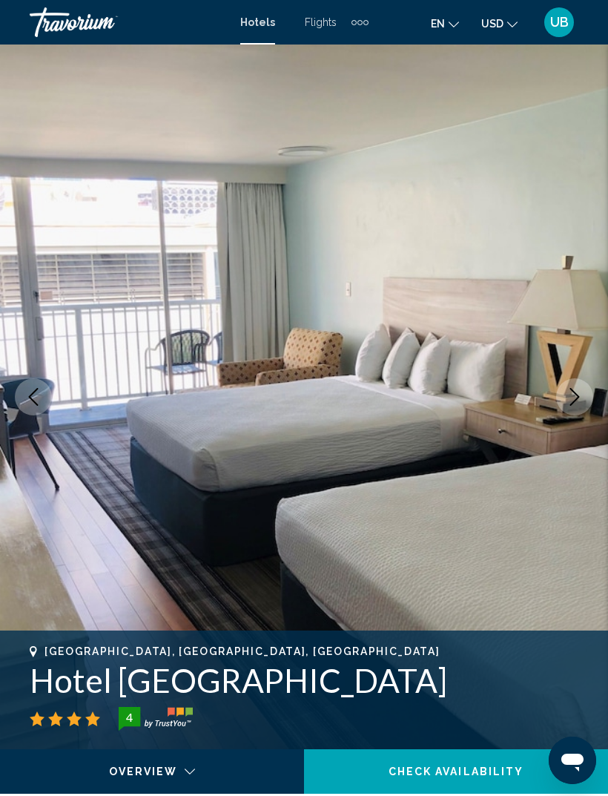
click at [572, 394] on icon "Next image" at bounding box center [575, 397] width 18 height 18
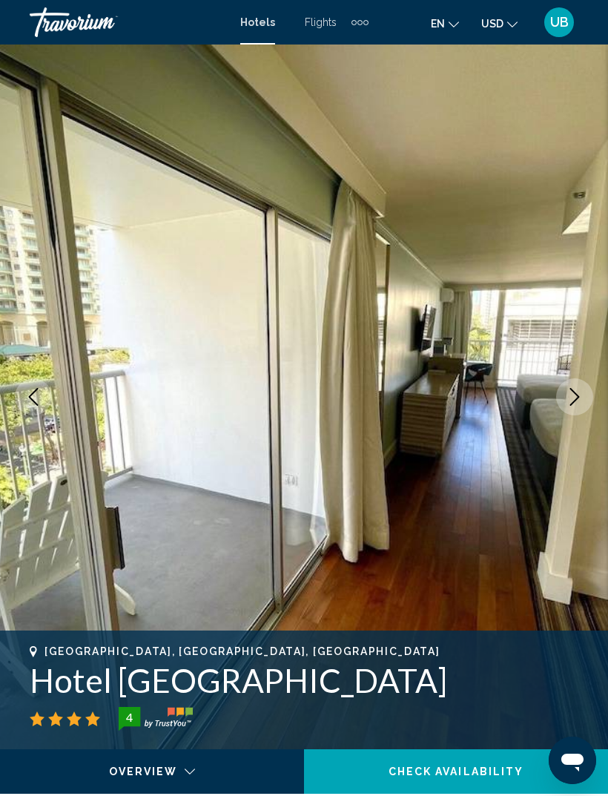
click at [575, 393] on icon "Next image" at bounding box center [576, 397] width 10 height 18
click at [577, 392] on icon "Next image" at bounding box center [575, 397] width 18 height 18
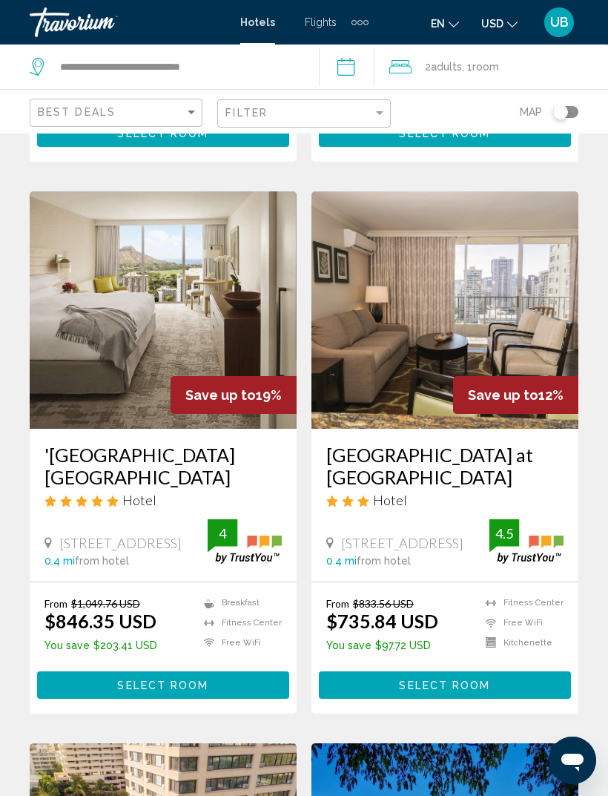
scroll to position [1097, 0]
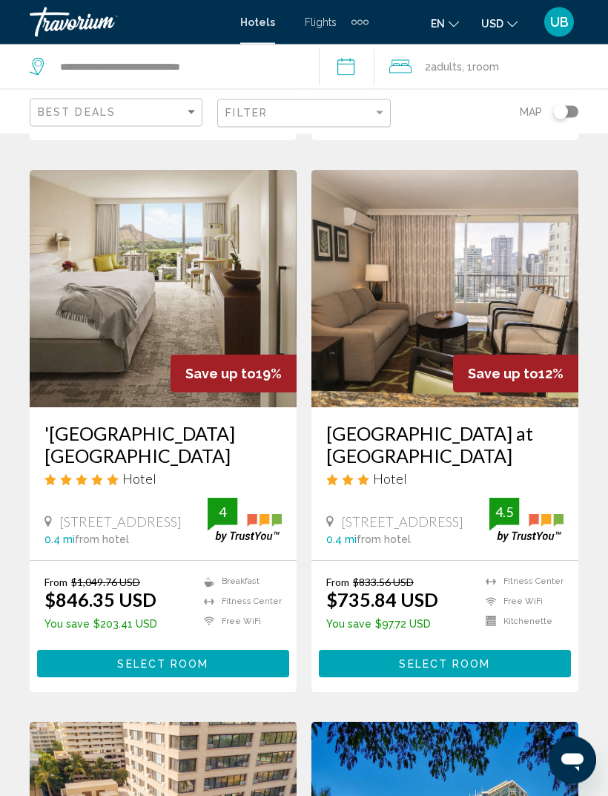
click at [183, 401] on img "Main content" at bounding box center [163, 289] width 267 height 237
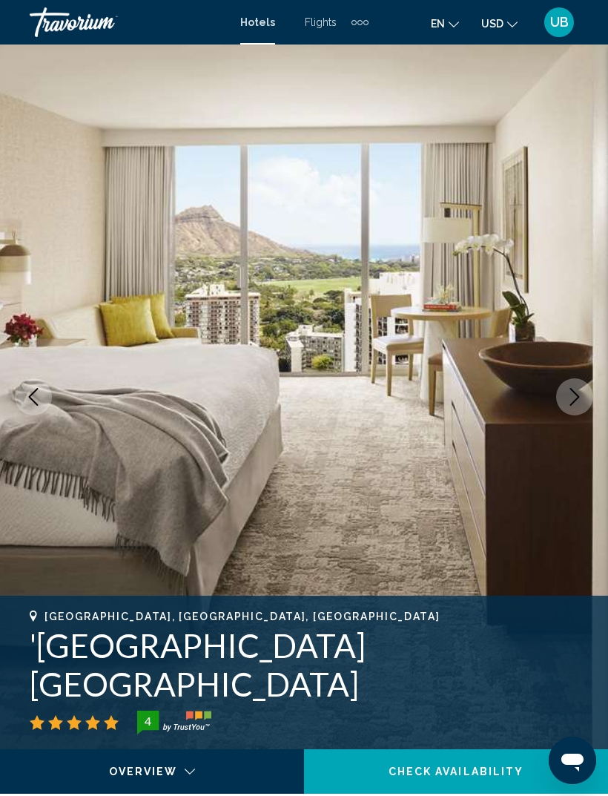
click at [571, 399] on icon "Next image" at bounding box center [575, 397] width 18 height 18
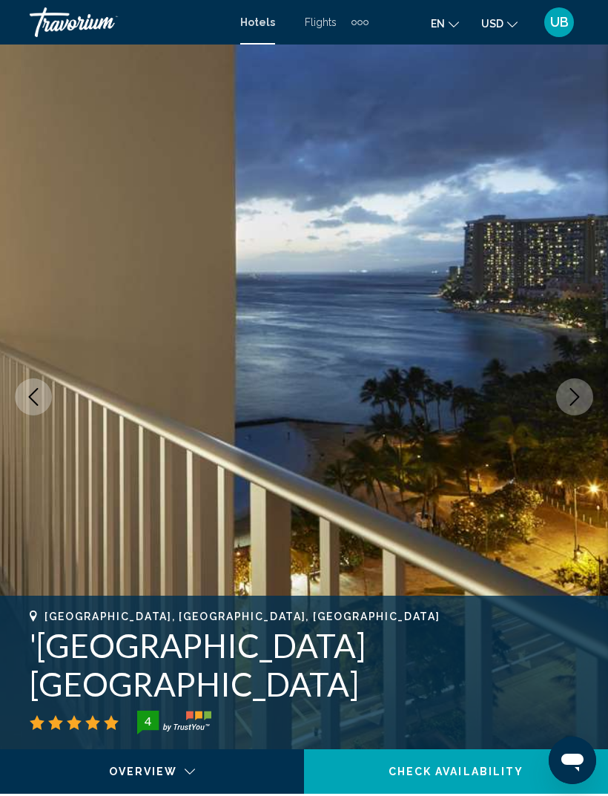
click at [581, 394] on icon "Next image" at bounding box center [575, 397] width 18 height 18
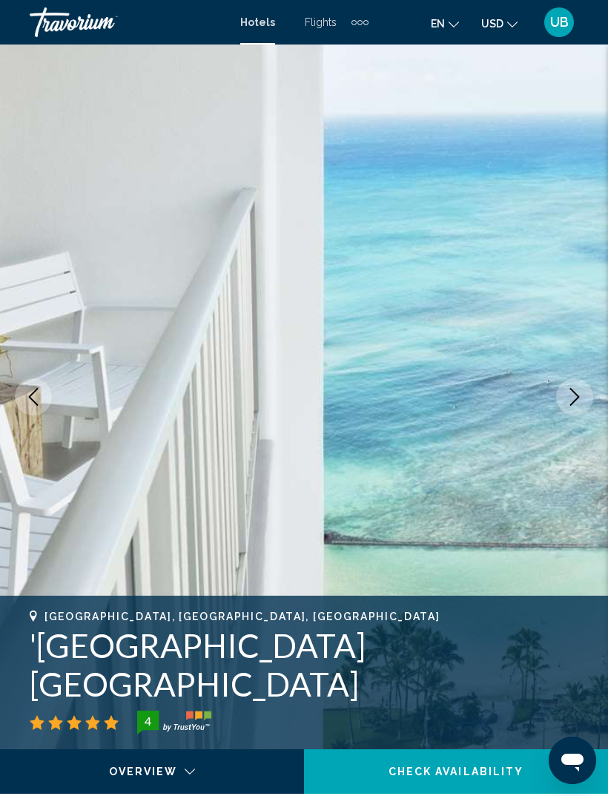
click at [582, 393] on icon "Next image" at bounding box center [575, 397] width 18 height 18
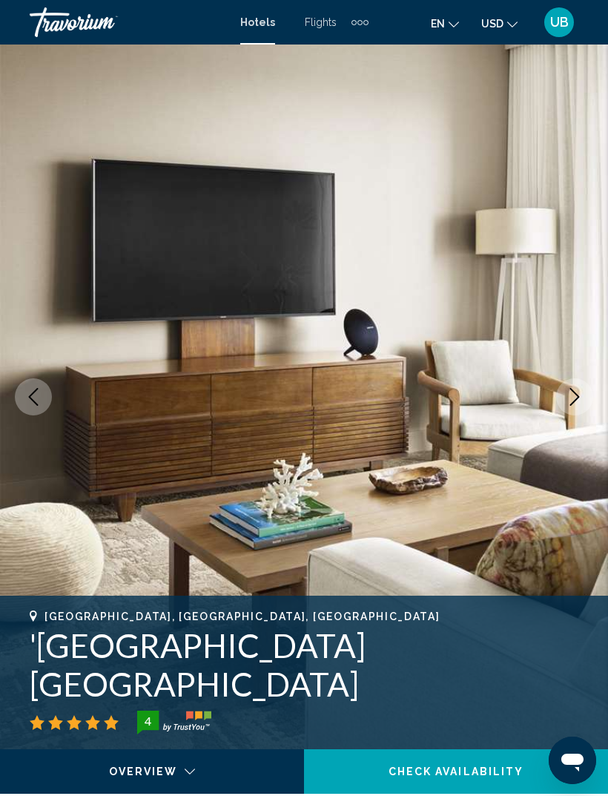
click at [584, 384] on button "Next image" at bounding box center [574, 396] width 37 height 37
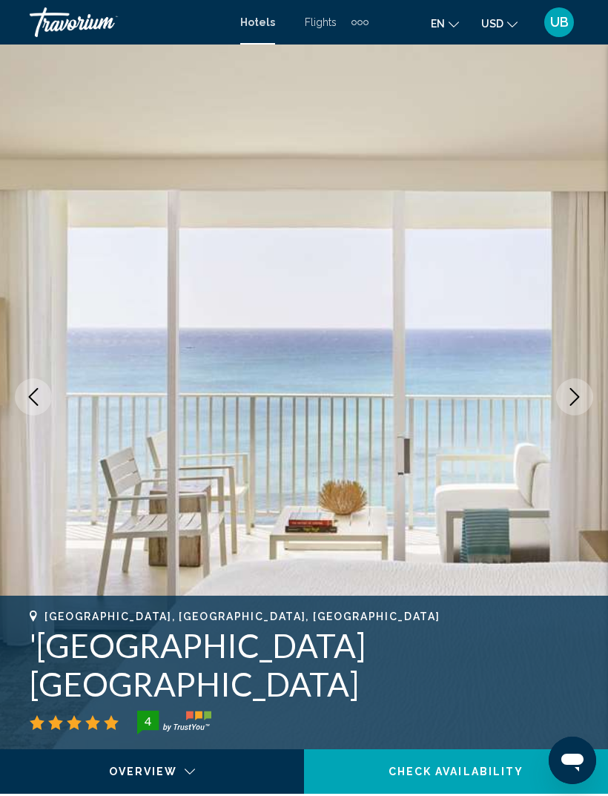
click at [579, 384] on button "Next image" at bounding box center [574, 396] width 37 height 37
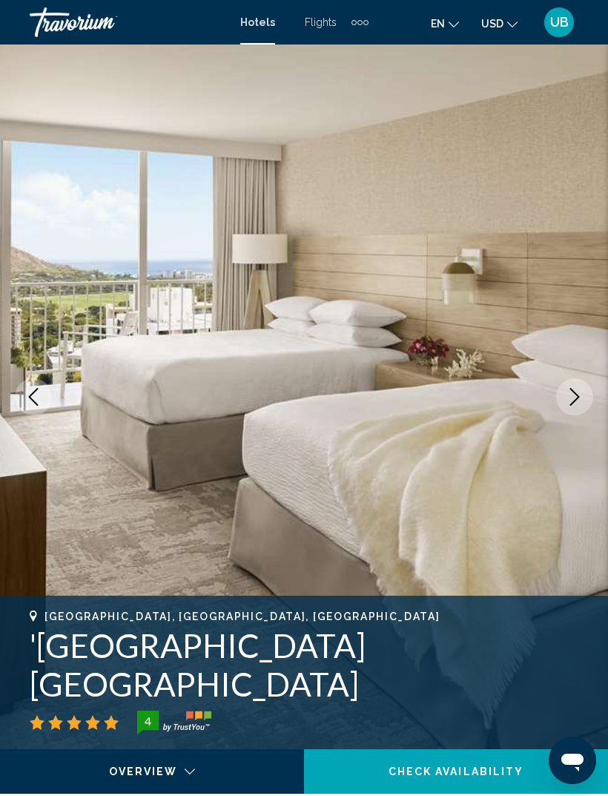
click at [576, 378] on button "Next image" at bounding box center [574, 396] width 37 height 37
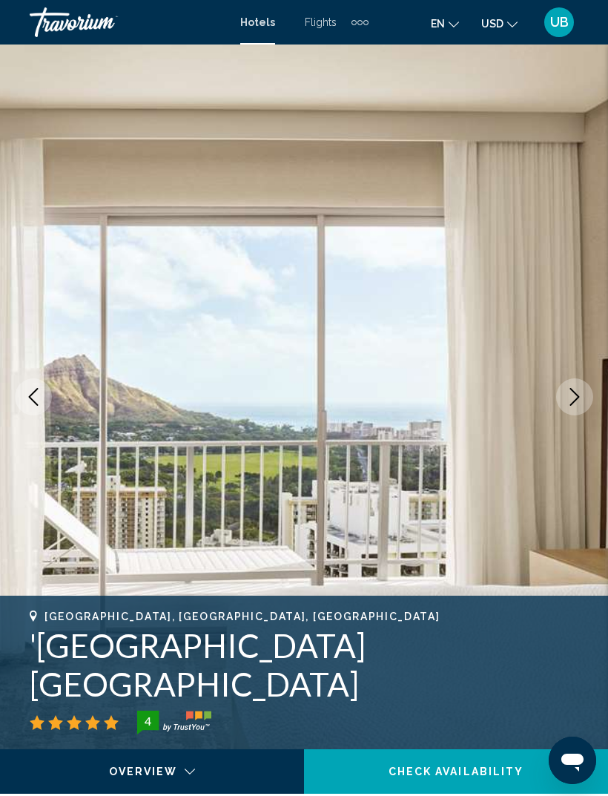
click at [580, 374] on img "Main content" at bounding box center [304, 397] width 608 height 705
click at [581, 373] on img "Main content" at bounding box center [304, 397] width 608 height 705
click at [568, 383] on button "Next image" at bounding box center [574, 396] width 37 height 37
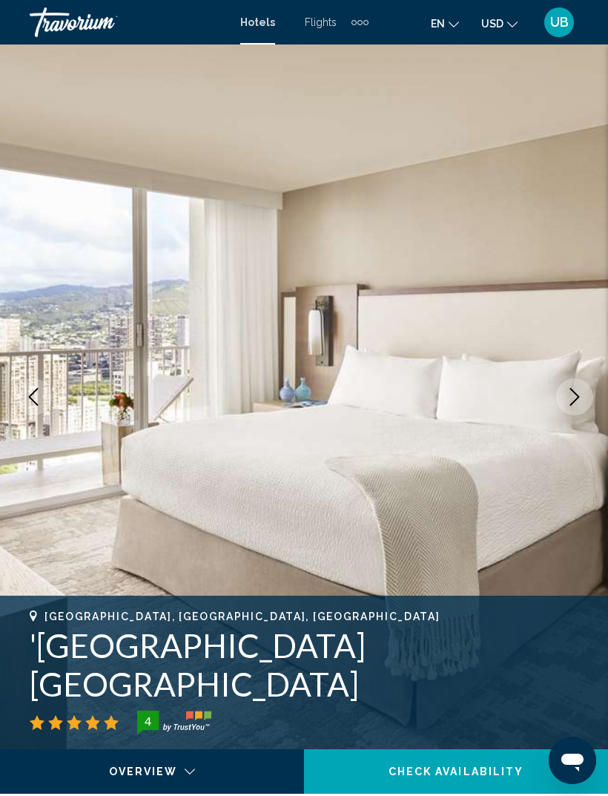
click at [571, 381] on button "Next image" at bounding box center [574, 396] width 37 height 37
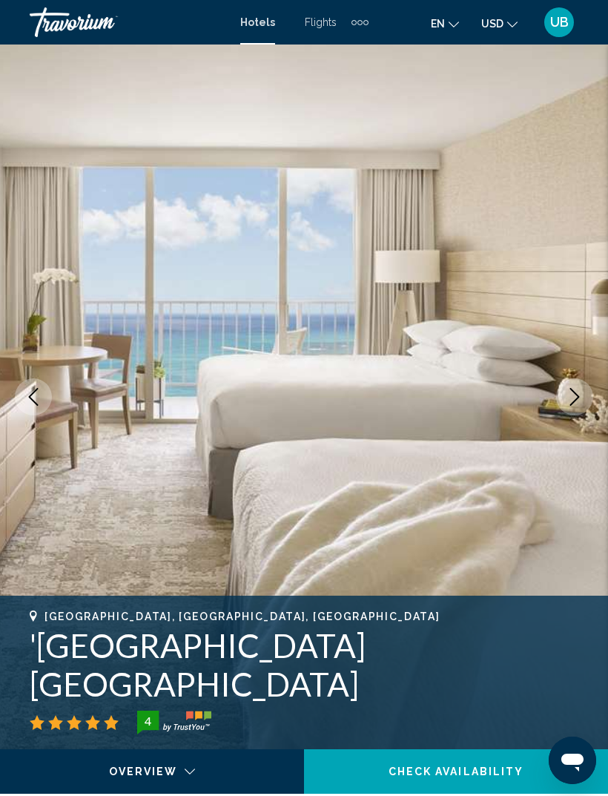
click at [581, 378] on img "Main content" at bounding box center [304, 397] width 608 height 705
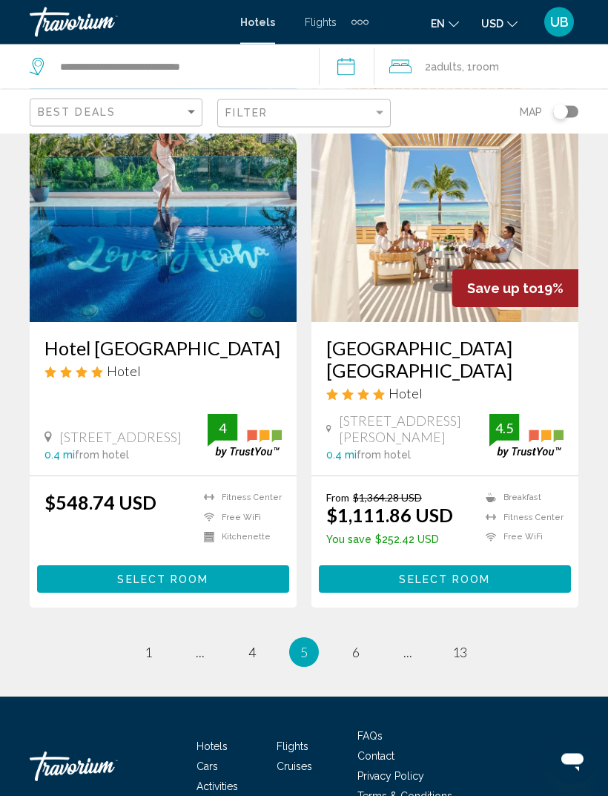
scroll to position [2862, 0]
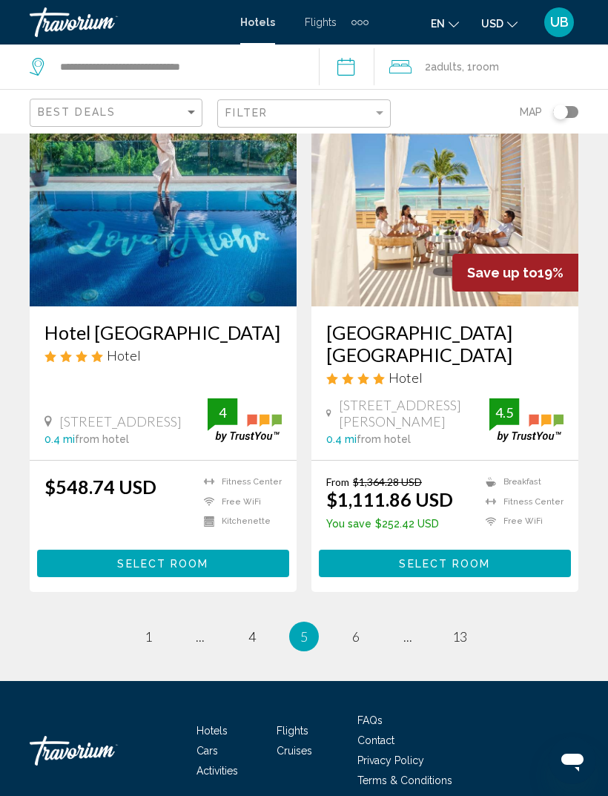
click at [361, 624] on link "page 6" at bounding box center [356, 637] width 26 height 26
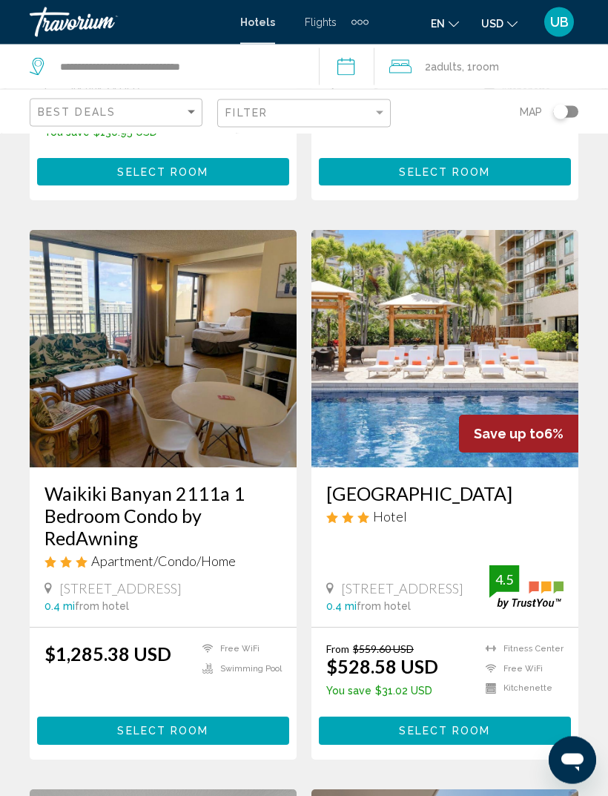
scroll to position [1066, 0]
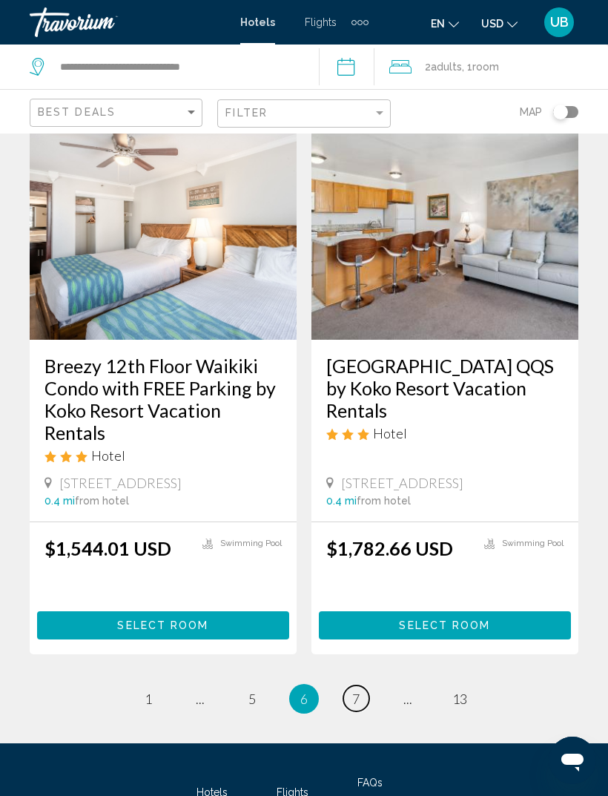
click at [361, 686] on link "page 7" at bounding box center [356, 699] width 26 height 26
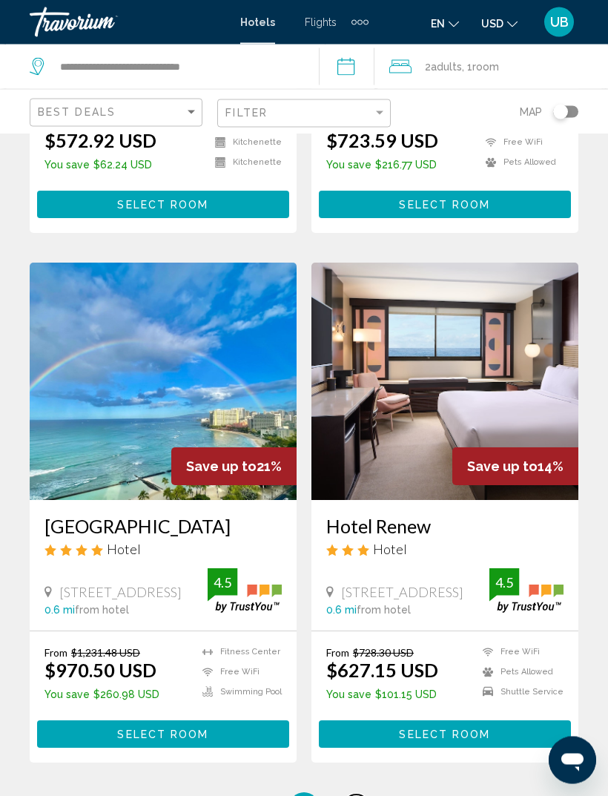
scroll to position [2835, 0]
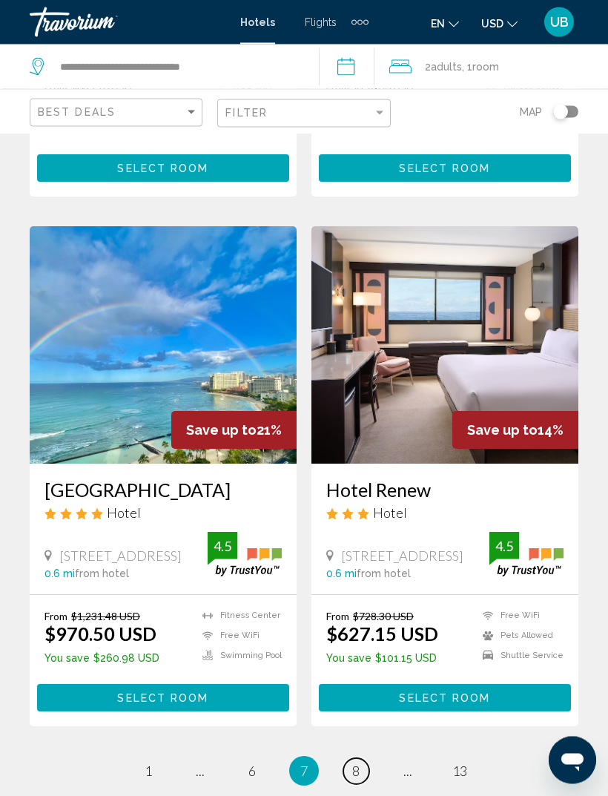
click at [361, 759] on link "page 8" at bounding box center [356, 772] width 26 height 26
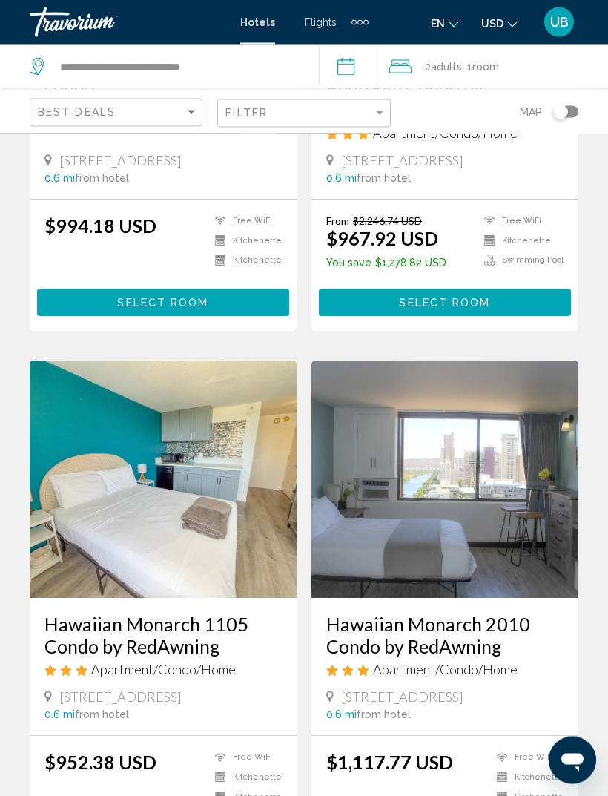
scroll to position [2826, 0]
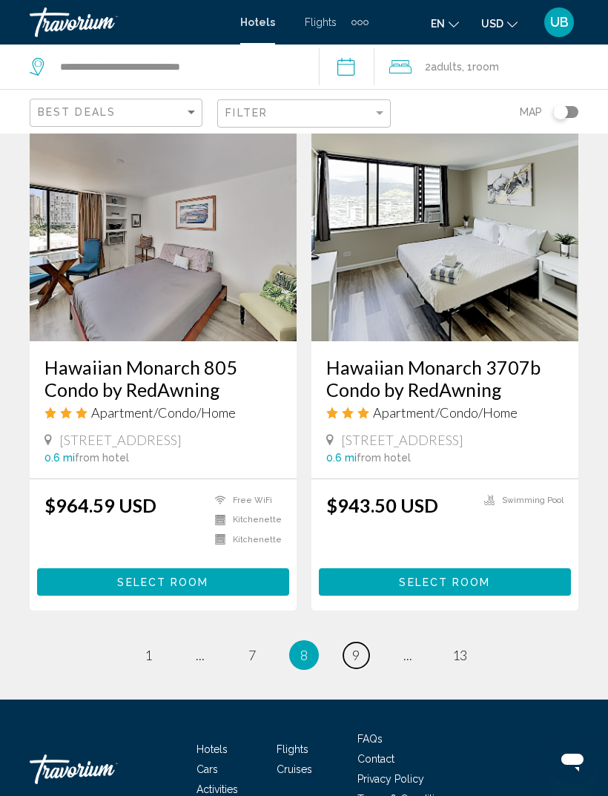
click at [364, 642] on link "page 9" at bounding box center [356, 655] width 26 height 26
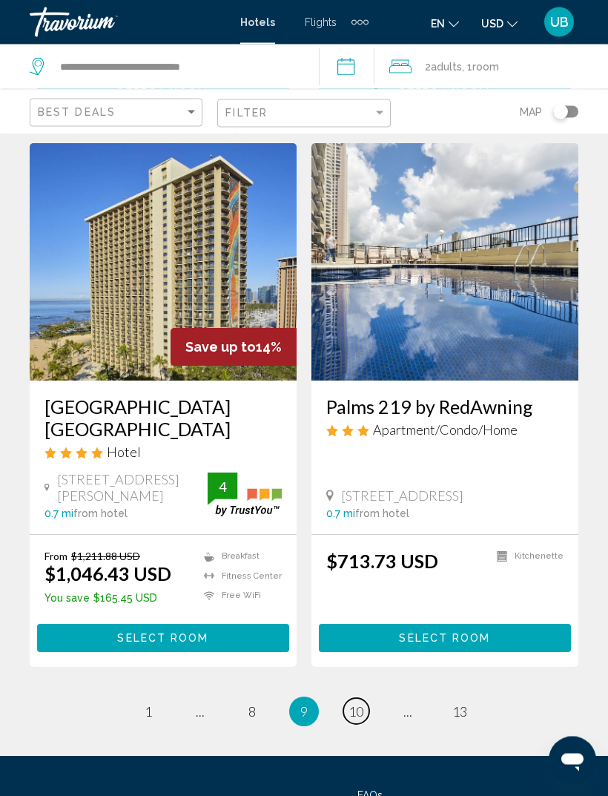
scroll to position [2890, 0]
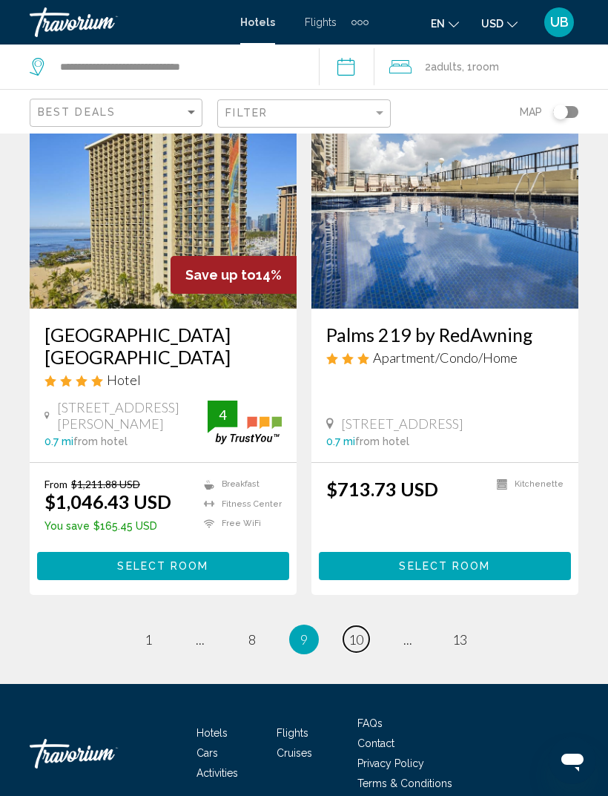
click at [361, 631] on span "10" at bounding box center [356, 639] width 15 height 16
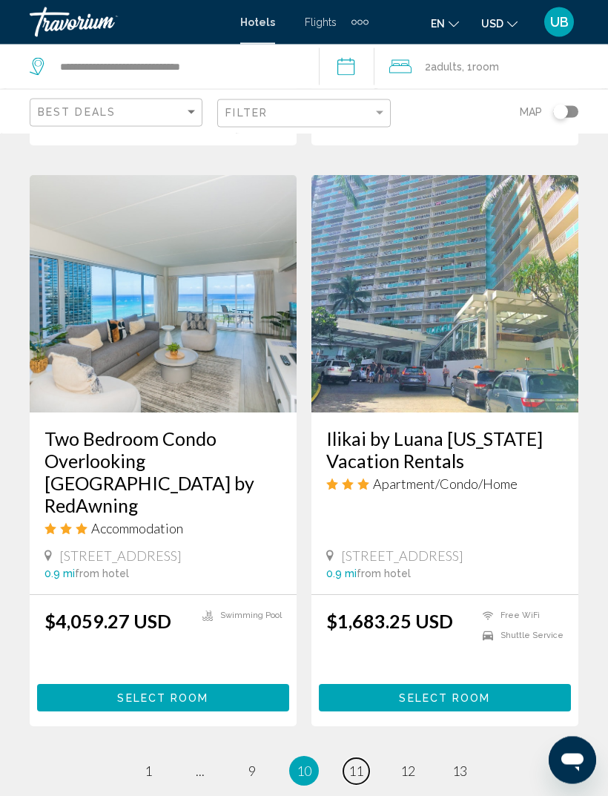
scroll to position [2970, 0]
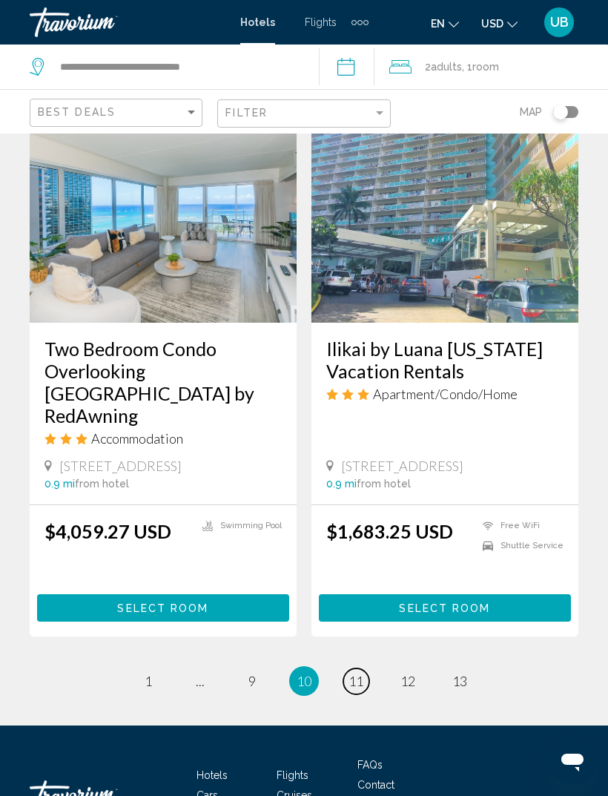
click at [365, 668] on link "page 11" at bounding box center [356, 681] width 26 height 26
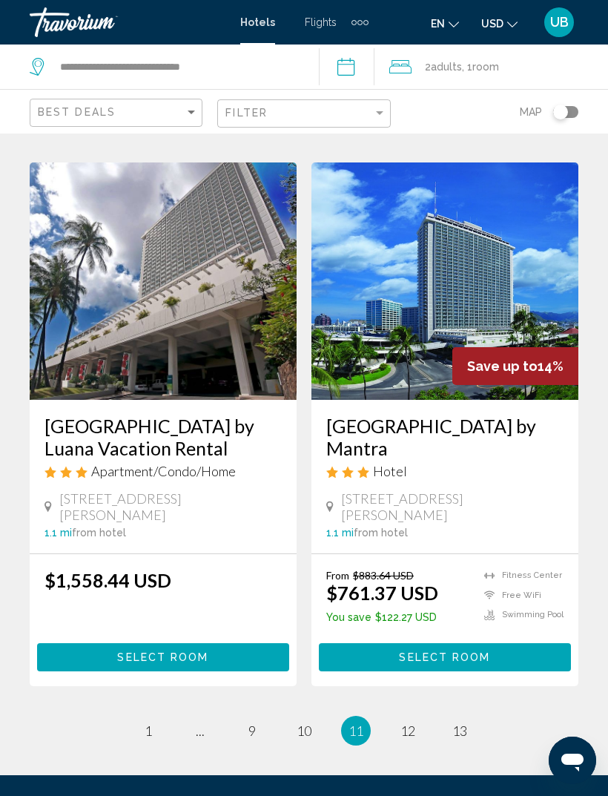
scroll to position [2869, 0]
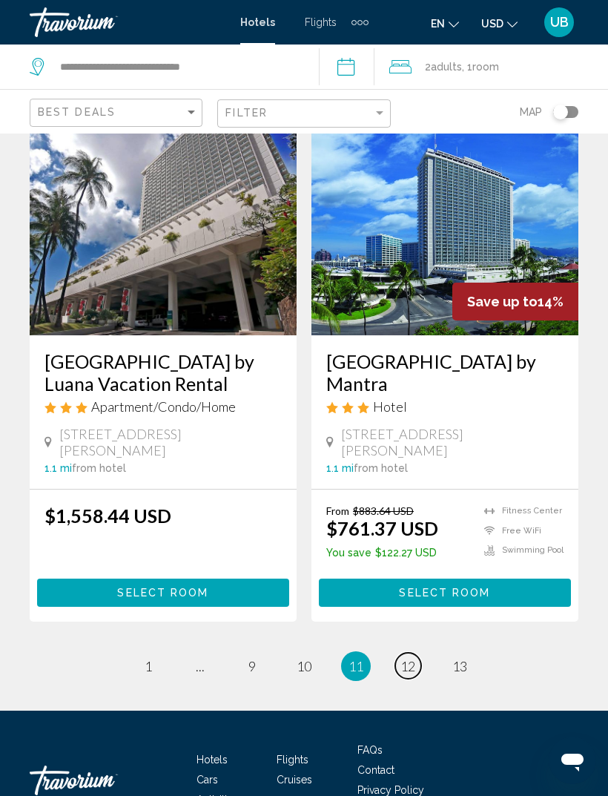
click at [410, 658] on span "12" at bounding box center [408, 666] width 15 height 16
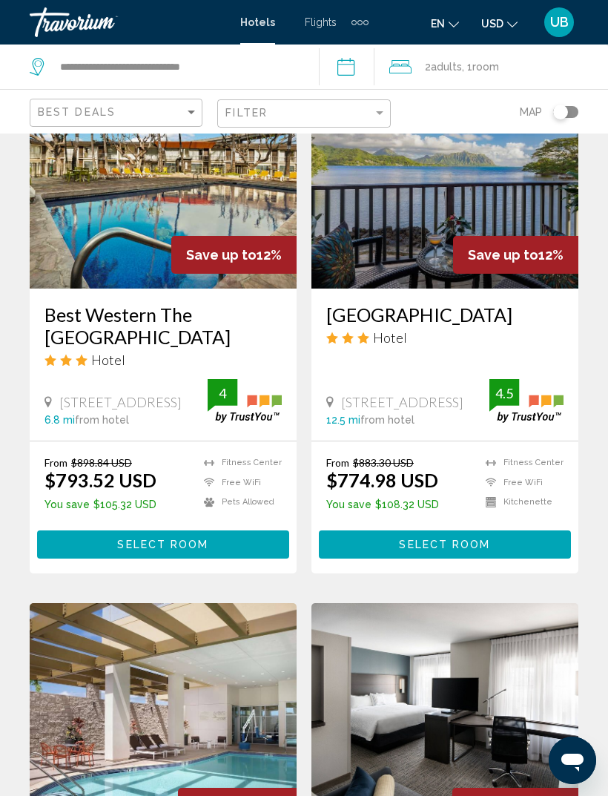
scroll to position [2884, 0]
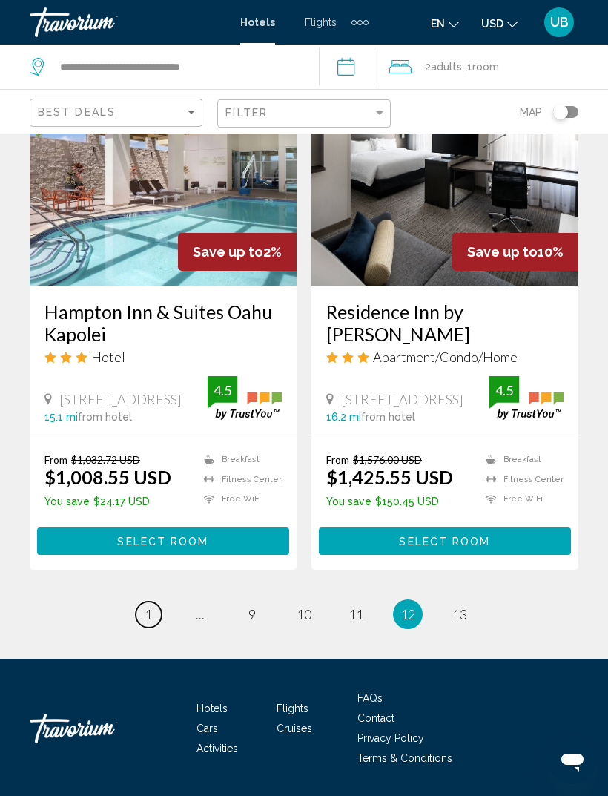
click at [143, 620] on link "page 1" at bounding box center [149, 615] width 26 height 26
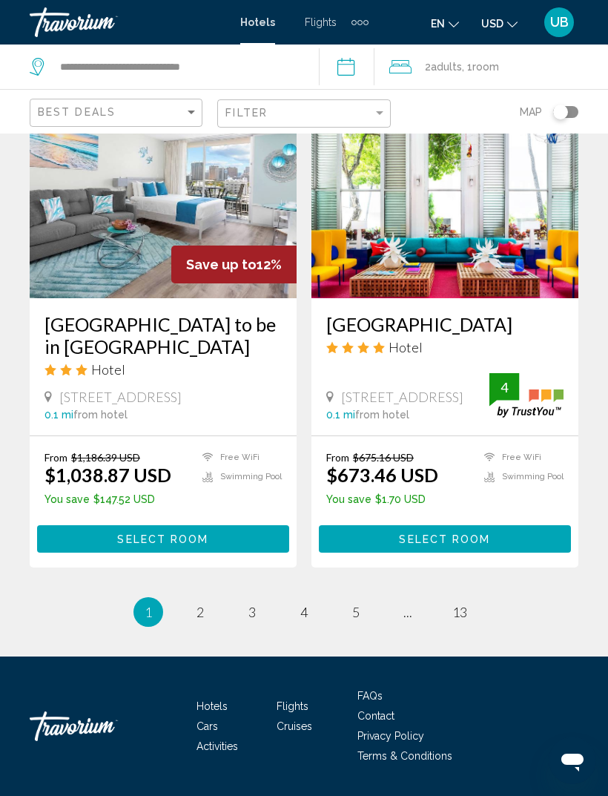
scroll to position [2841, 0]
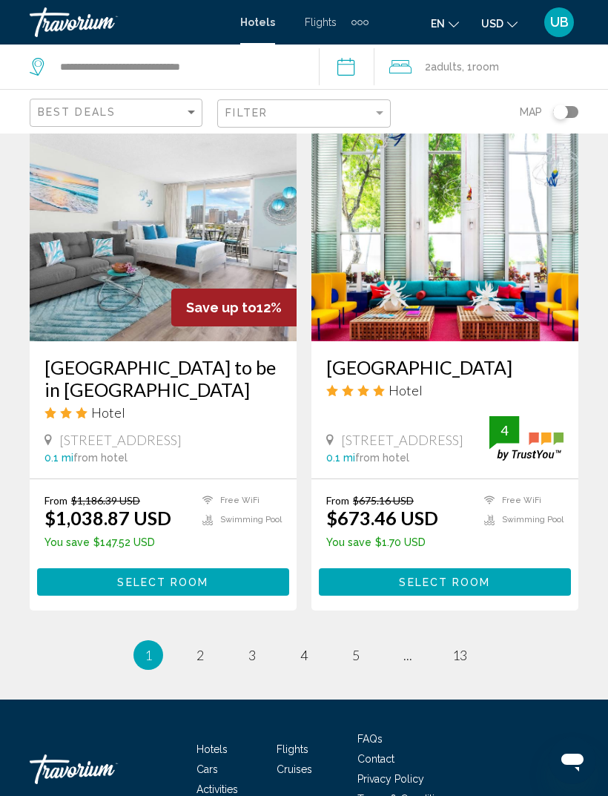
click at [153, 640] on li "You're on page 1" at bounding box center [149, 655] width 30 height 30
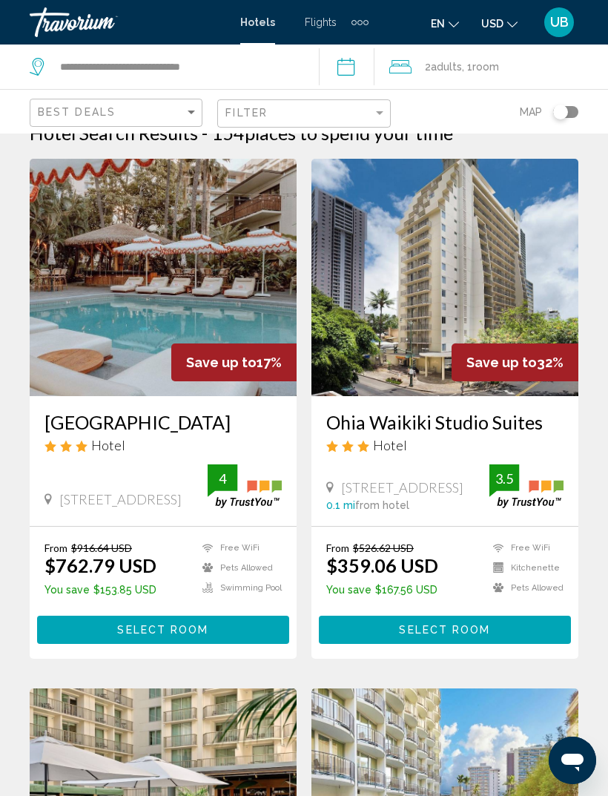
scroll to position [26, 0]
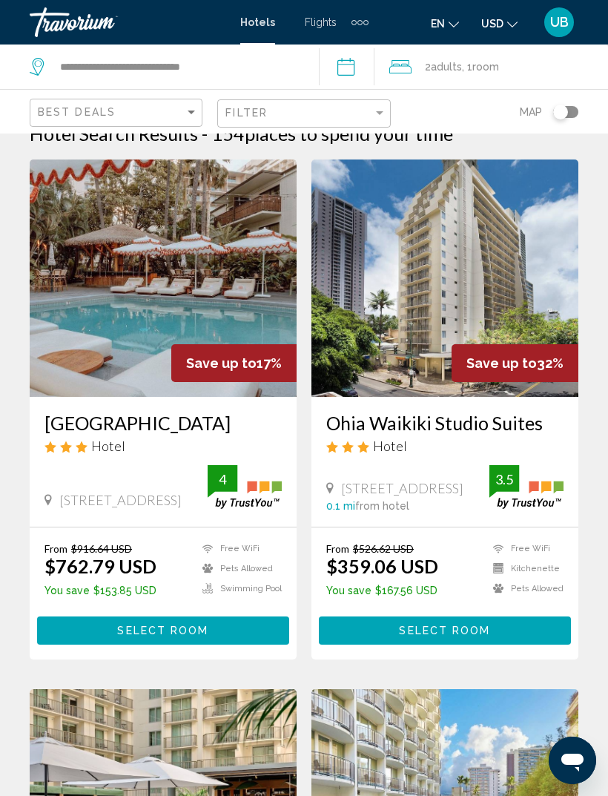
click at [491, 634] on button "Select Room" at bounding box center [445, 630] width 252 height 27
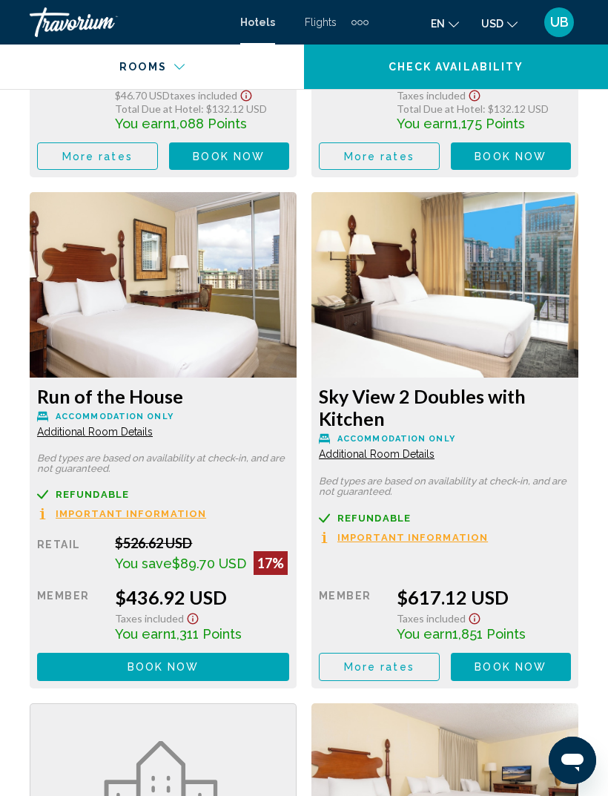
scroll to position [3001, 0]
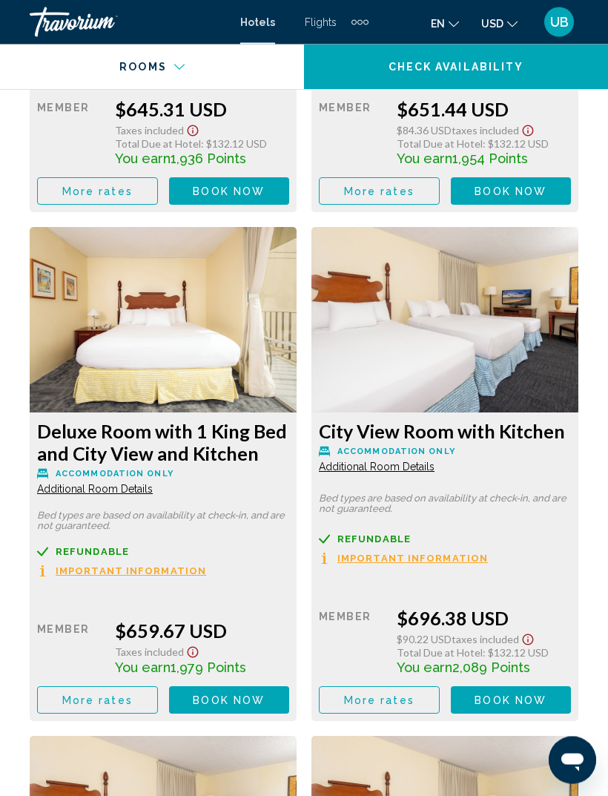
scroll to position [4012, 0]
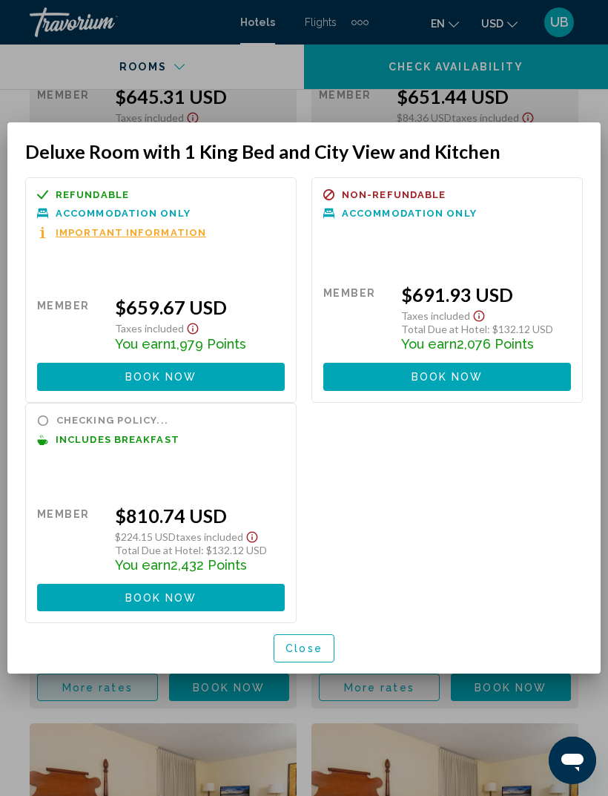
scroll to position [0, 0]
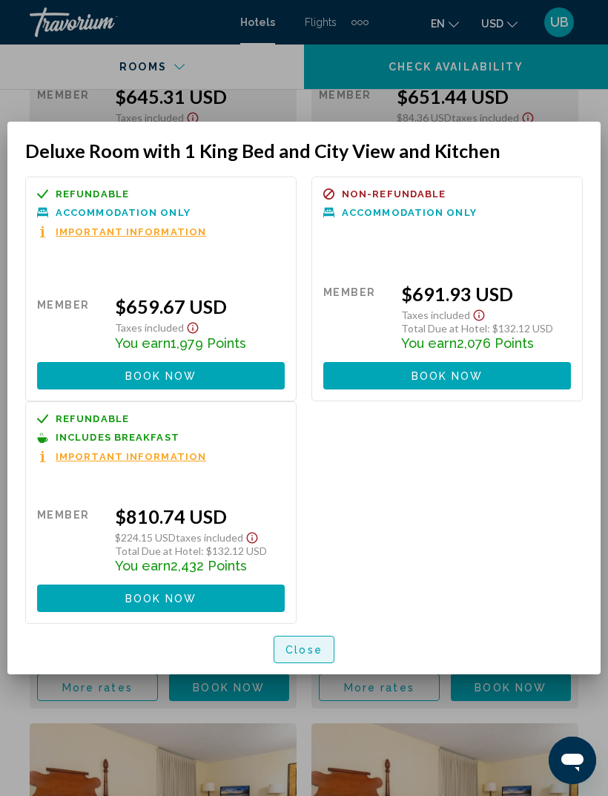
click at [308, 644] on span "Close" at bounding box center [304, 650] width 37 height 12
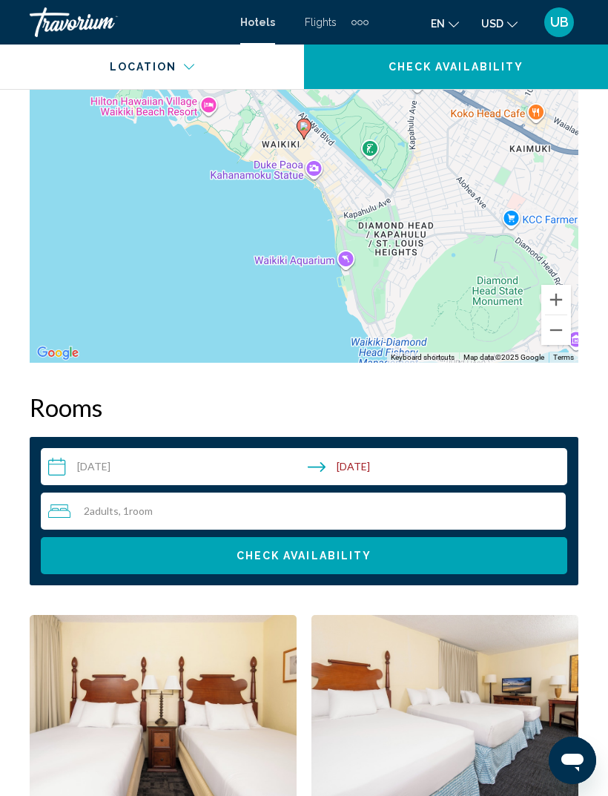
scroll to position [1948, 0]
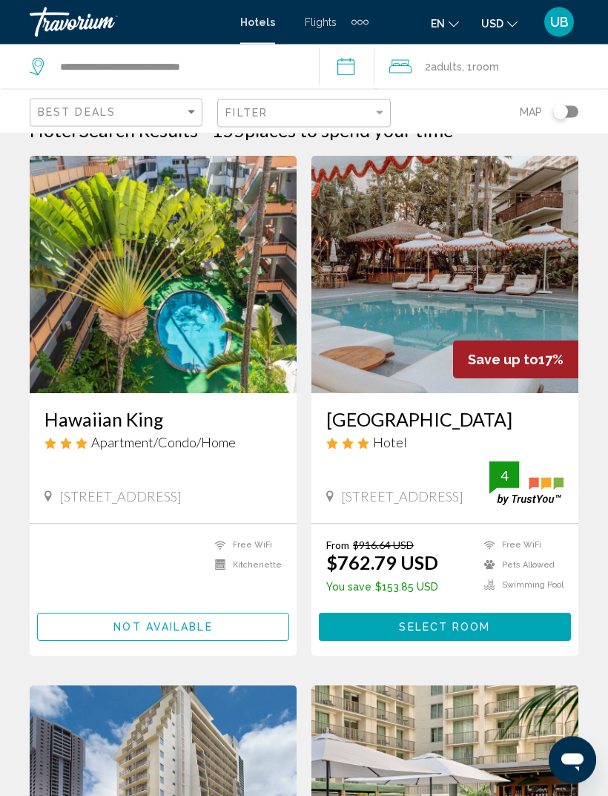
scroll to position [30, 0]
click at [538, 326] on img "Main content" at bounding box center [445, 274] width 267 height 237
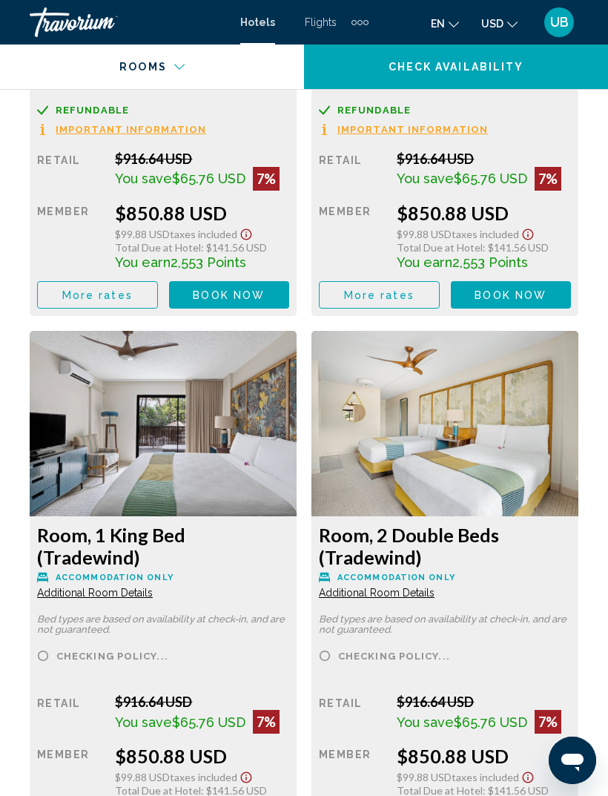
scroll to position [3972, 0]
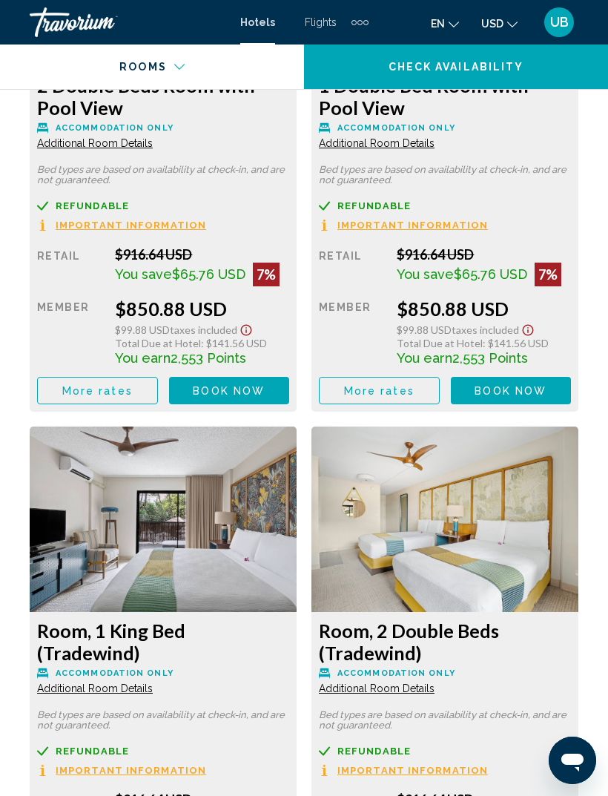
scroll to position [2887, 0]
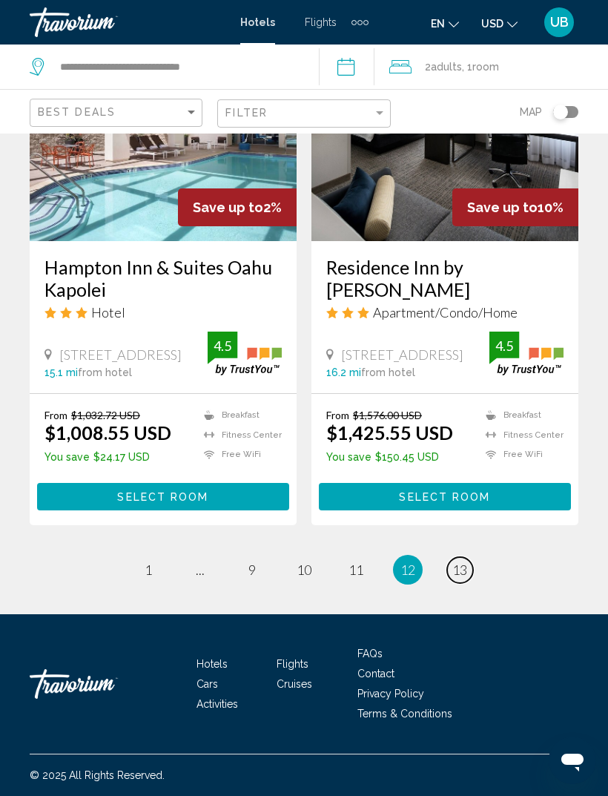
click at [471, 569] on link "page 13" at bounding box center [460, 570] width 26 height 26
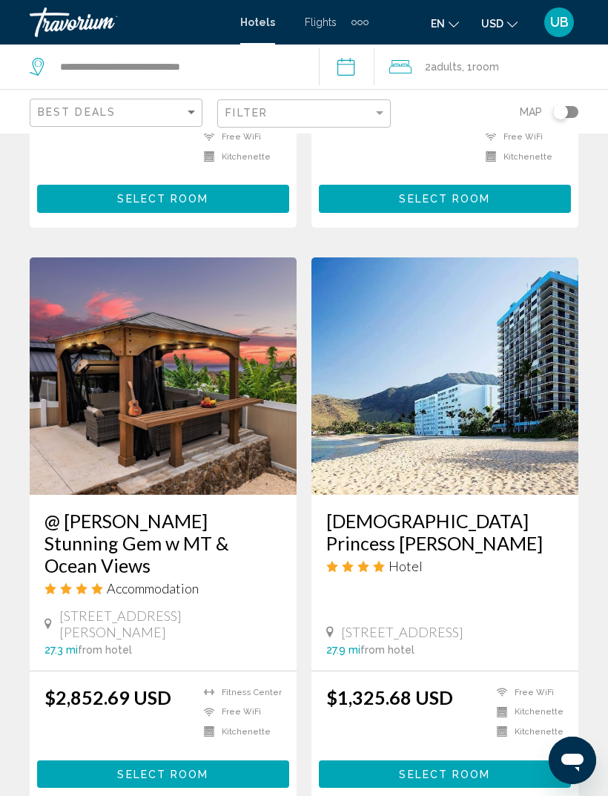
scroll to position [2300, 0]
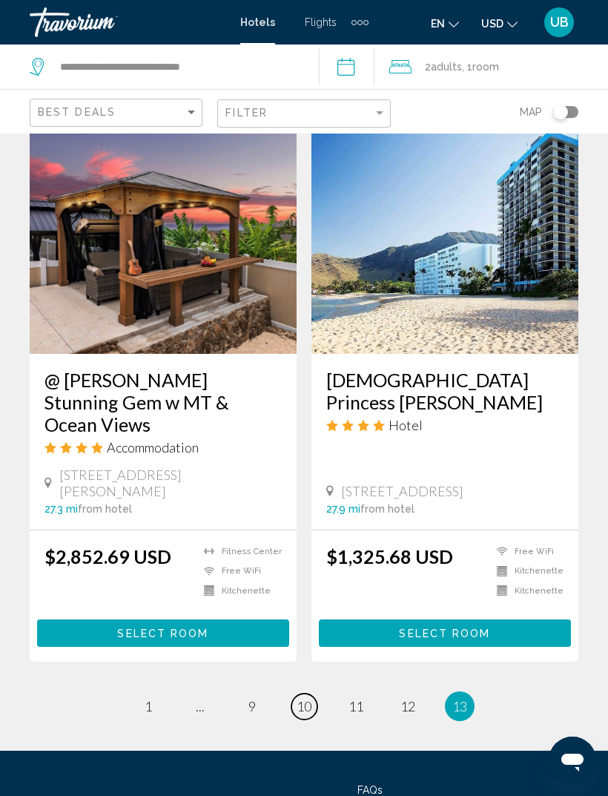
click at [303, 694] on link "page 10" at bounding box center [305, 707] width 26 height 26
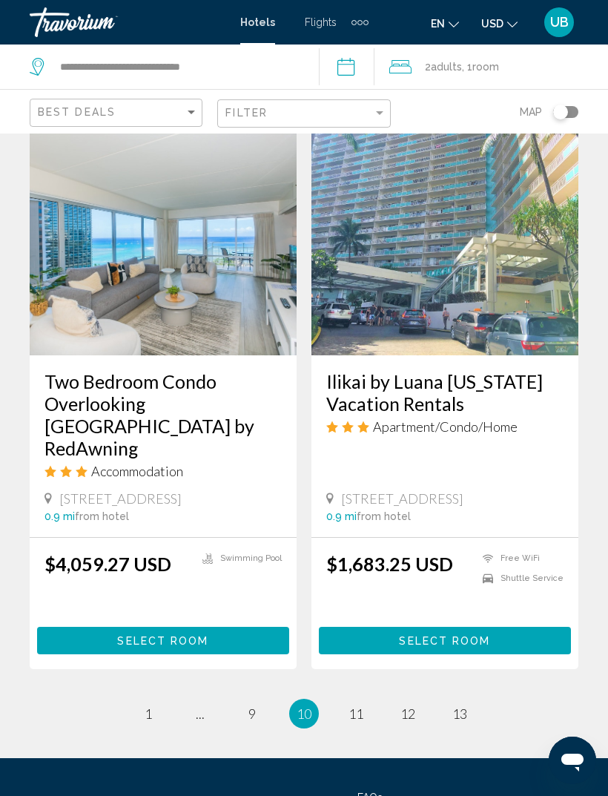
scroll to position [2970, 0]
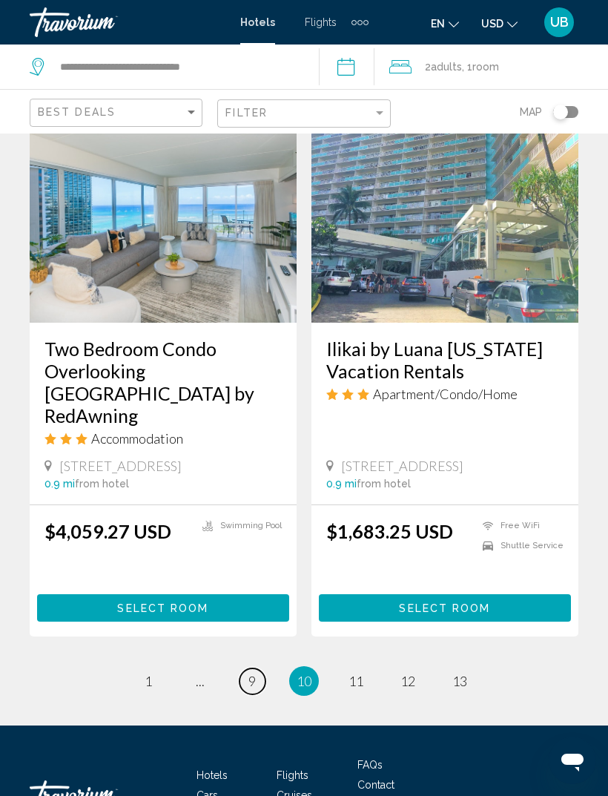
click at [247, 668] on link "page 9" at bounding box center [253, 681] width 26 height 26
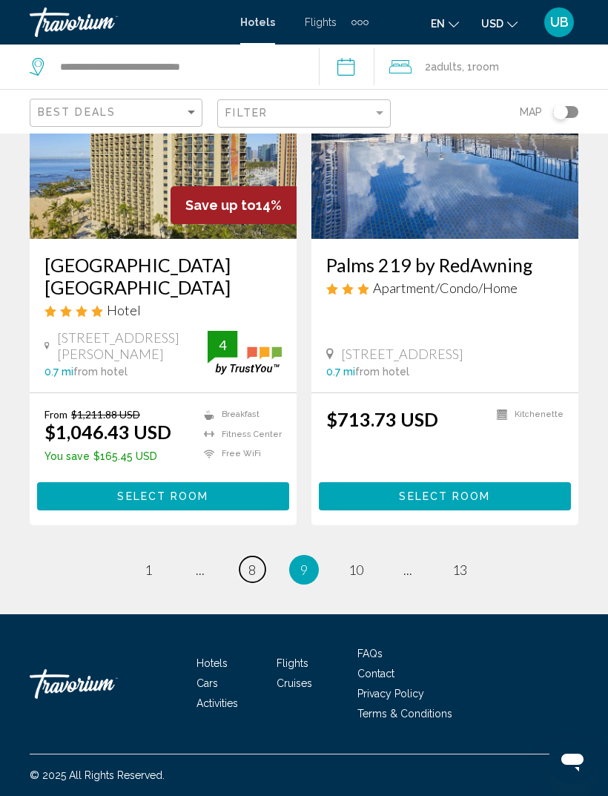
scroll to position [2890, 0]
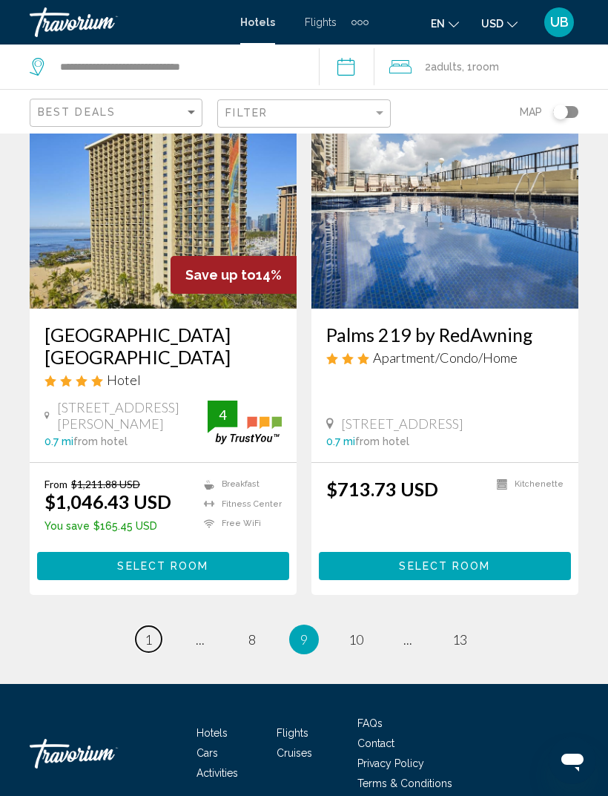
click at [157, 626] on link "page 1" at bounding box center [149, 639] width 26 height 26
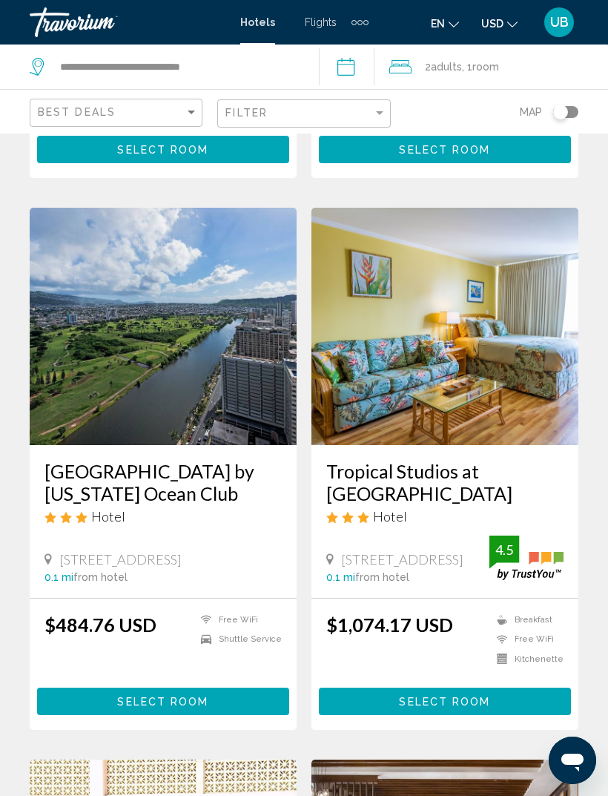
scroll to position [1632, 0]
click at [238, 367] on img "Main content" at bounding box center [163, 326] width 267 height 237
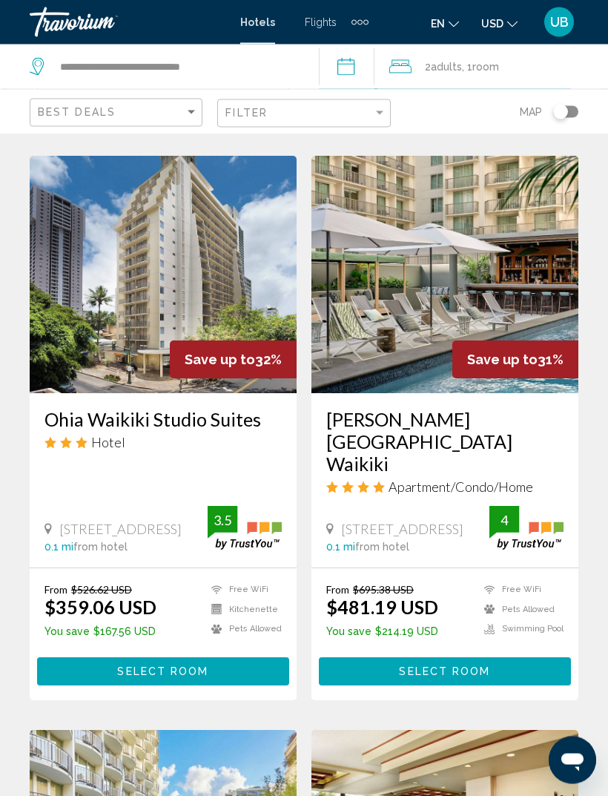
scroll to position [559, 0]
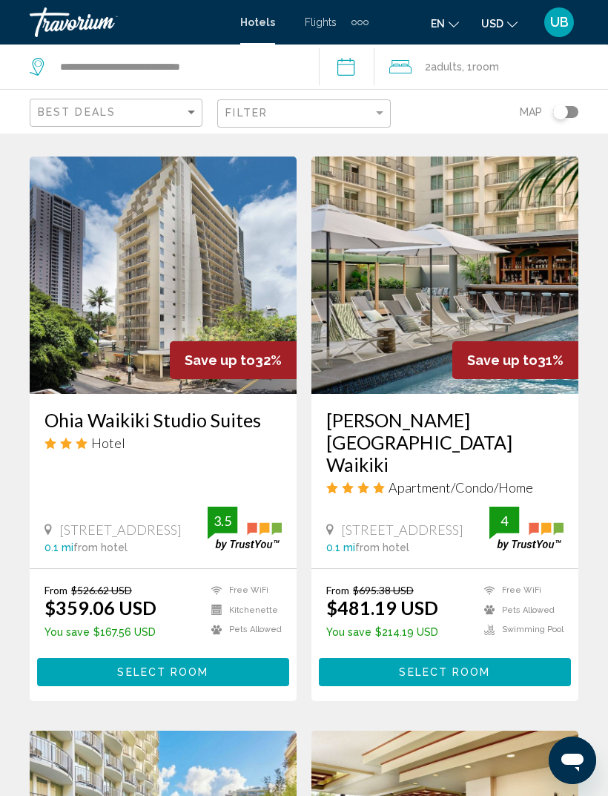
click at [432, 387] on img "Main content" at bounding box center [445, 275] width 267 height 237
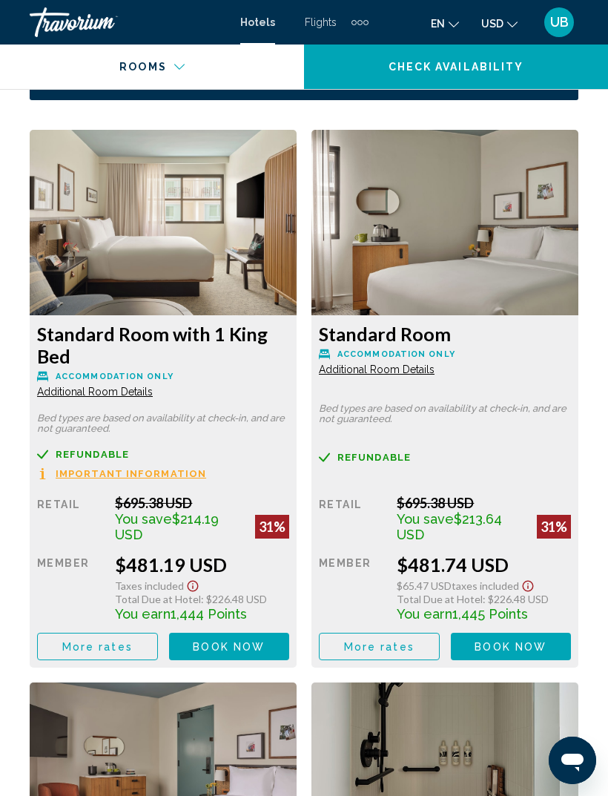
scroll to position [2458, 0]
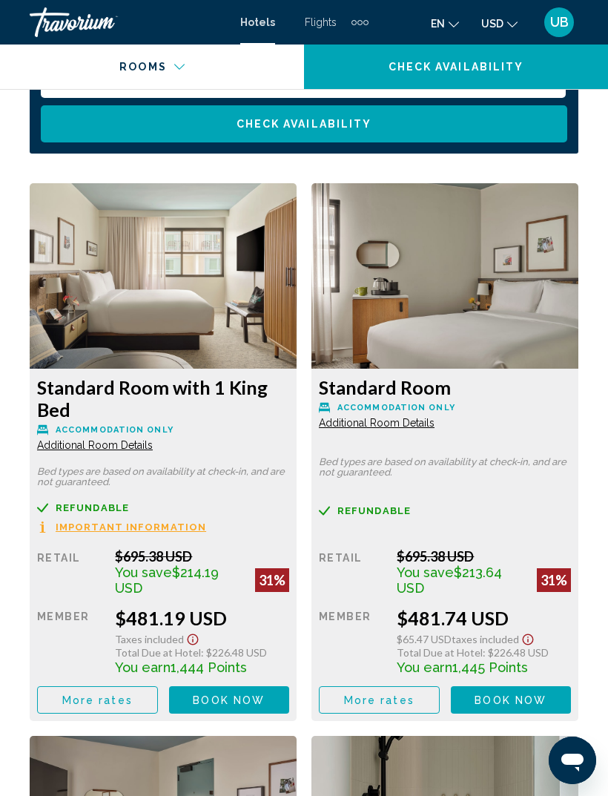
click at [297, 343] on img "Main content" at bounding box center [163, 275] width 267 height 185
click at [133, 703] on span "More rates" at bounding box center [97, 700] width 70 height 12
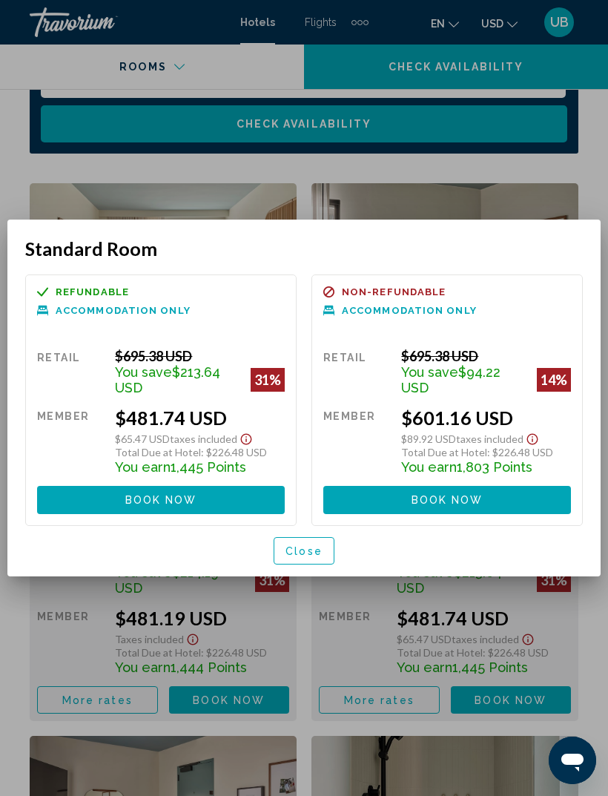
click at [579, 181] on div at bounding box center [304, 398] width 608 height 796
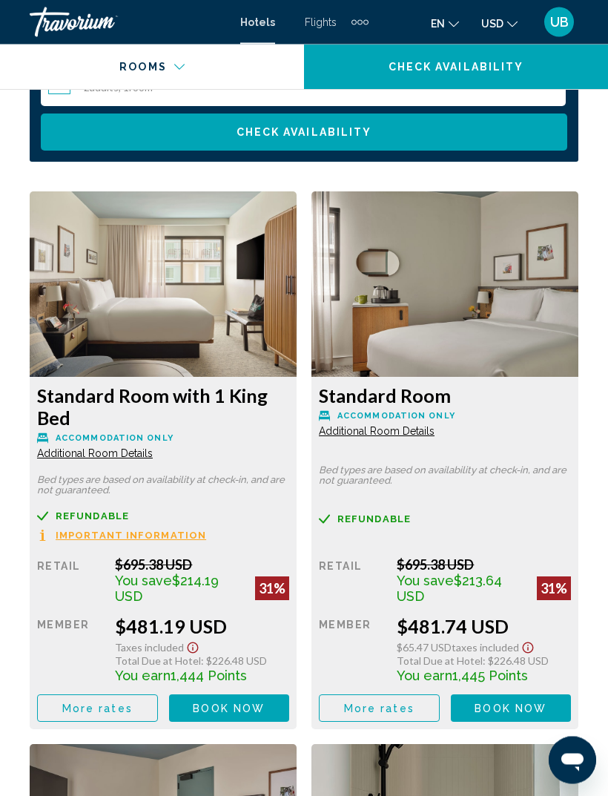
scroll to position [2450, 0]
